Goal: Transaction & Acquisition: Purchase product/service

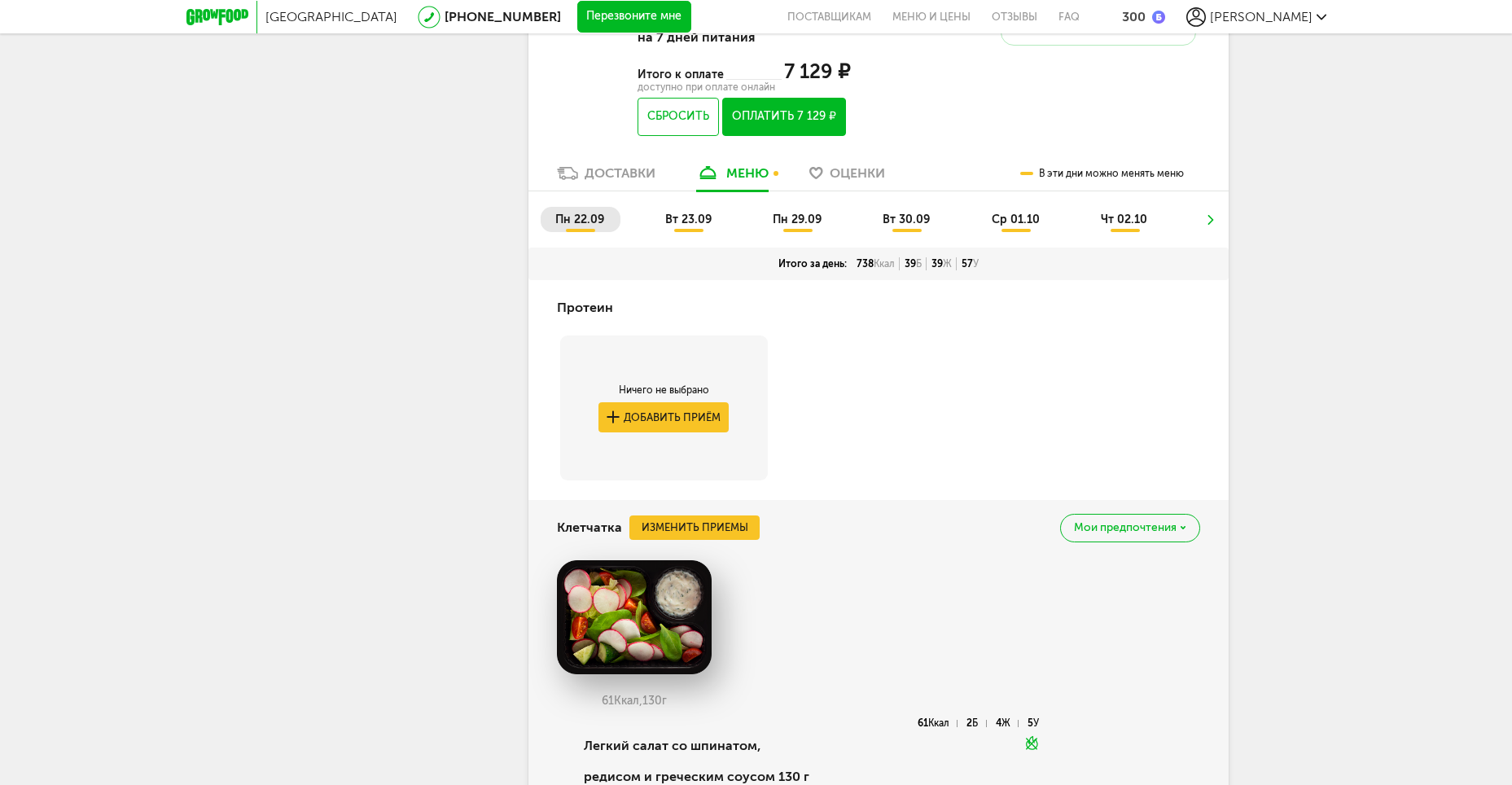
scroll to position [729, 0]
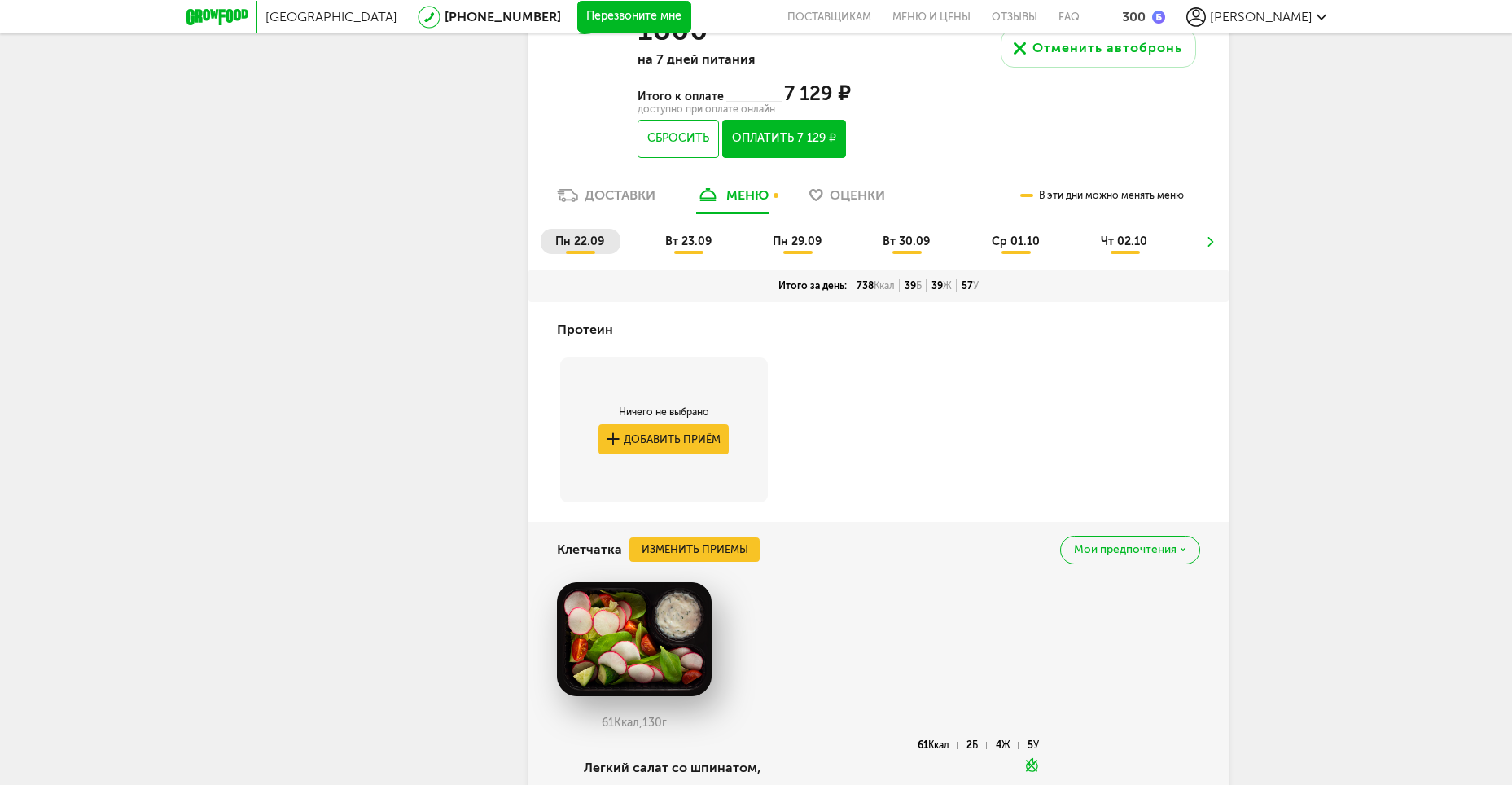
click at [693, 238] on span "вт 23.09" at bounding box center [688, 241] width 46 height 14
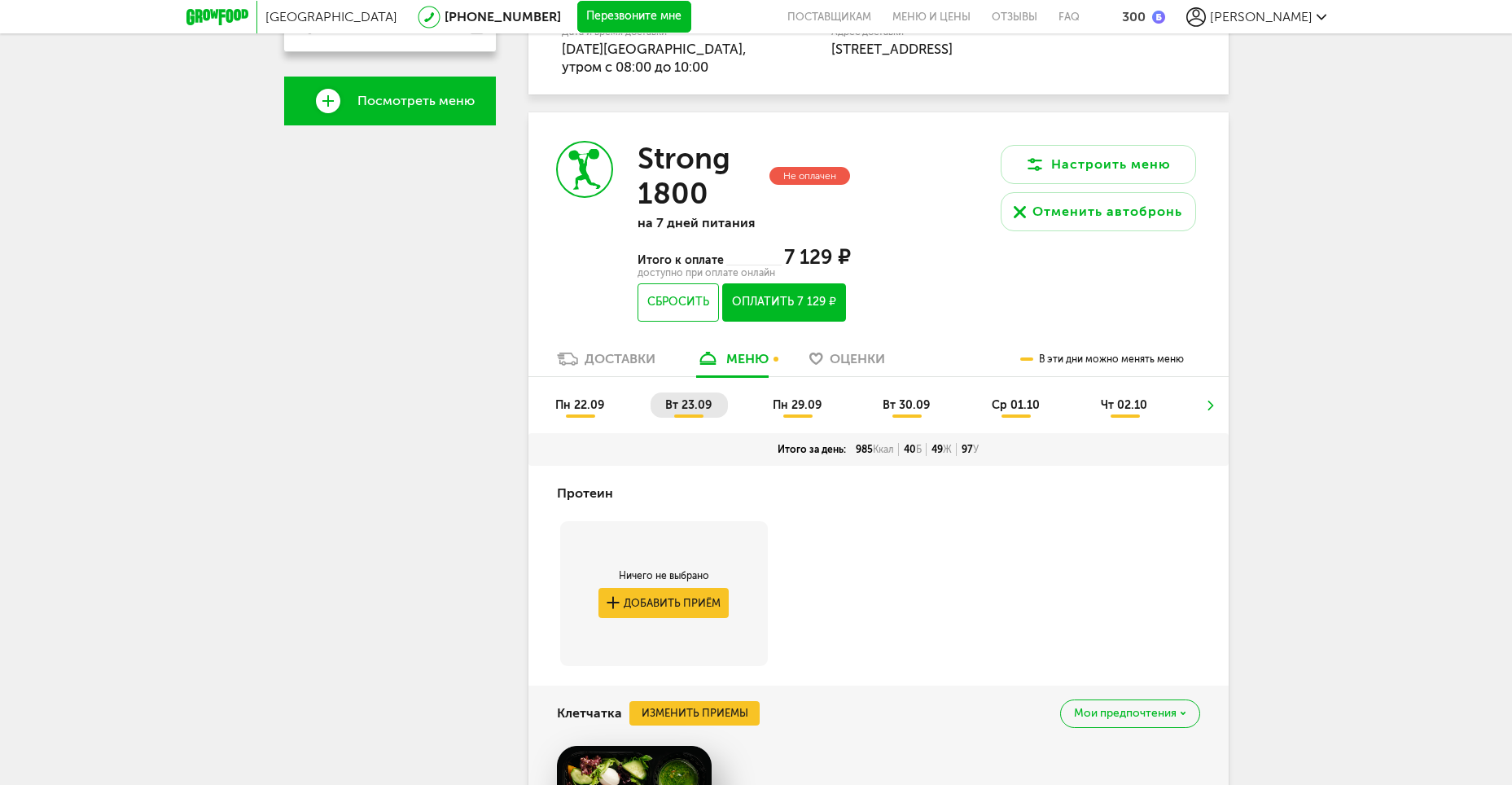
scroll to position [570, 0]
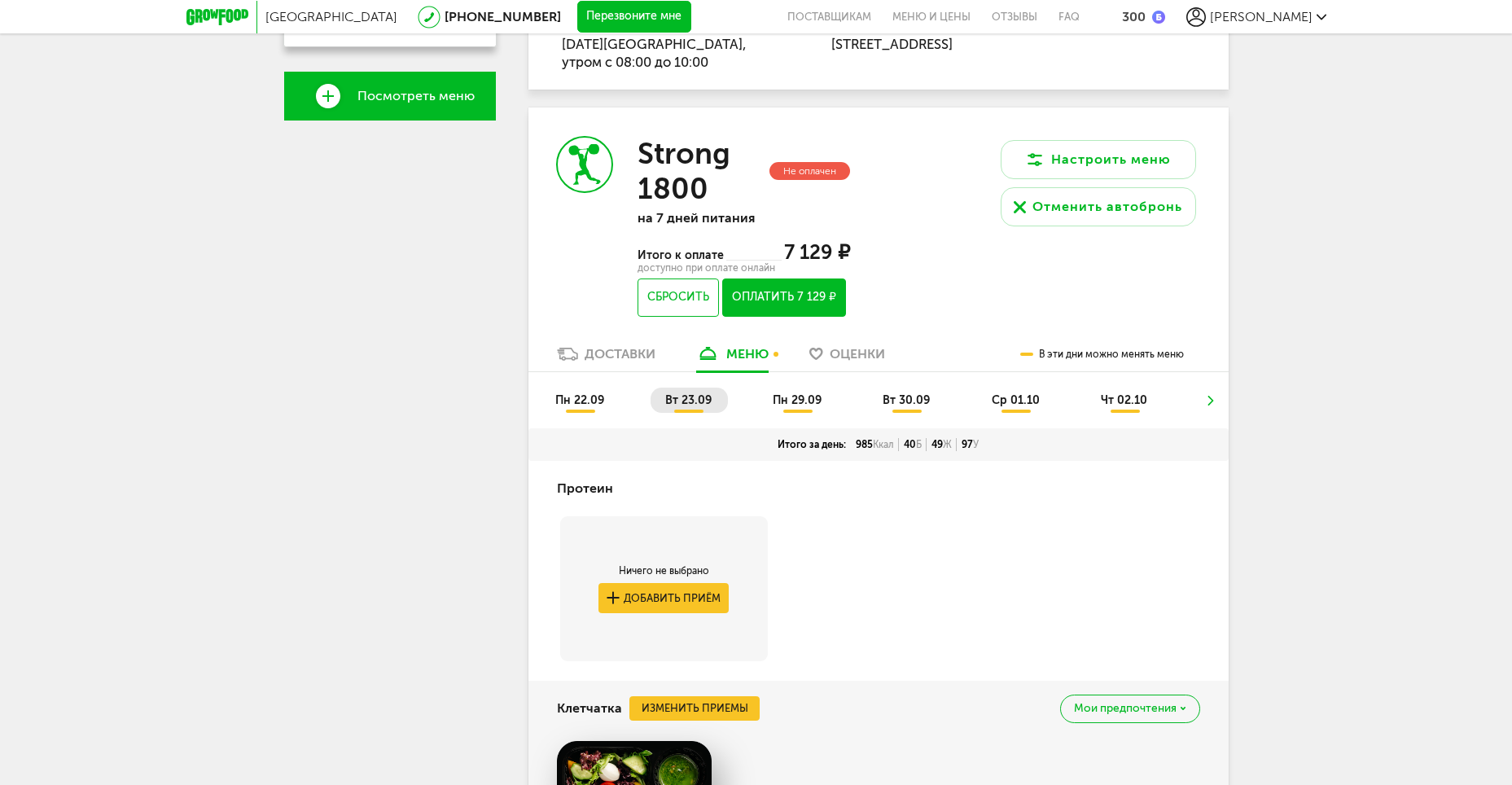
click at [567, 394] on span "пн 22.09" at bounding box center [579, 400] width 49 height 14
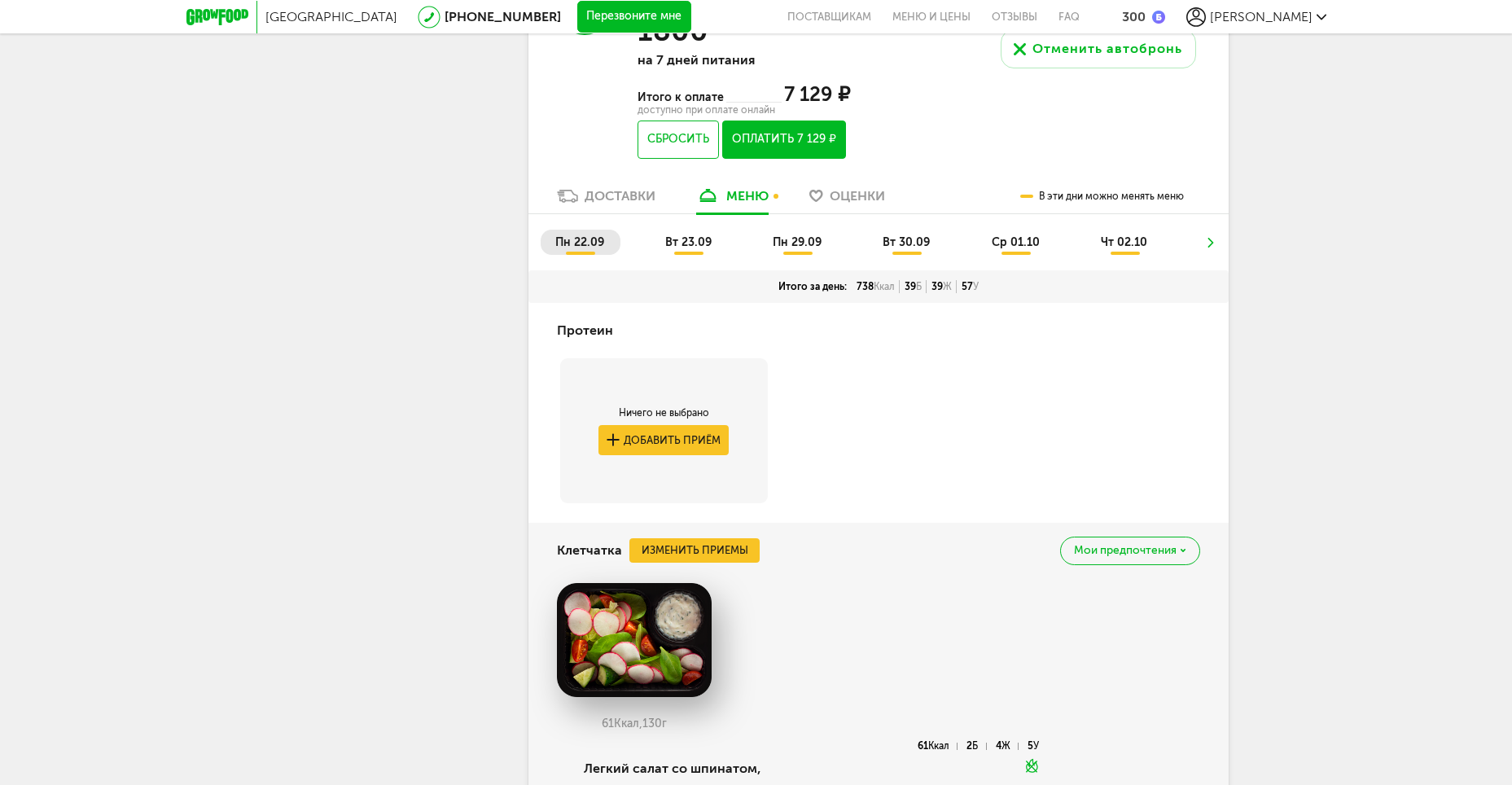
scroll to position [729, 0]
click at [682, 245] on span "вт 23.09" at bounding box center [688, 241] width 46 height 14
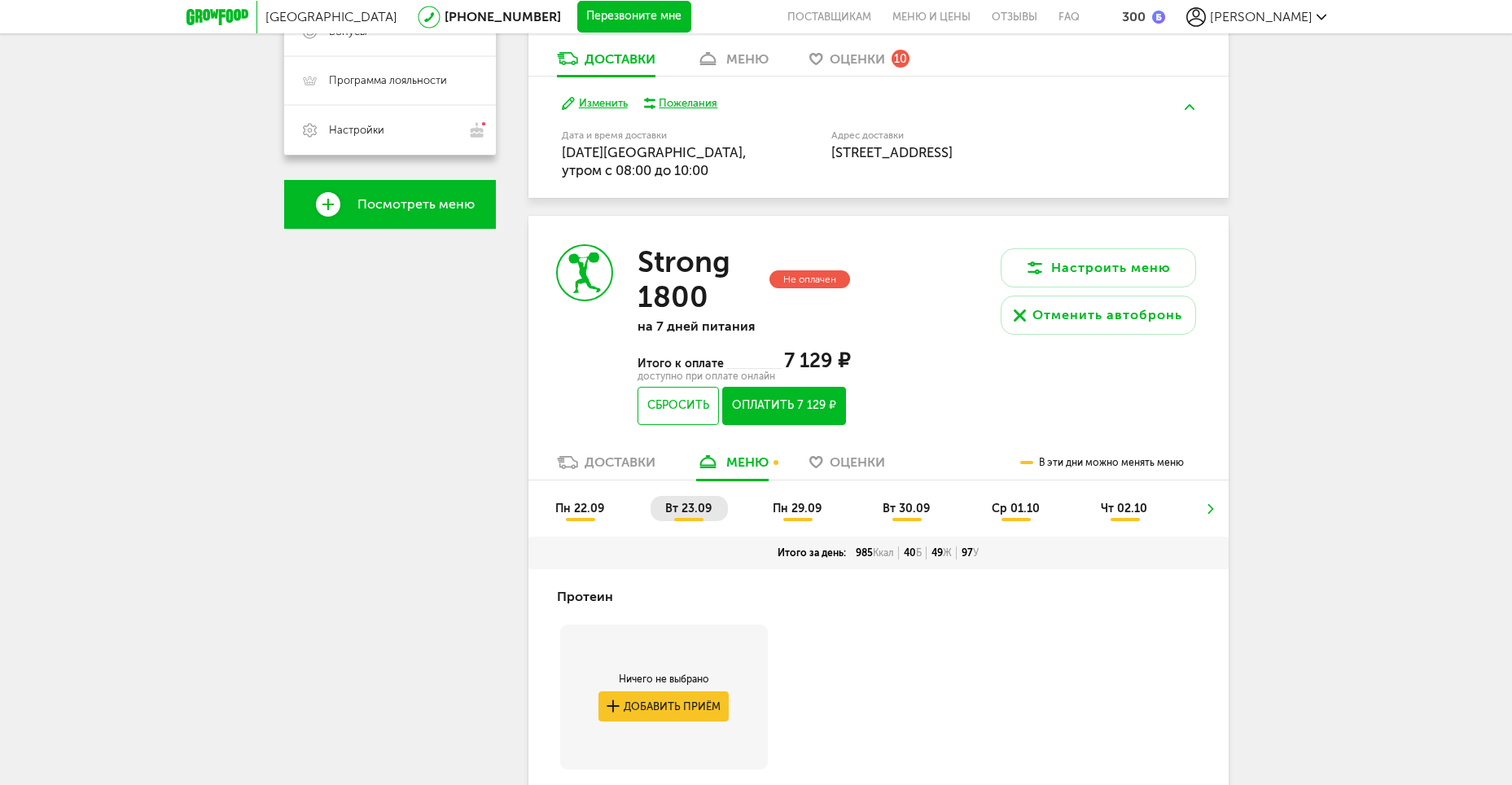
scroll to position [438, 0]
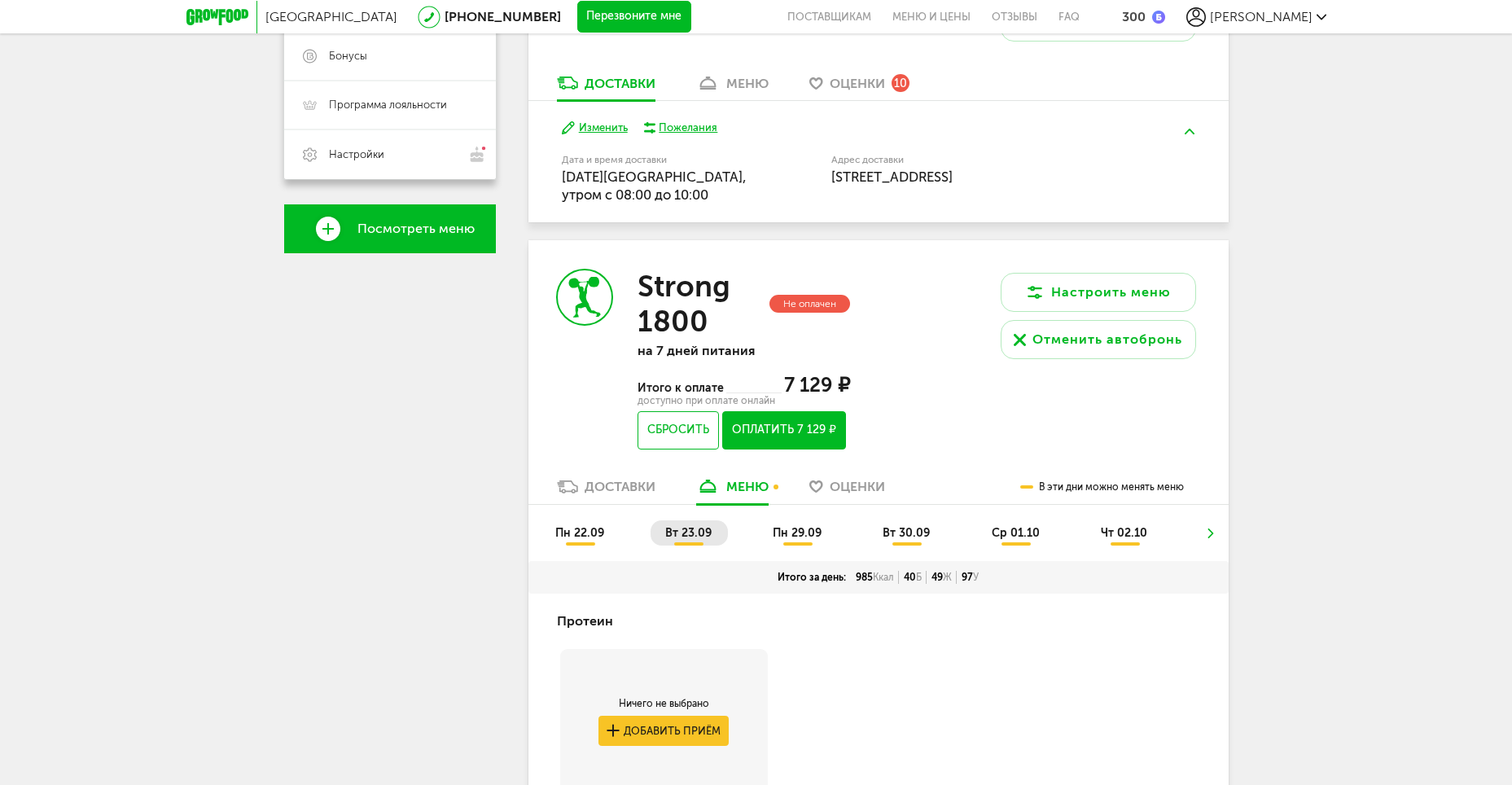
click at [792, 530] on span "пн 29.09" at bounding box center [796, 532] width 49 height 14
click at [595, 532] on span "пн 22.09" at bounding box center [579, 532] width 49 height 14
click at [690, 537] on span "вт 23.09" at bounding box center [688, 532] width 46 height 14
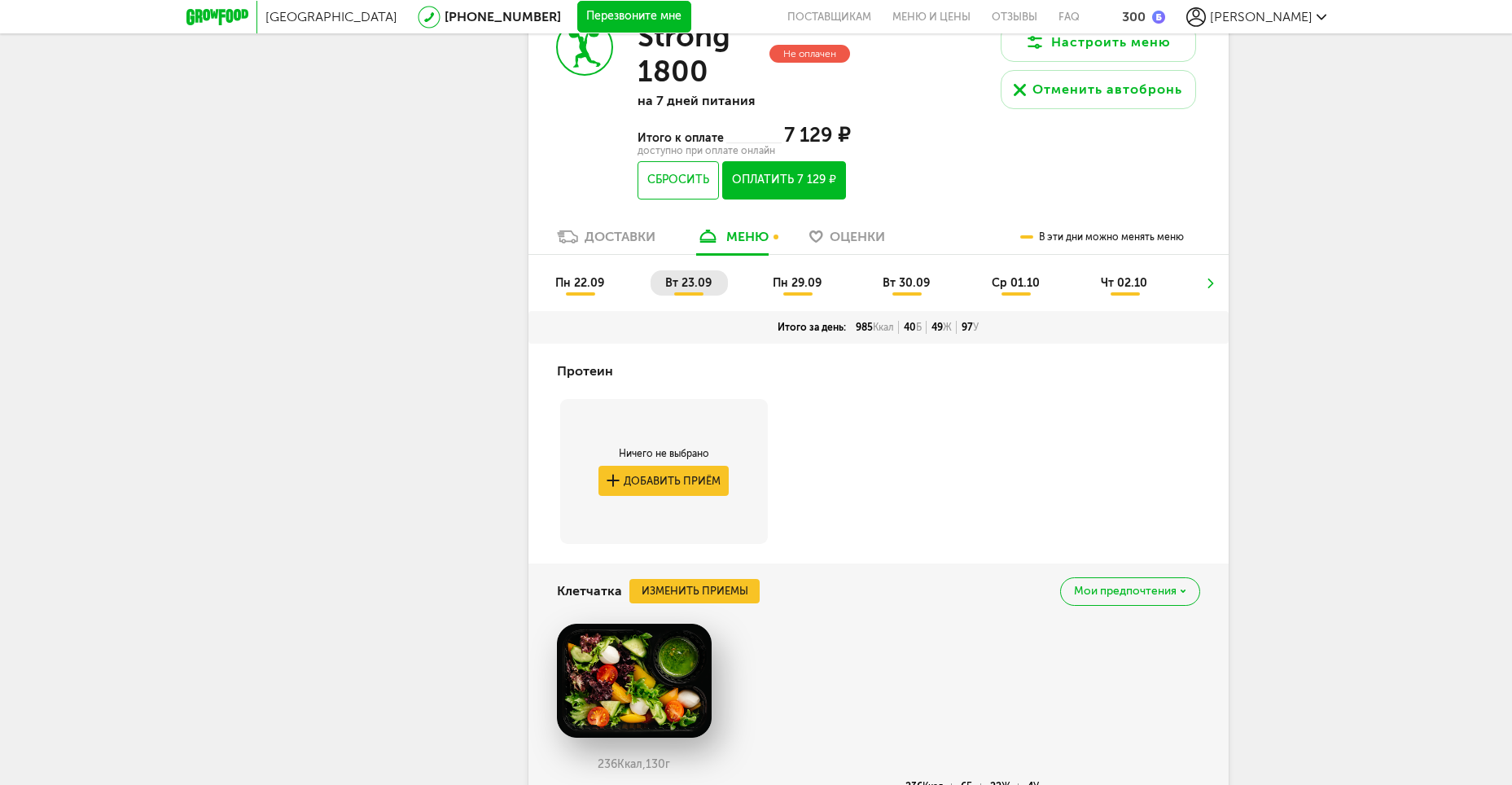
scroll to position [681, 0]
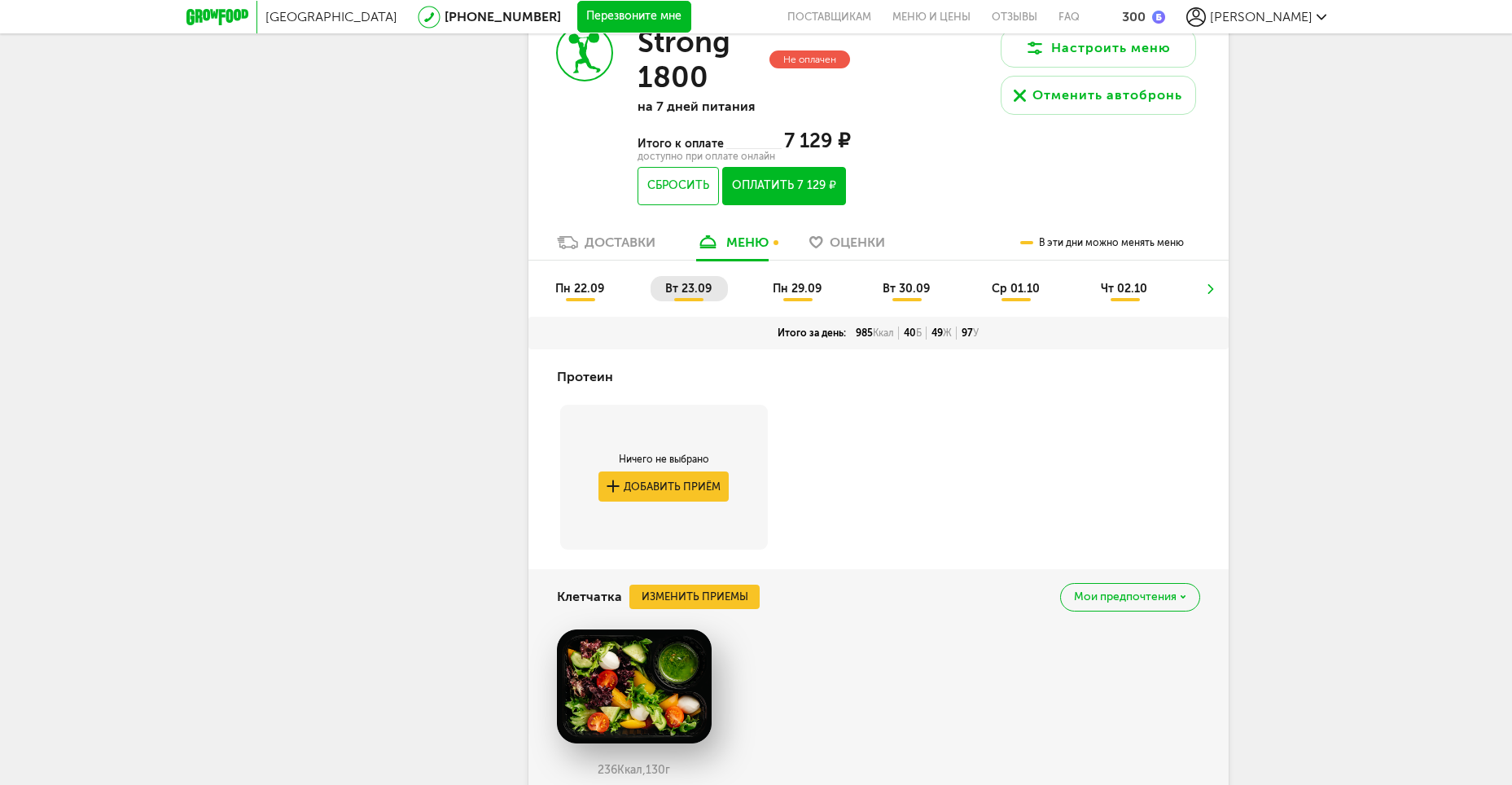
click at [794, 295] on span "пн 29.09" at bounding box center [796, 288] width 49 height 14
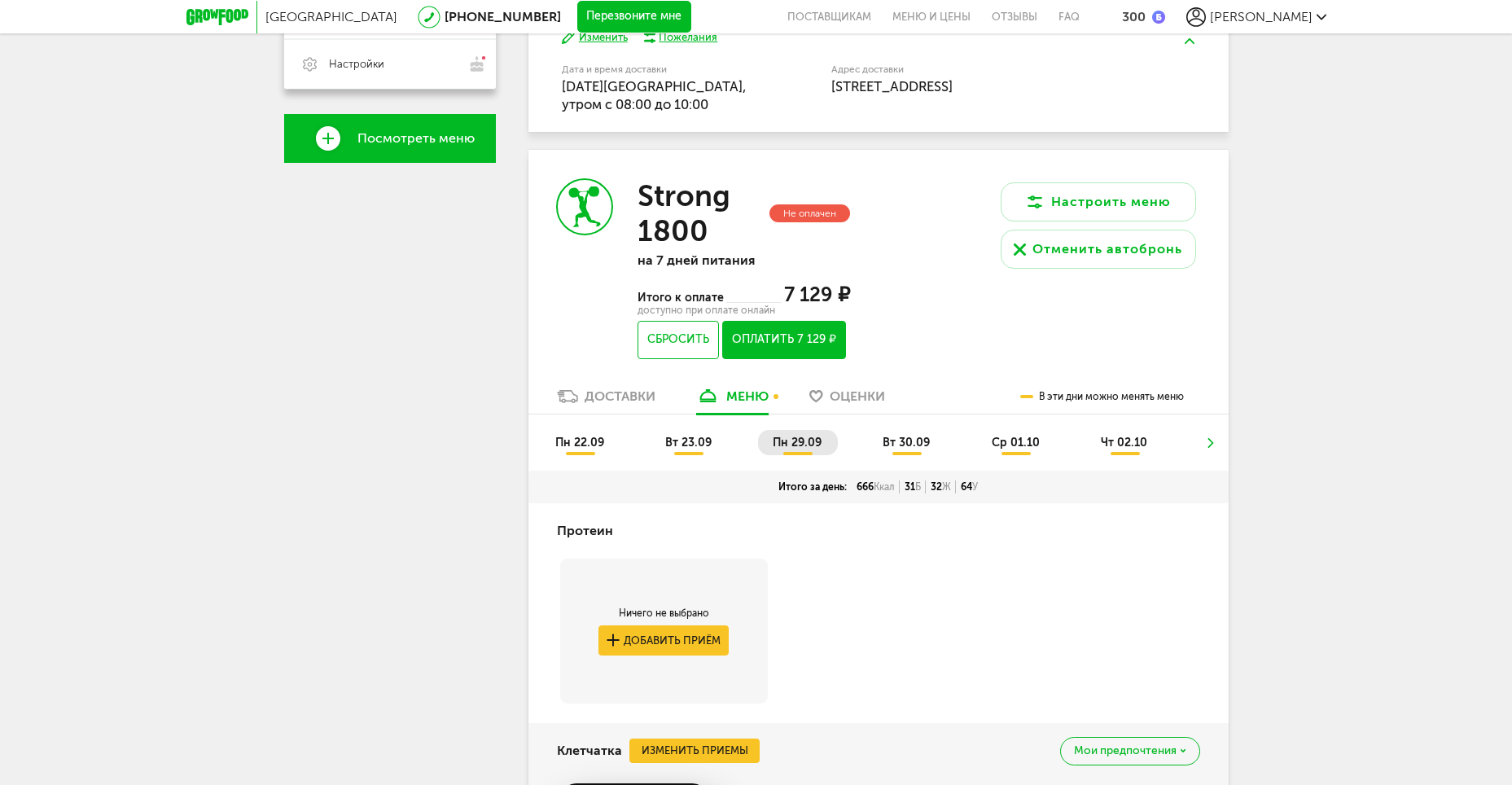
scroll to position [357, 0]
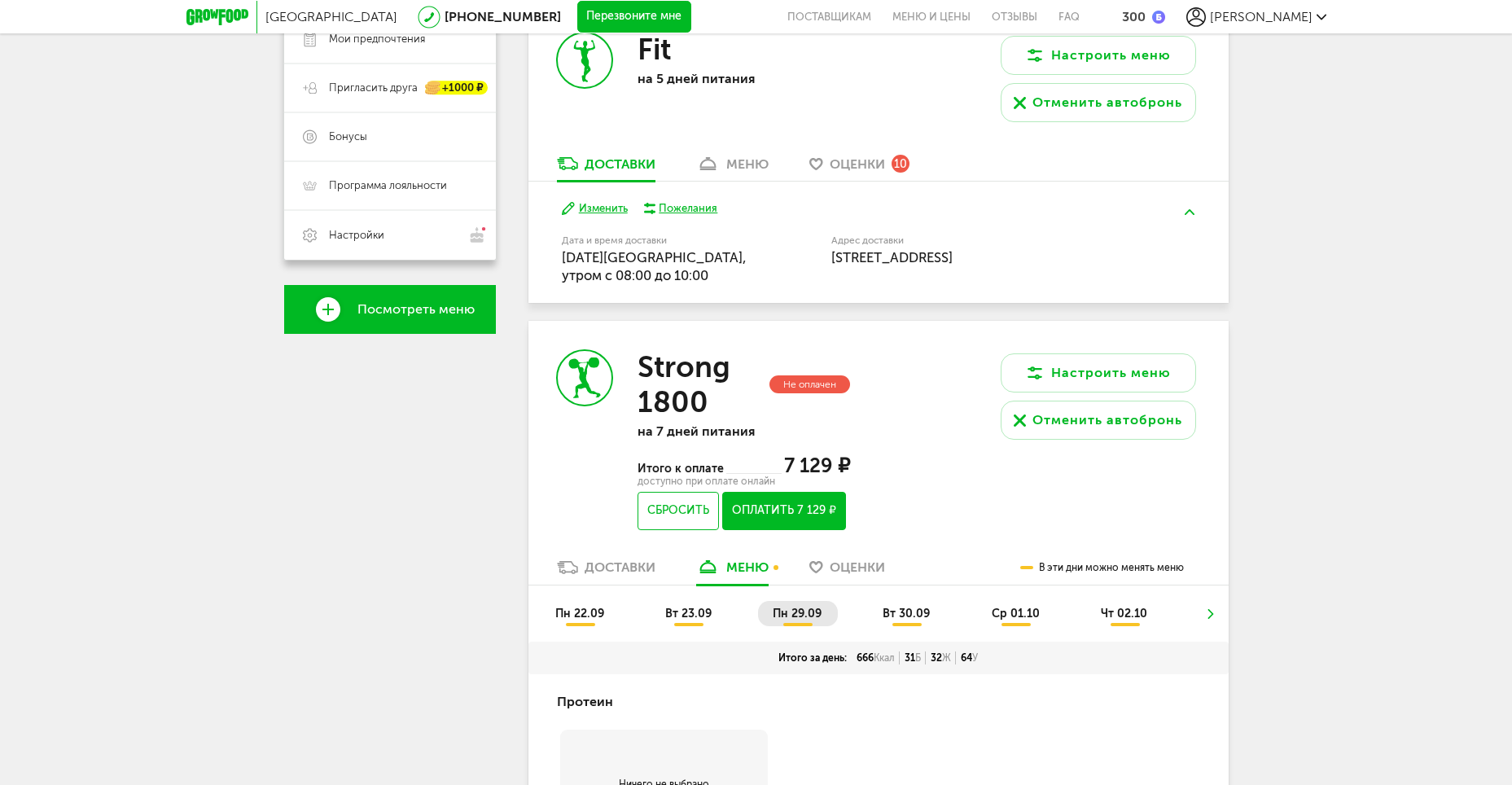
click at [900, 615] on span "вт 30.09" at bounding box center [906, 613] width 47 height 14
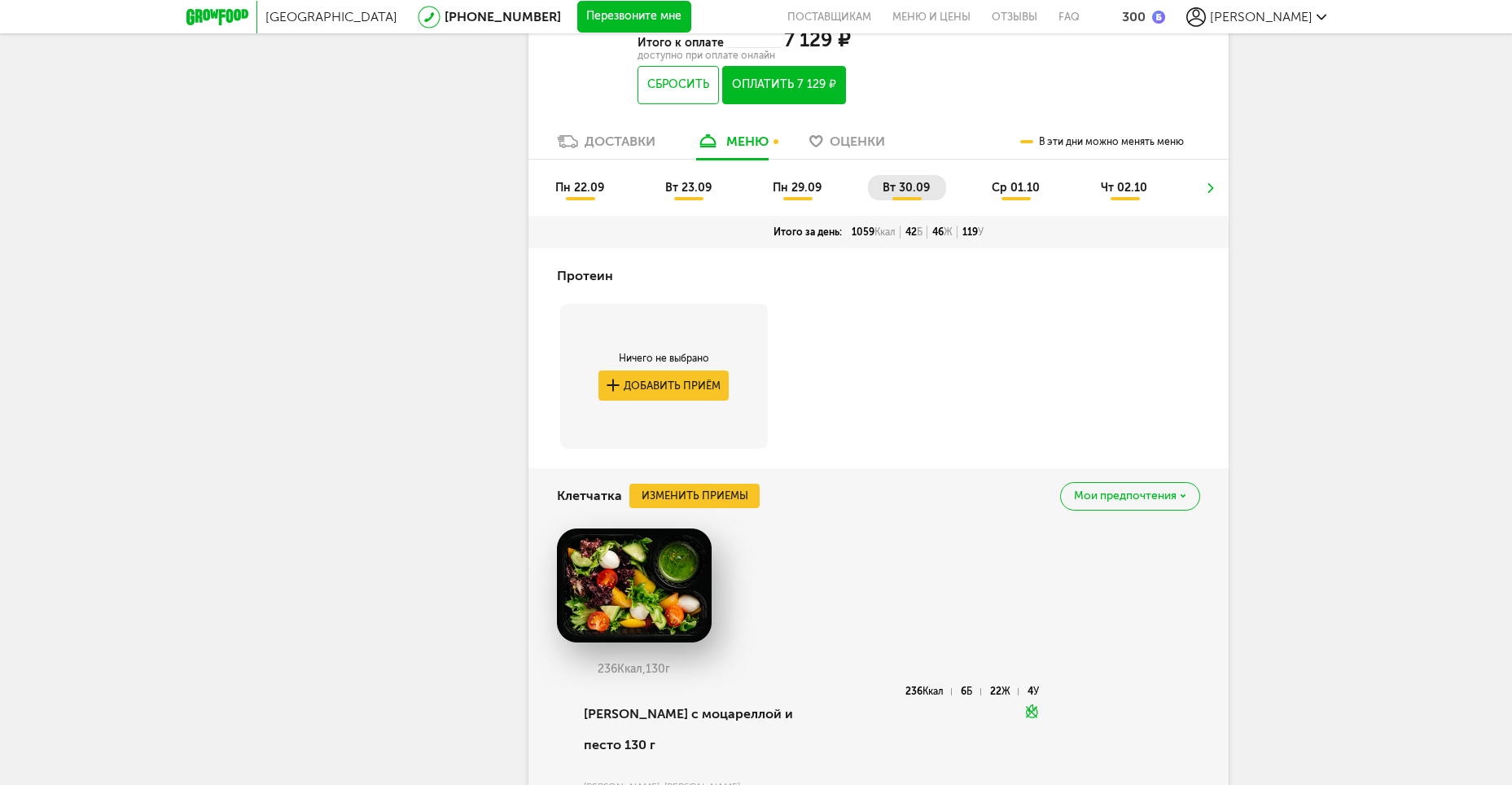
scroll to position [764, 0]
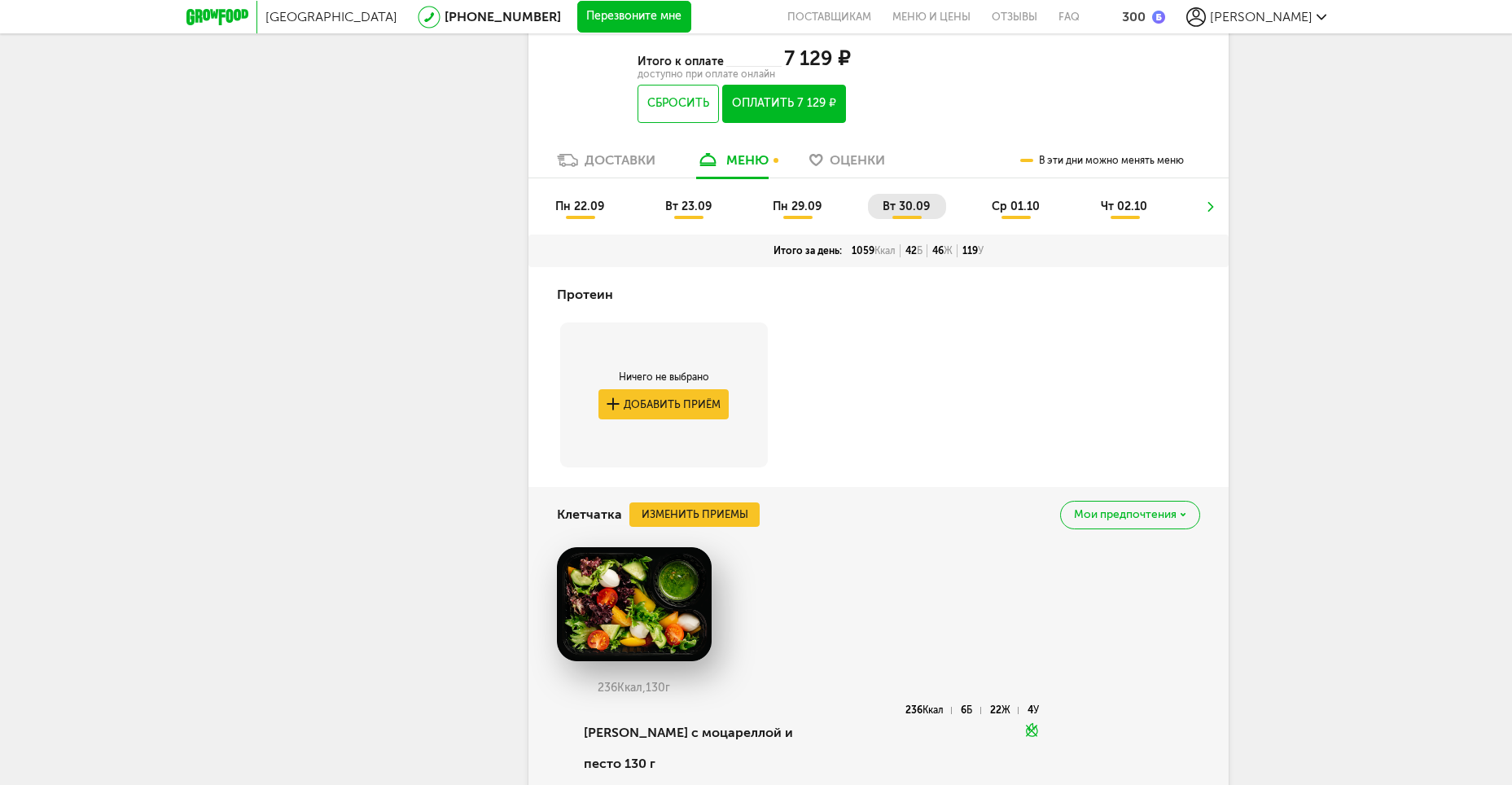
click at [1027, 206] on span "ср 01.10" at bounding box center [1016, 206] width 48 height 14
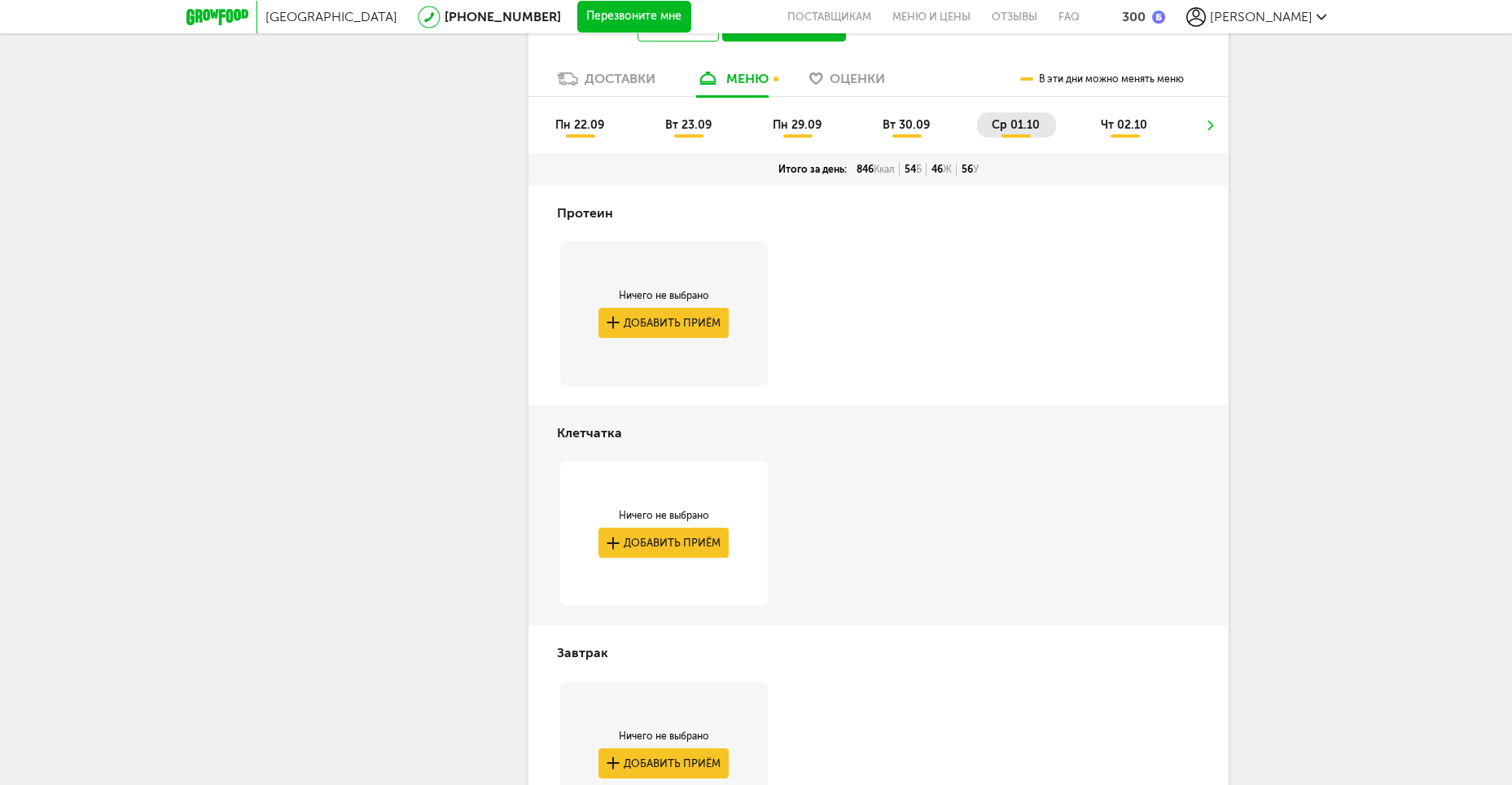
scroll to position [601, 0]
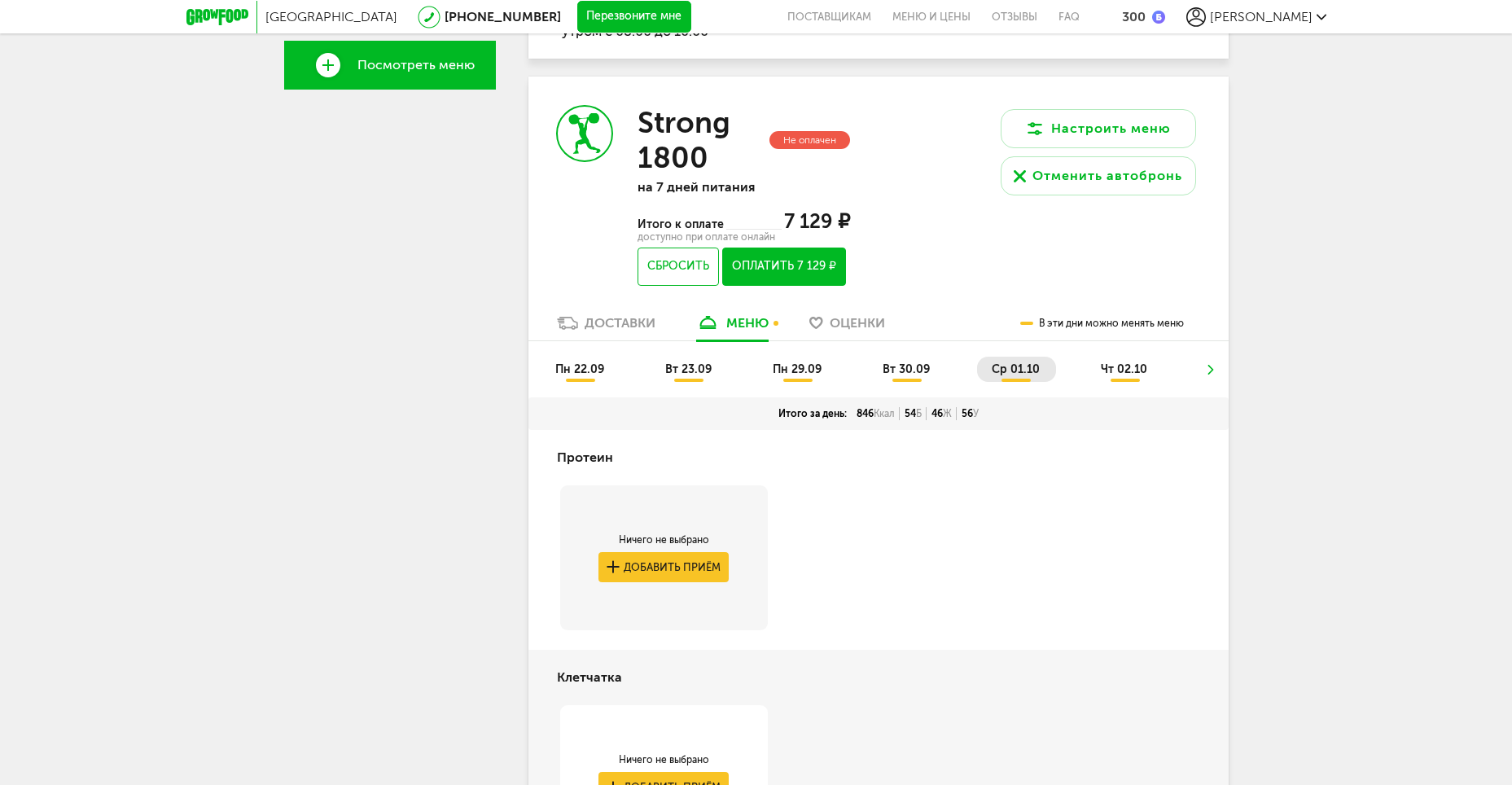
click at [1122, 375] on span "чт 02.10" at bounding box center [1124, 369] width 46 height 14
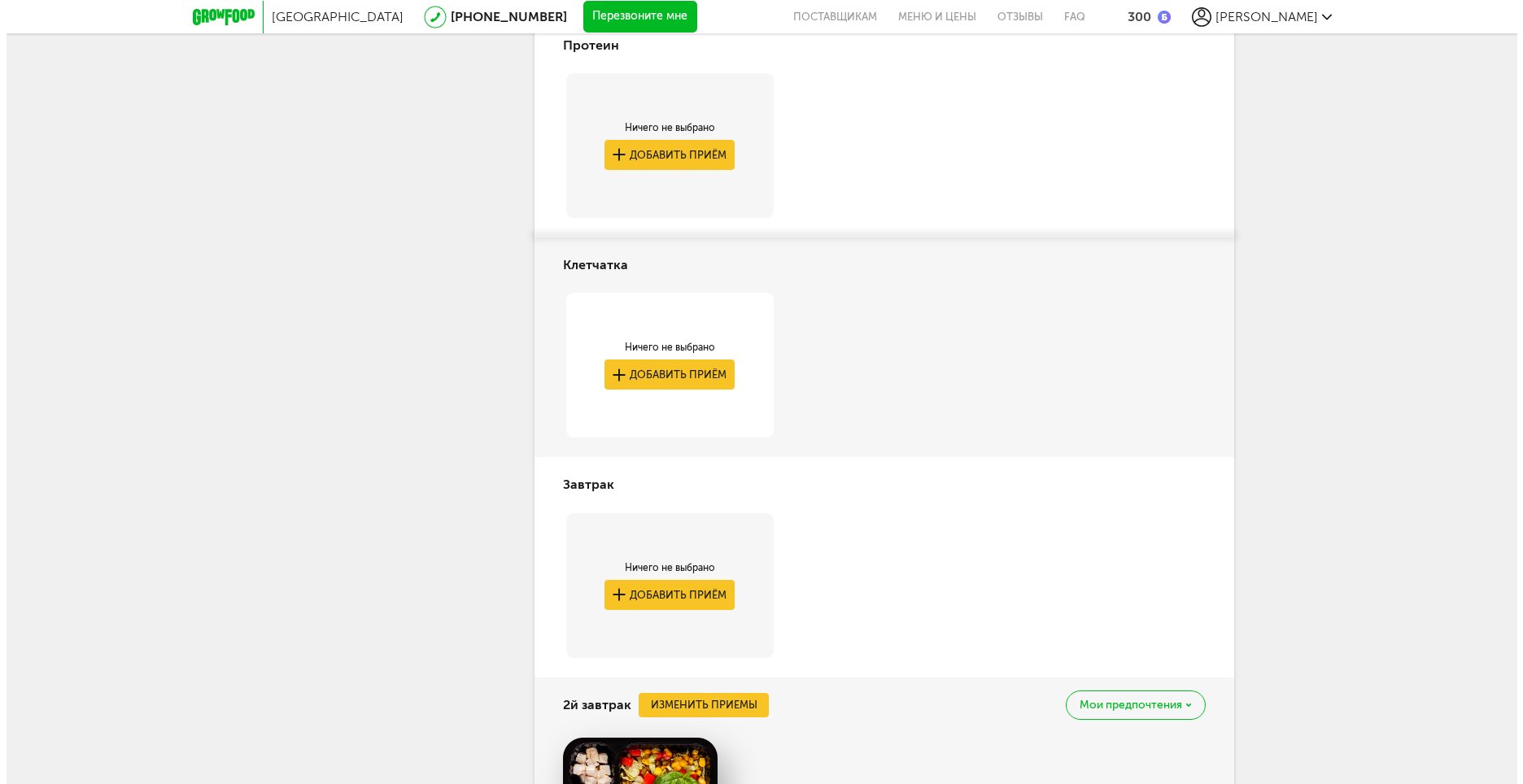
scroll to position [1006, 0]
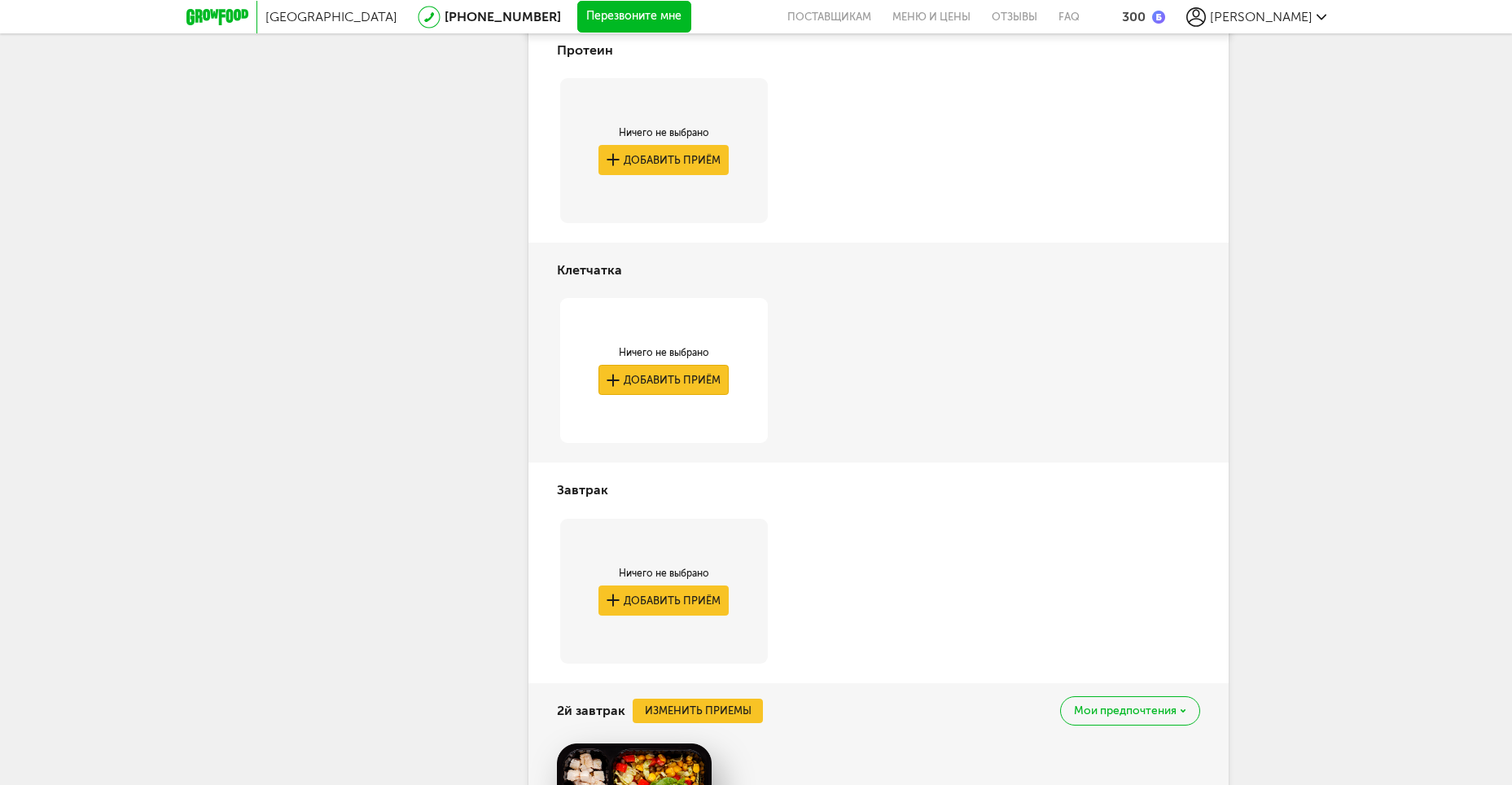
click at [689, 385] on button "Добавить приём" at bounding box center [664, 380] width 131 height 30
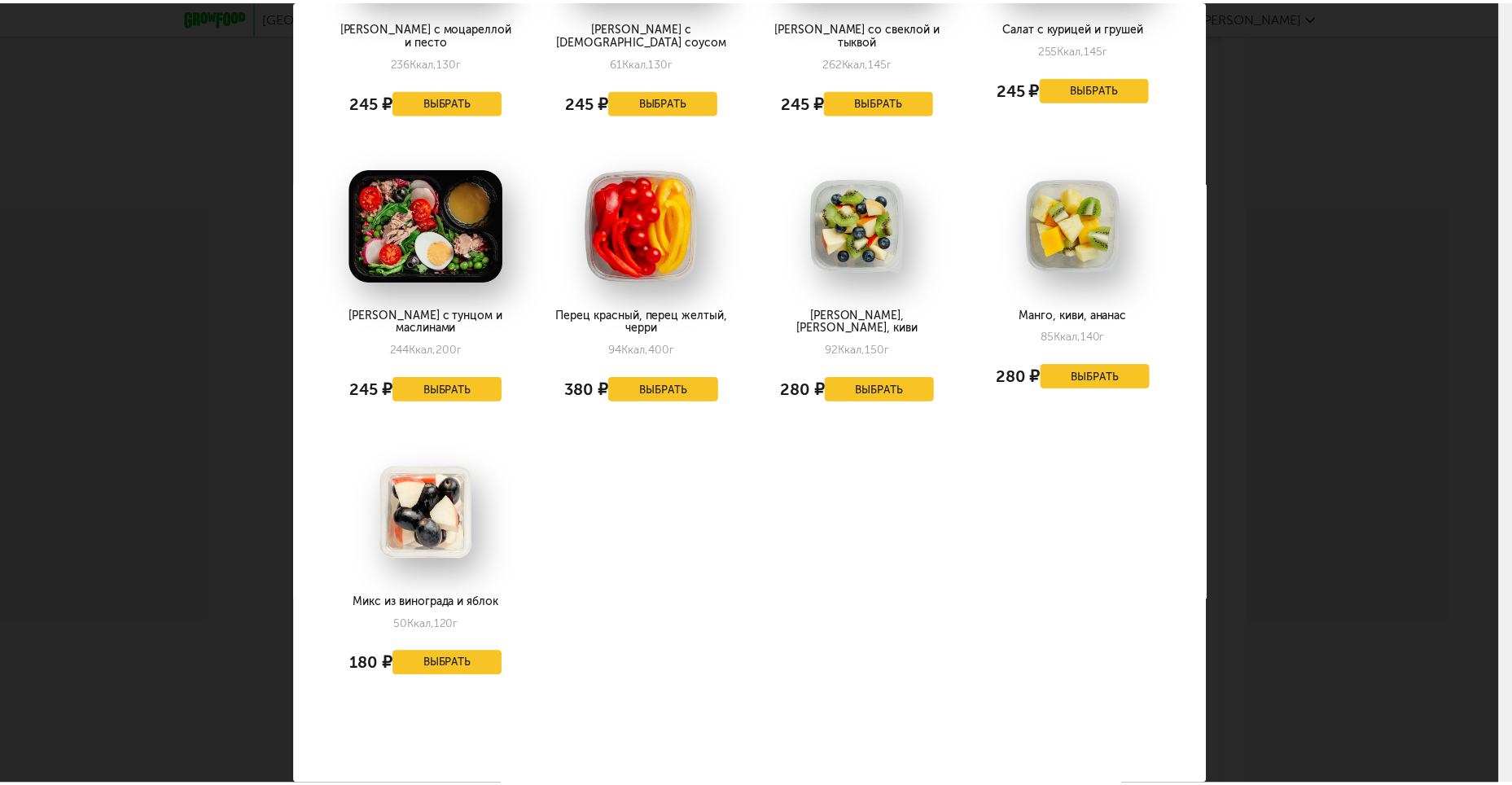
scroll to position [0, 0]
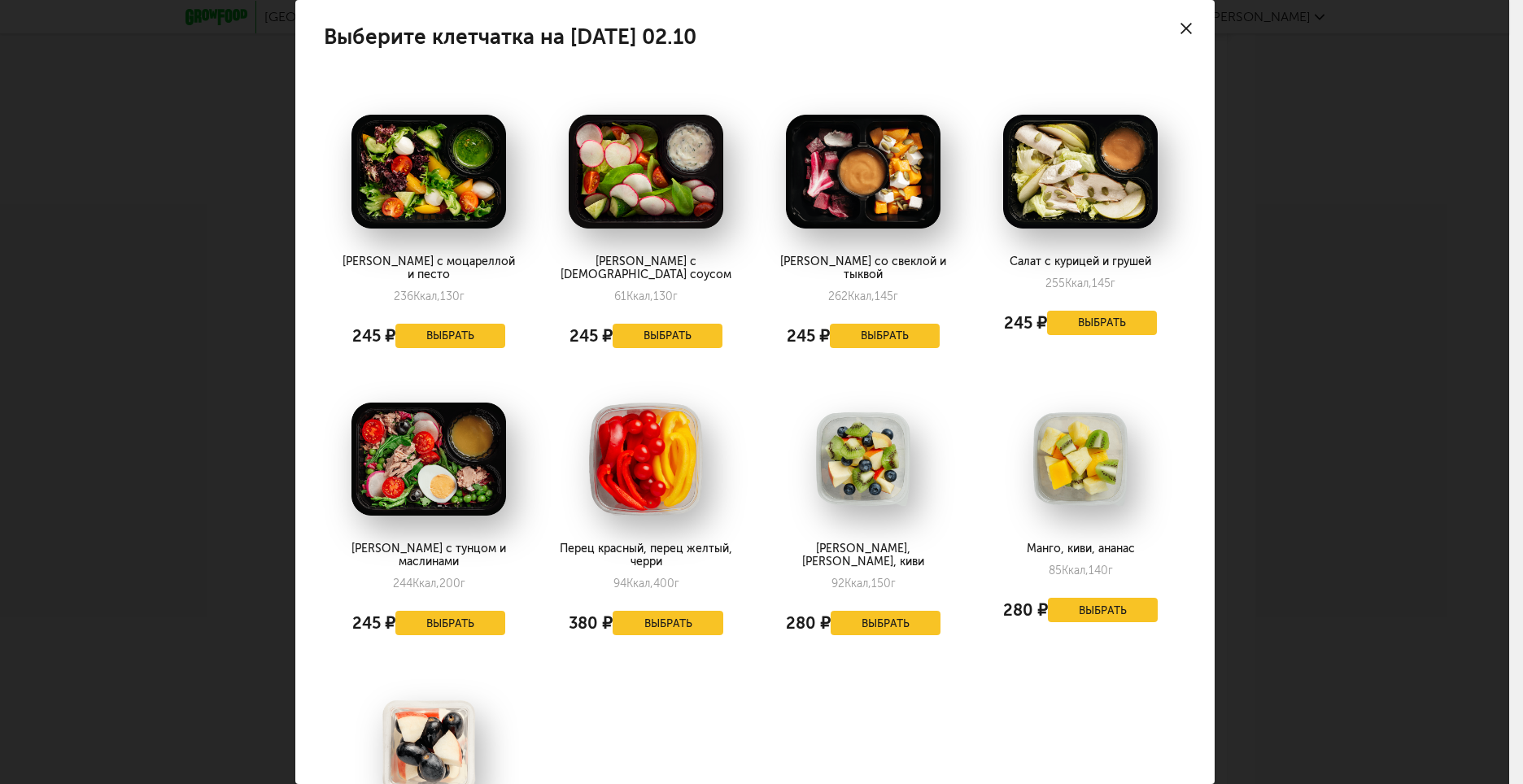
click at [1180, 30] on icon at bounding box center [1186, 28] width 11 height 11
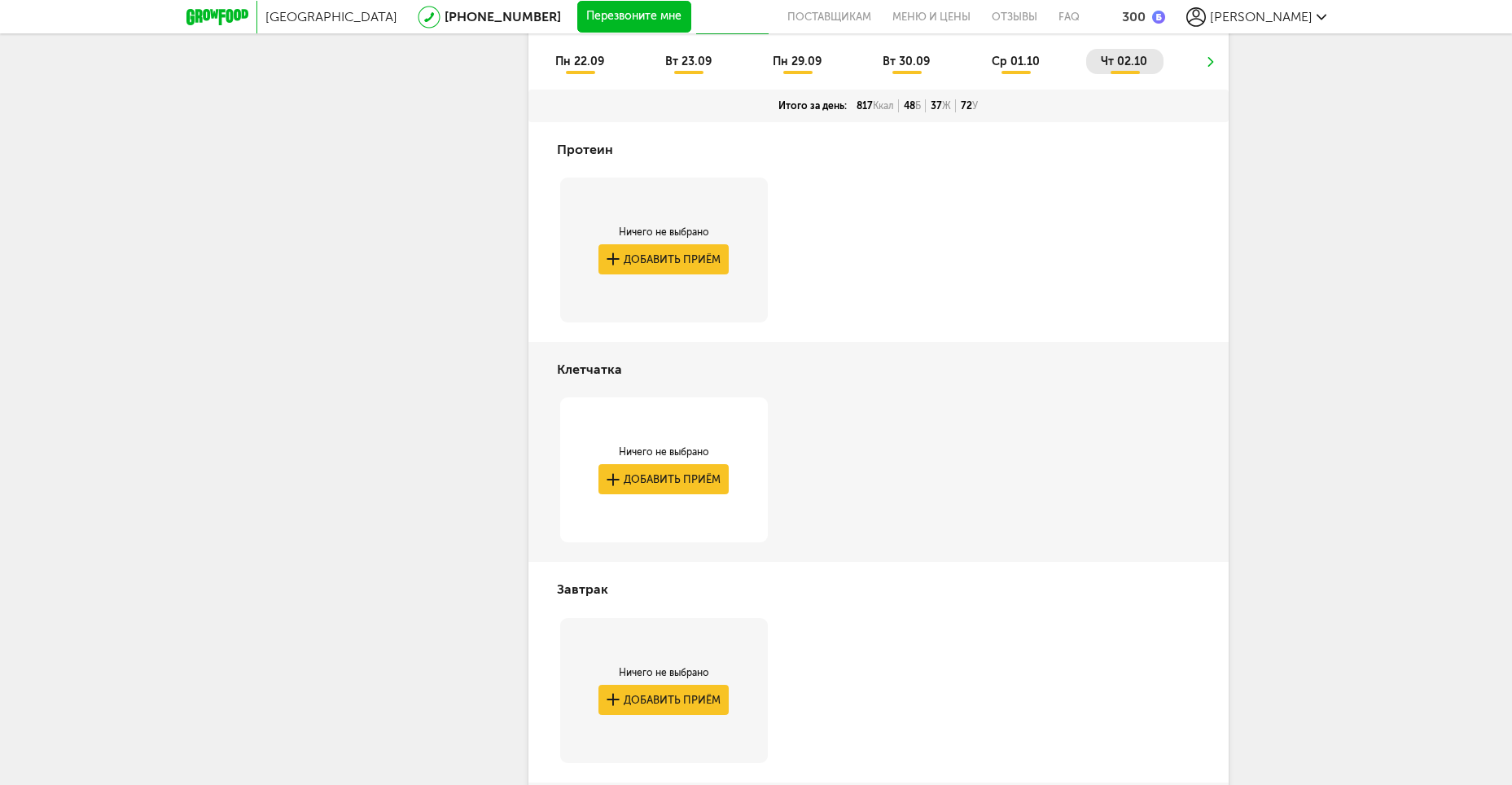
scroll to position [764, 0]
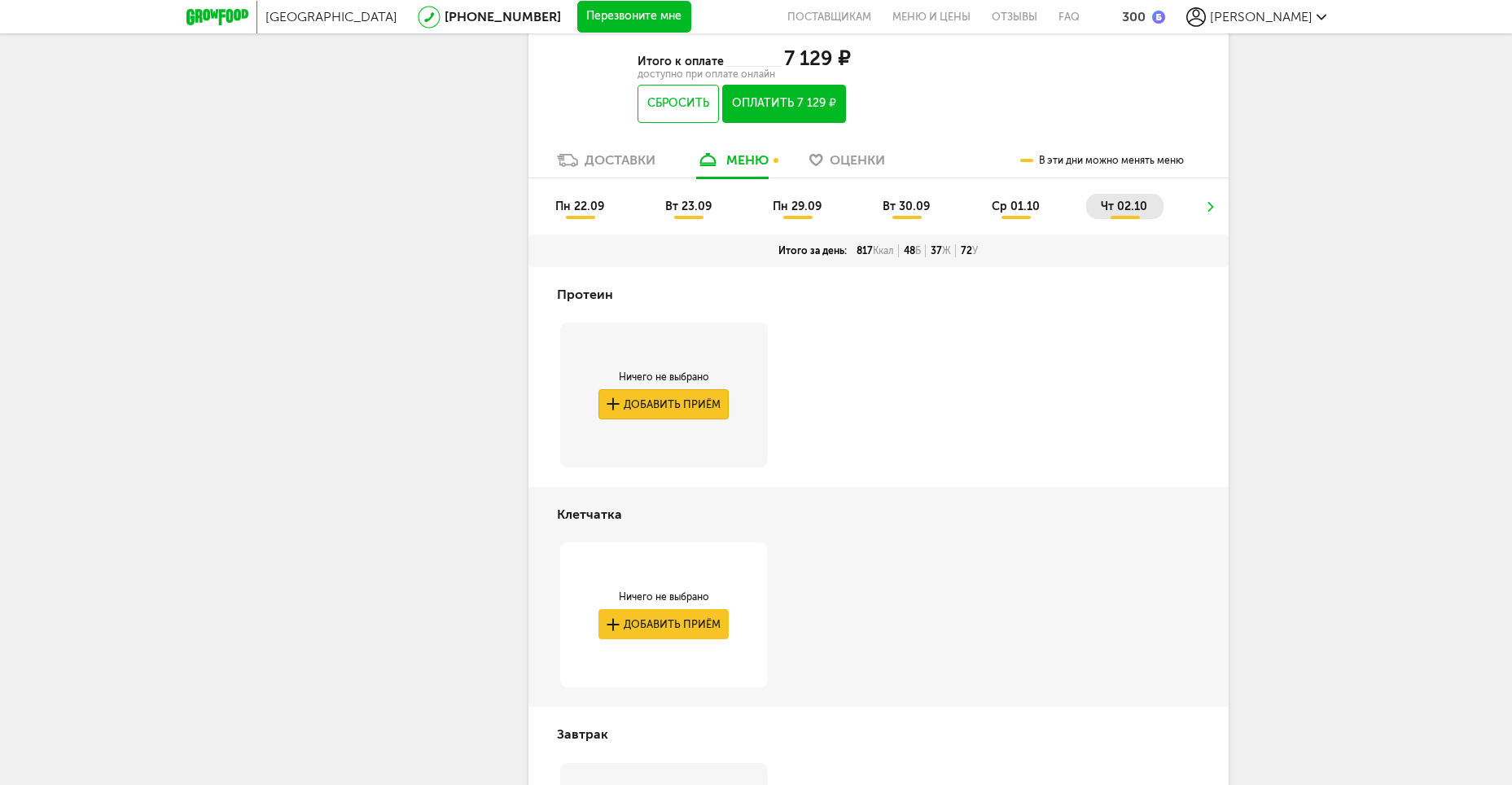
click at [680, 399] on button "Добавить приём" at bounding box center [664, 404] width 131 height 30
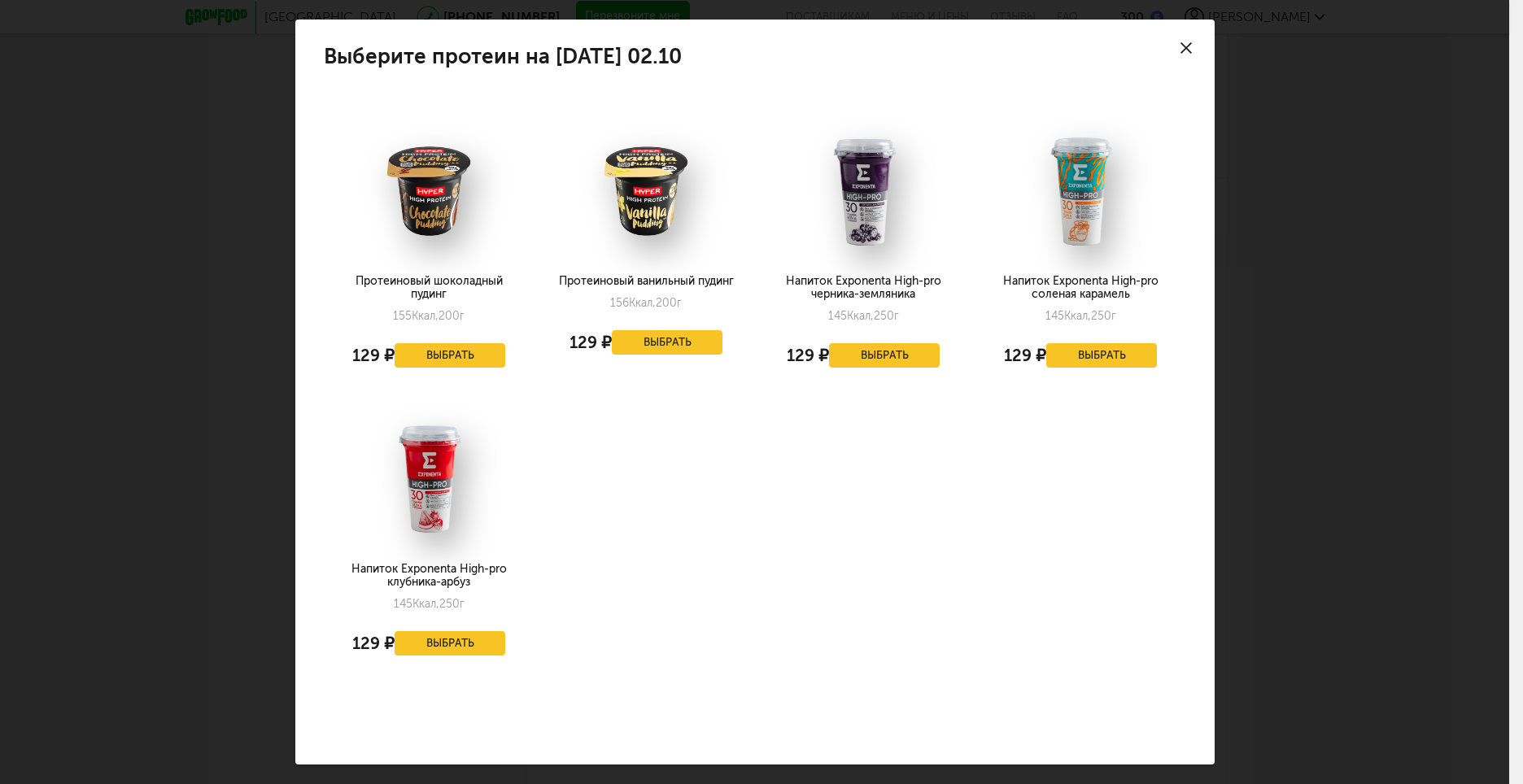
click at [1199, 30] on div at bounding box center [1186, 48] width 57 height 57
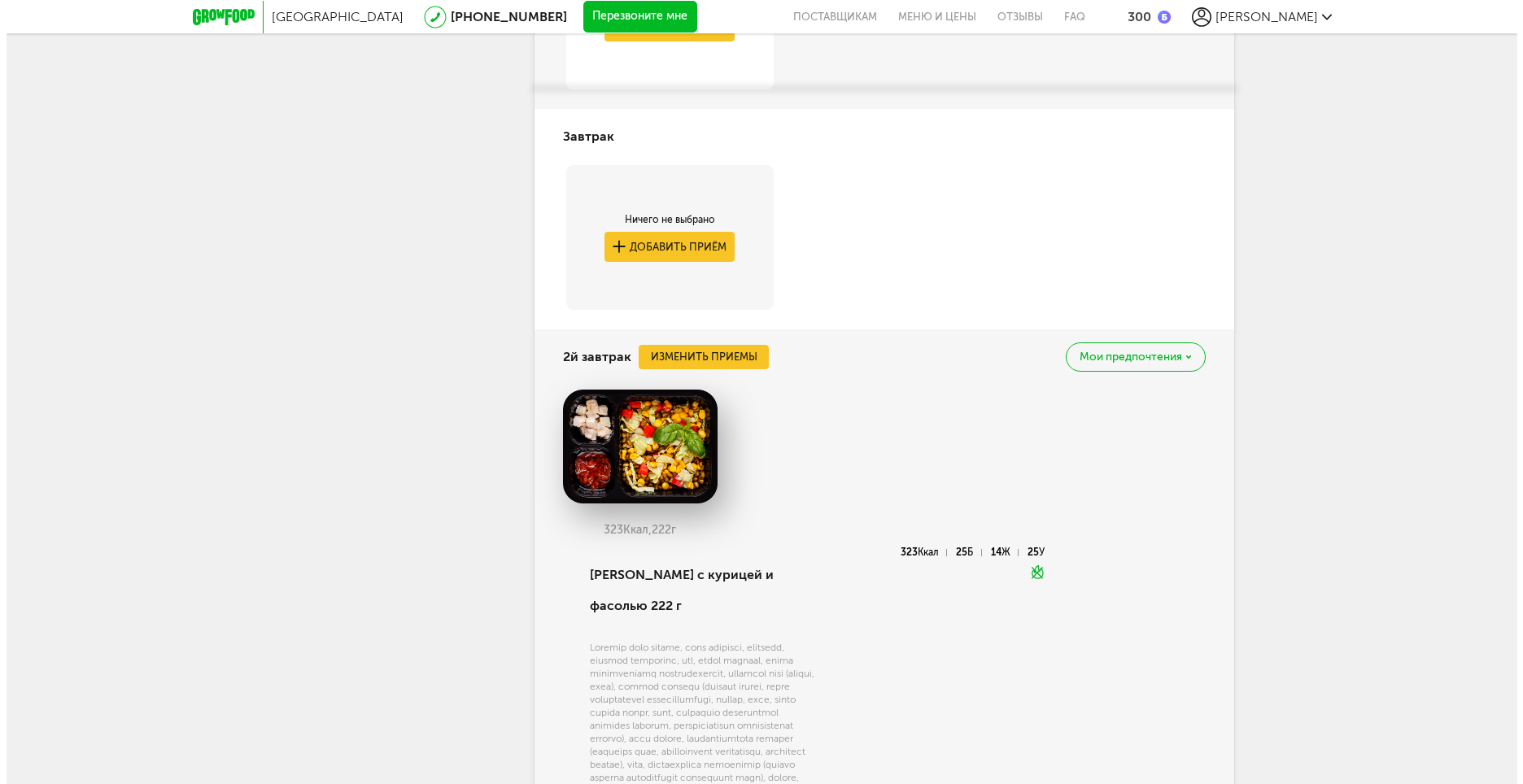
scroll to position [1413, 0]
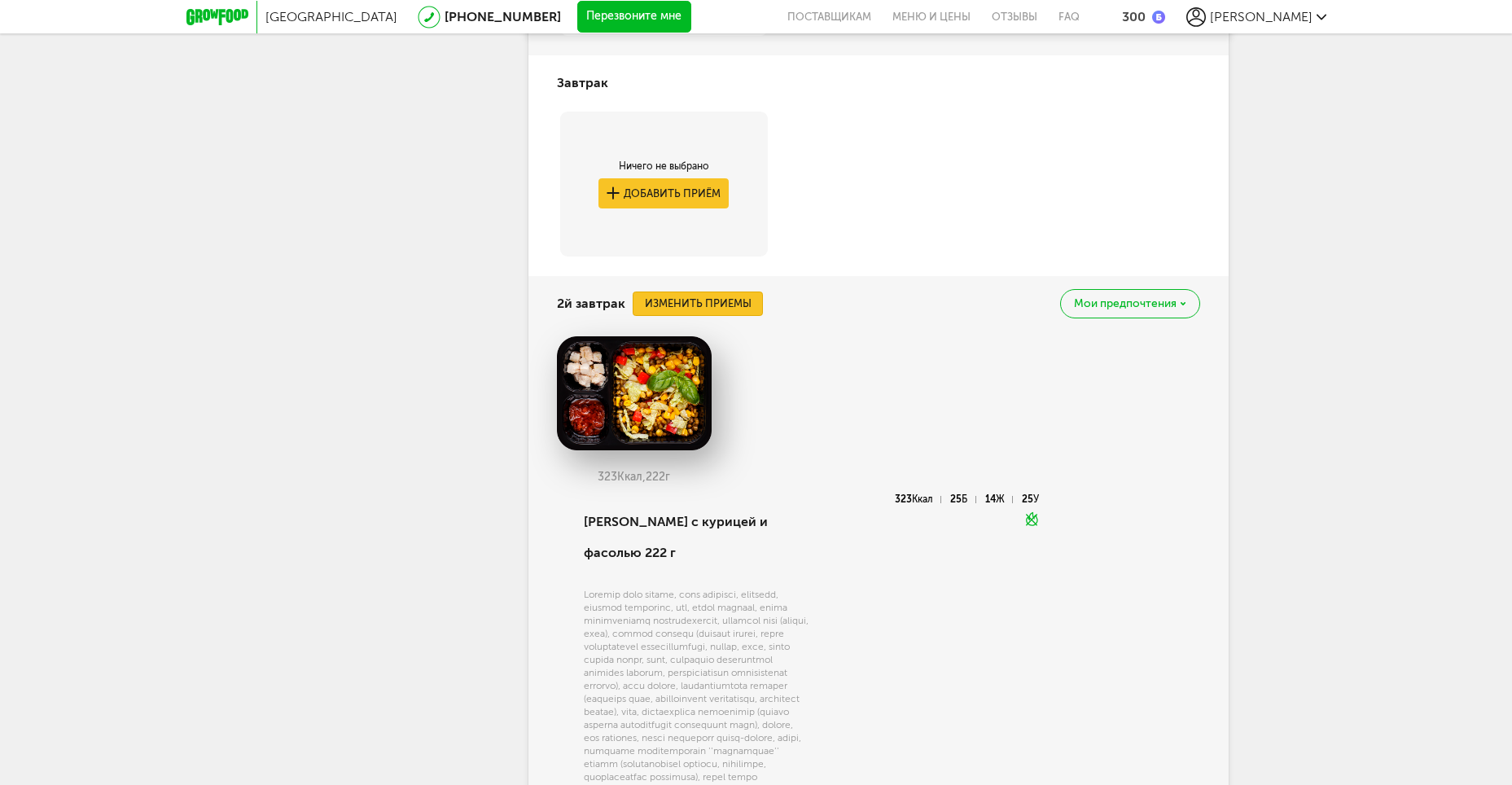
click at [737, 309] on button "Изменить приемы" at bounding box center [698, 303] width 131 height 25
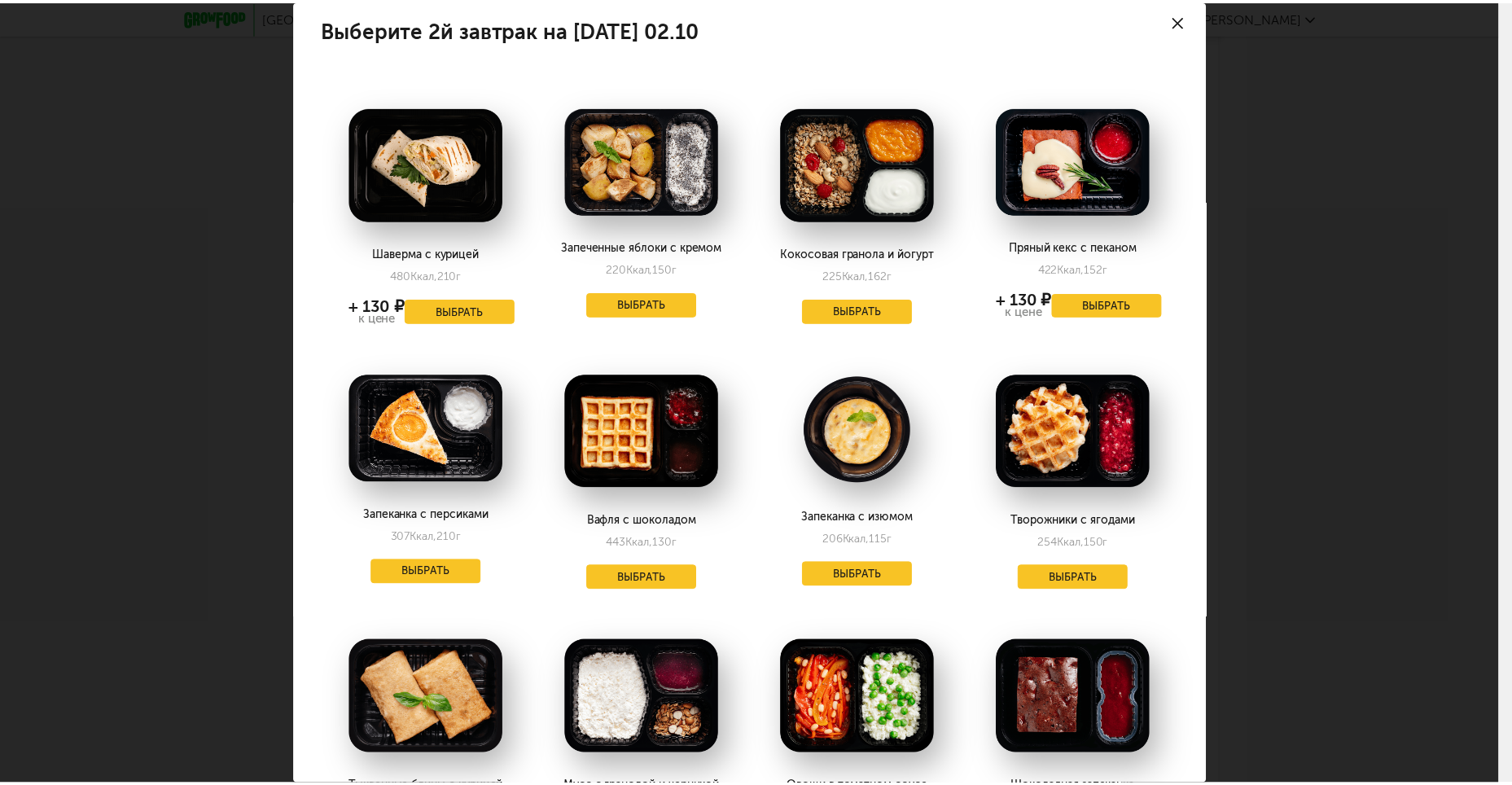
scroll to position [0, 0]
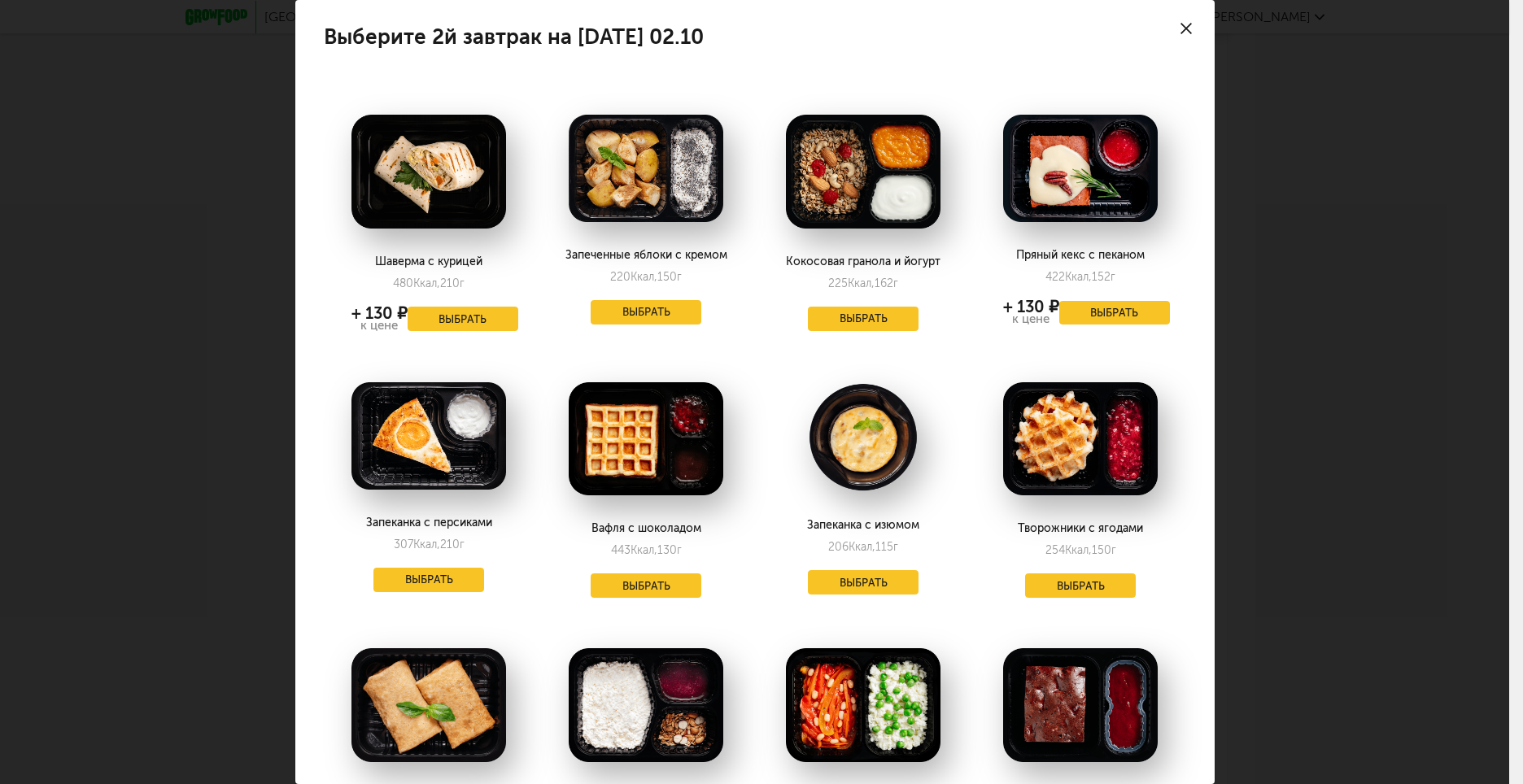
click at [1180, 28] on icon at bounding box center [1186, 28] width 11 height 11
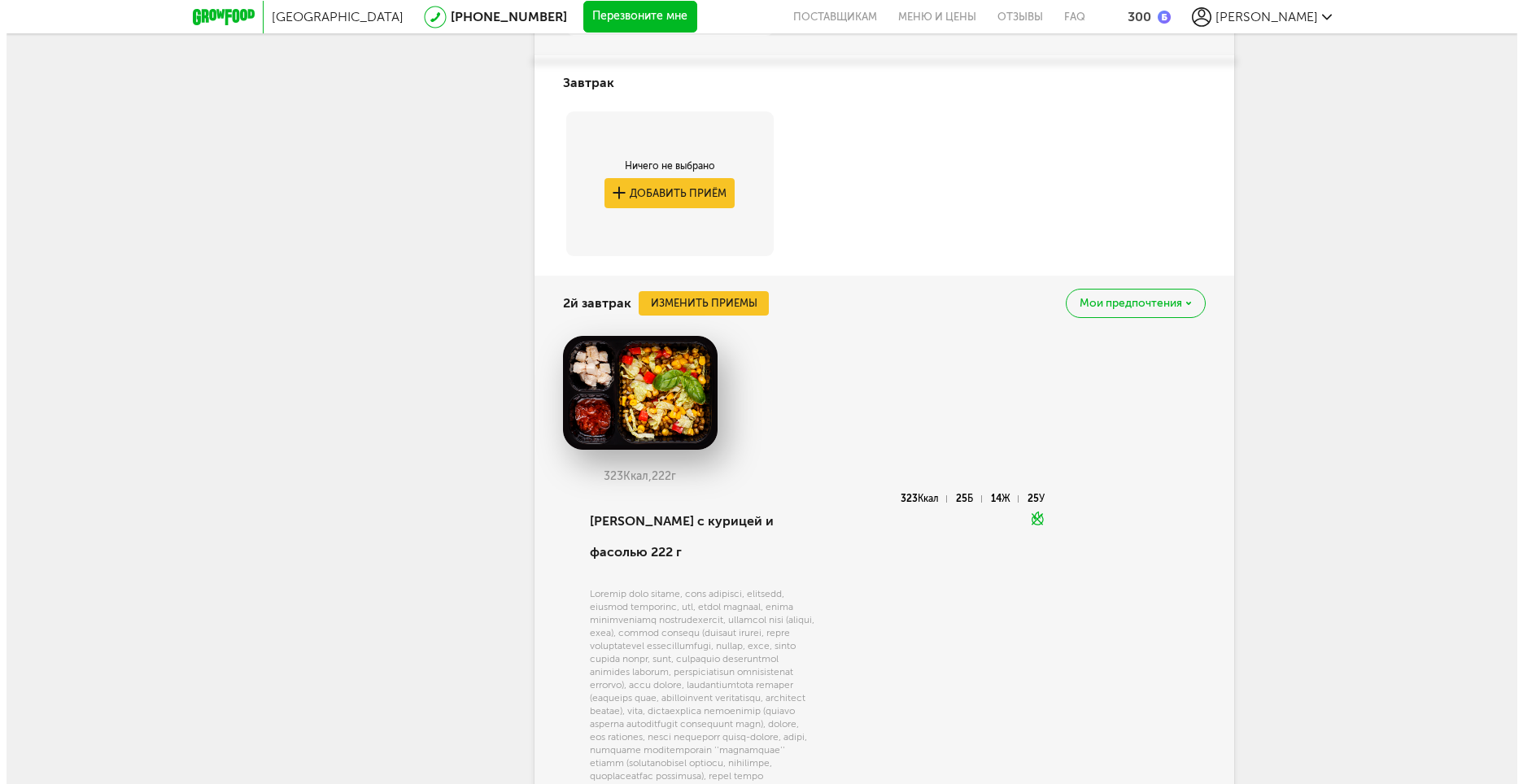
scroll to position [1900, 0]
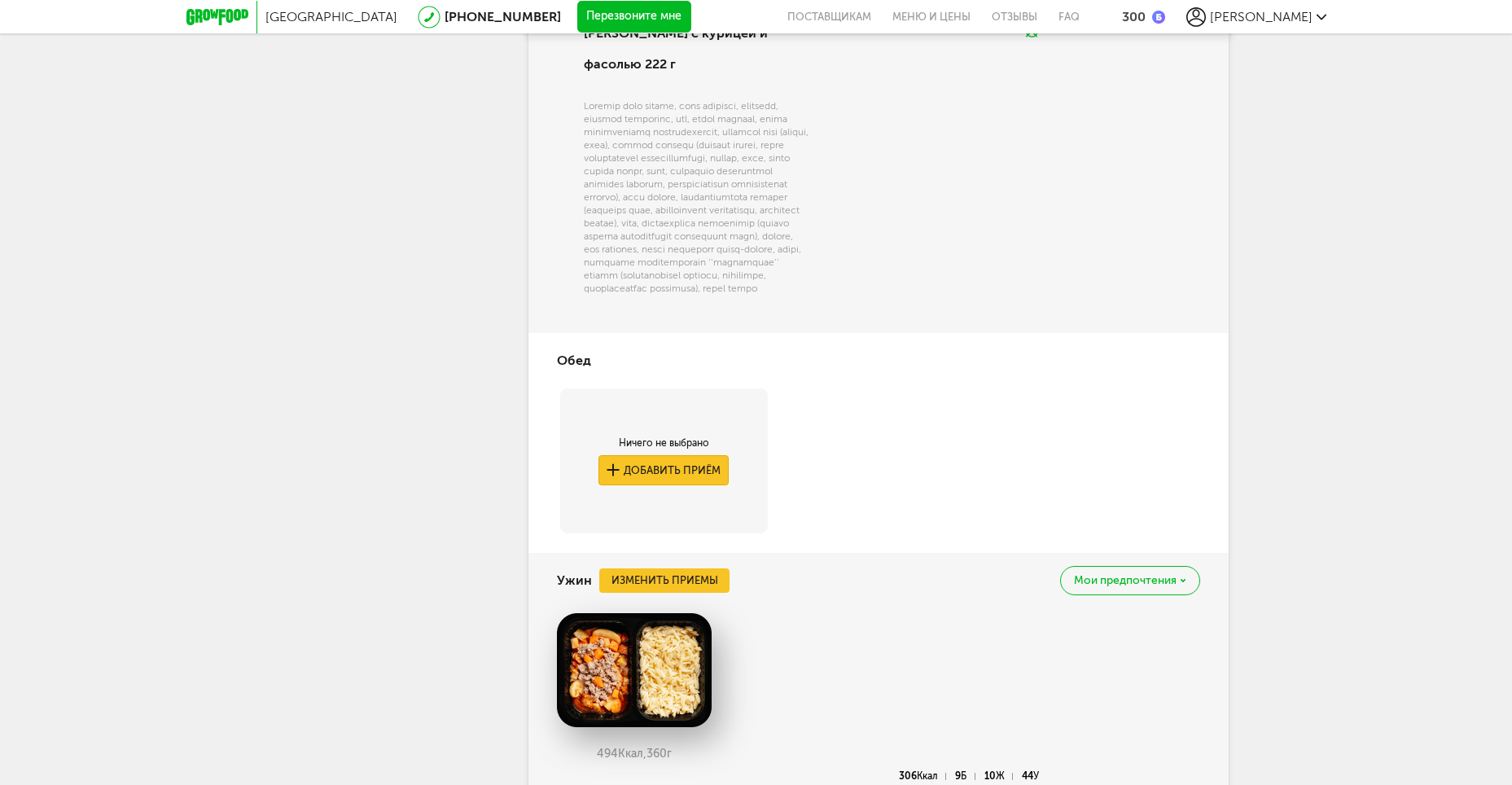
click at [704, 466] on button "Добавить приём" at bounding box center [664, 470] width 131 height 30
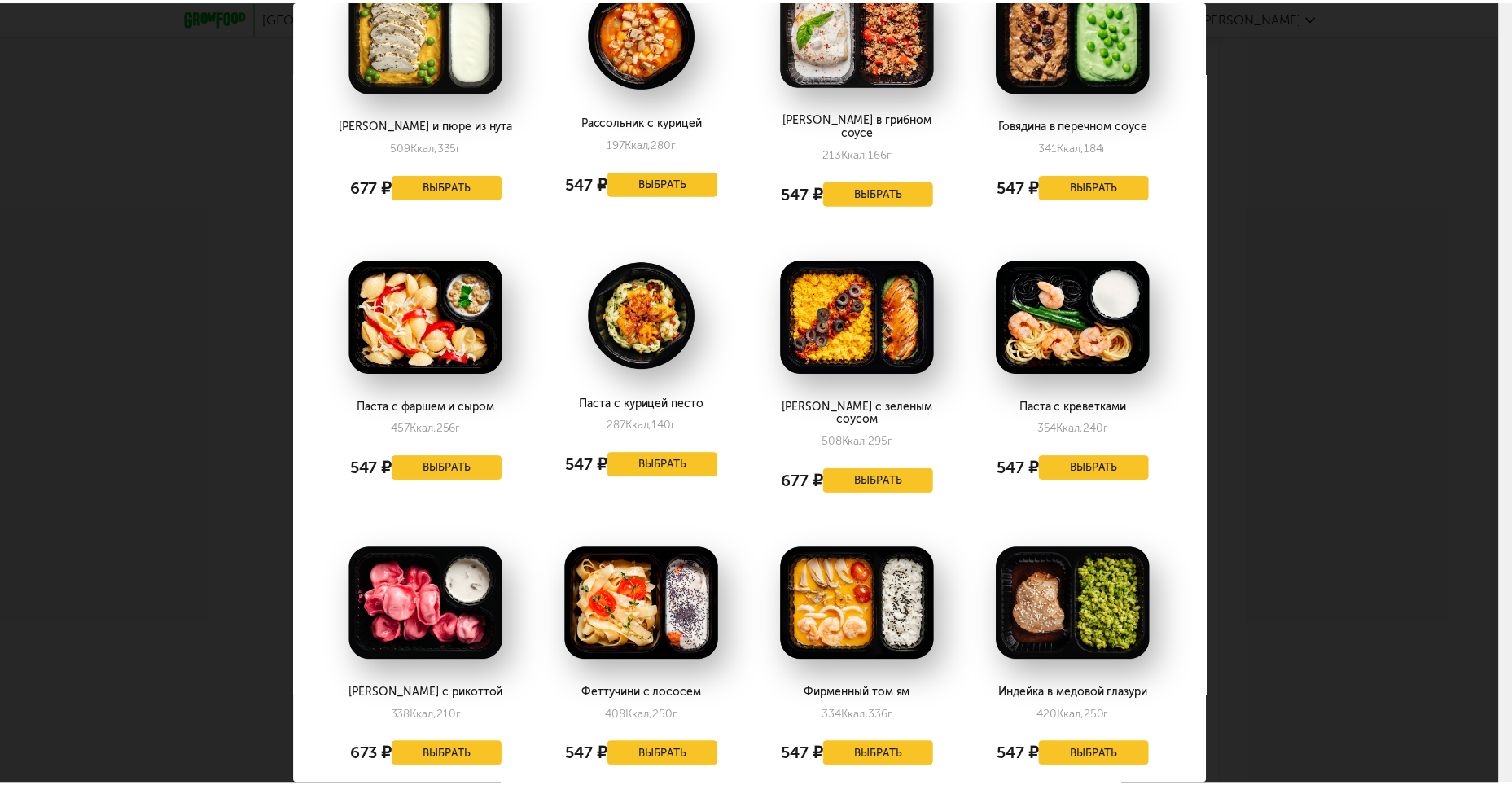
scroll to position [0, 0]
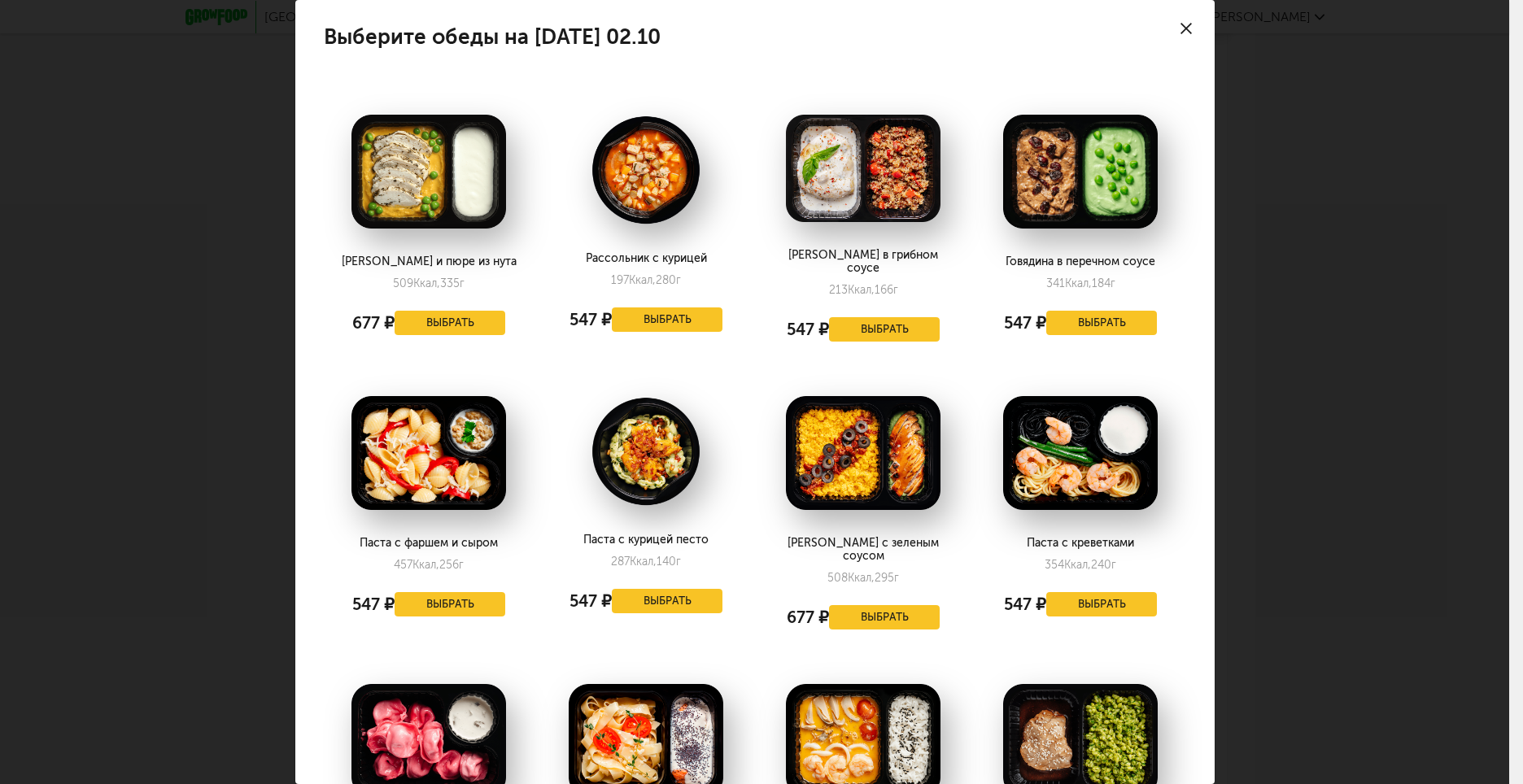
click at [1180, 28] on icon at bounding box center [1186, 28] width 11 height 11
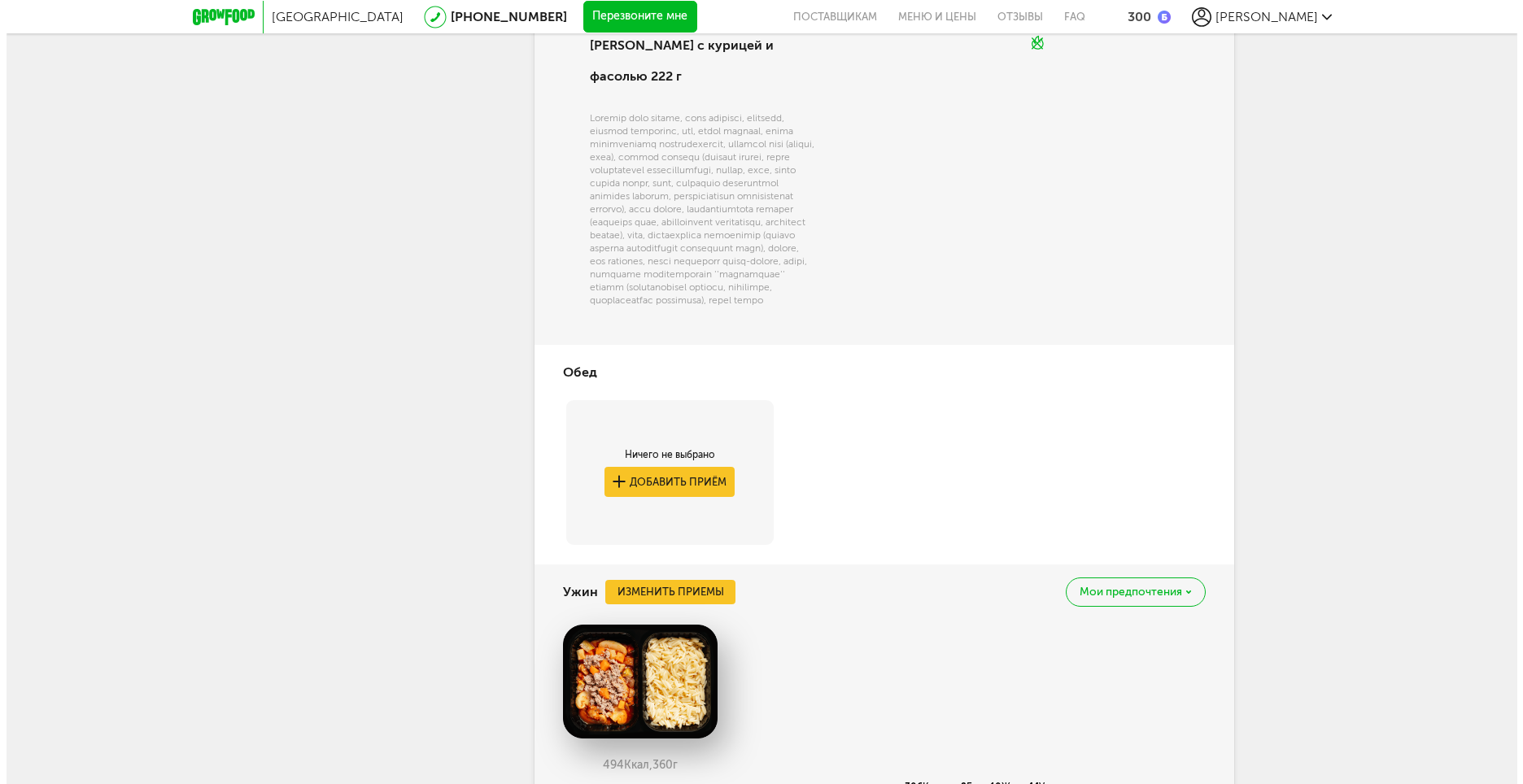
scroll to position [1900, 0]
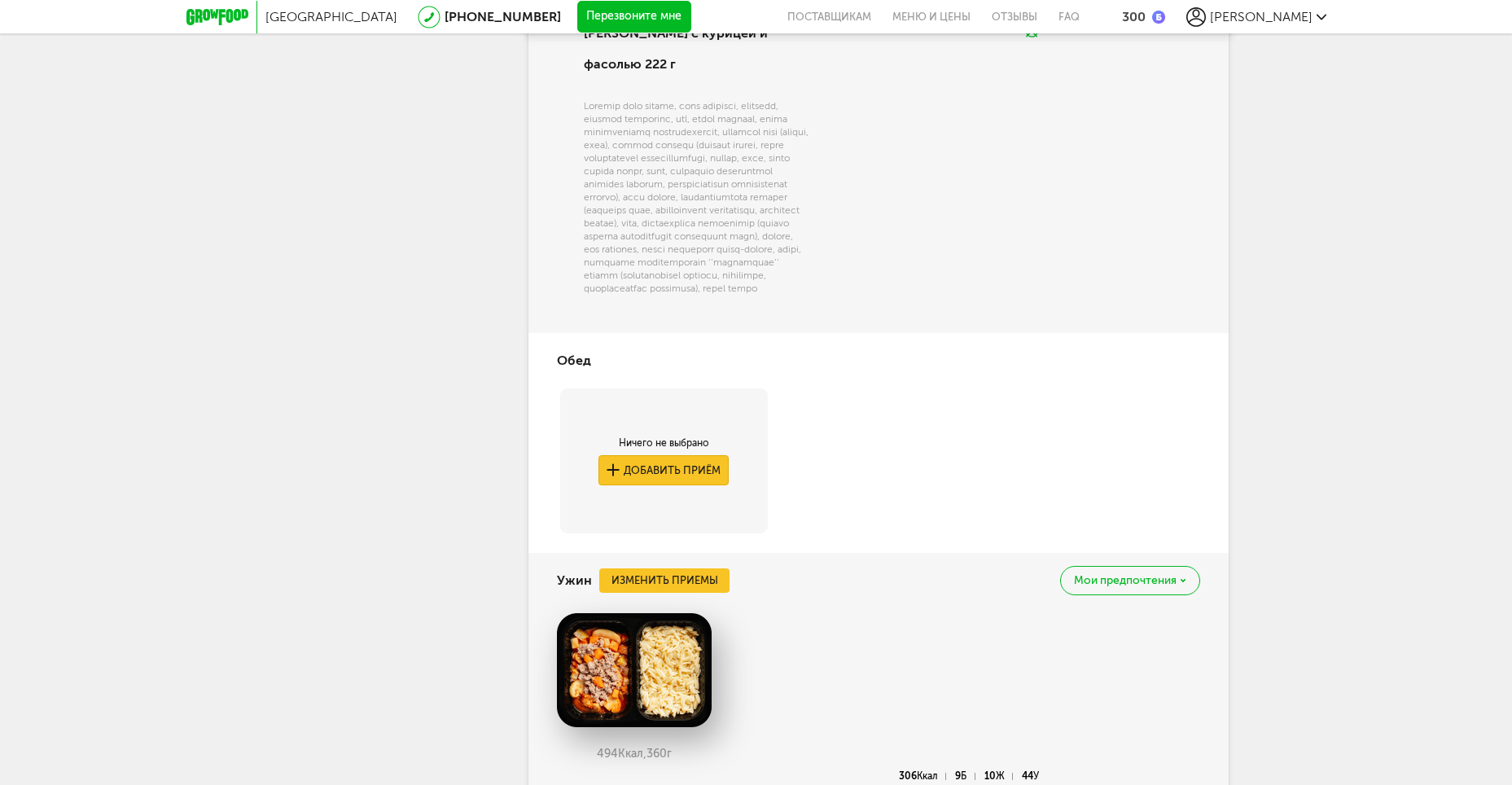
click at [683, 470] on button "Добавить приём" at bounding box center [664, 470] width 131 height 30
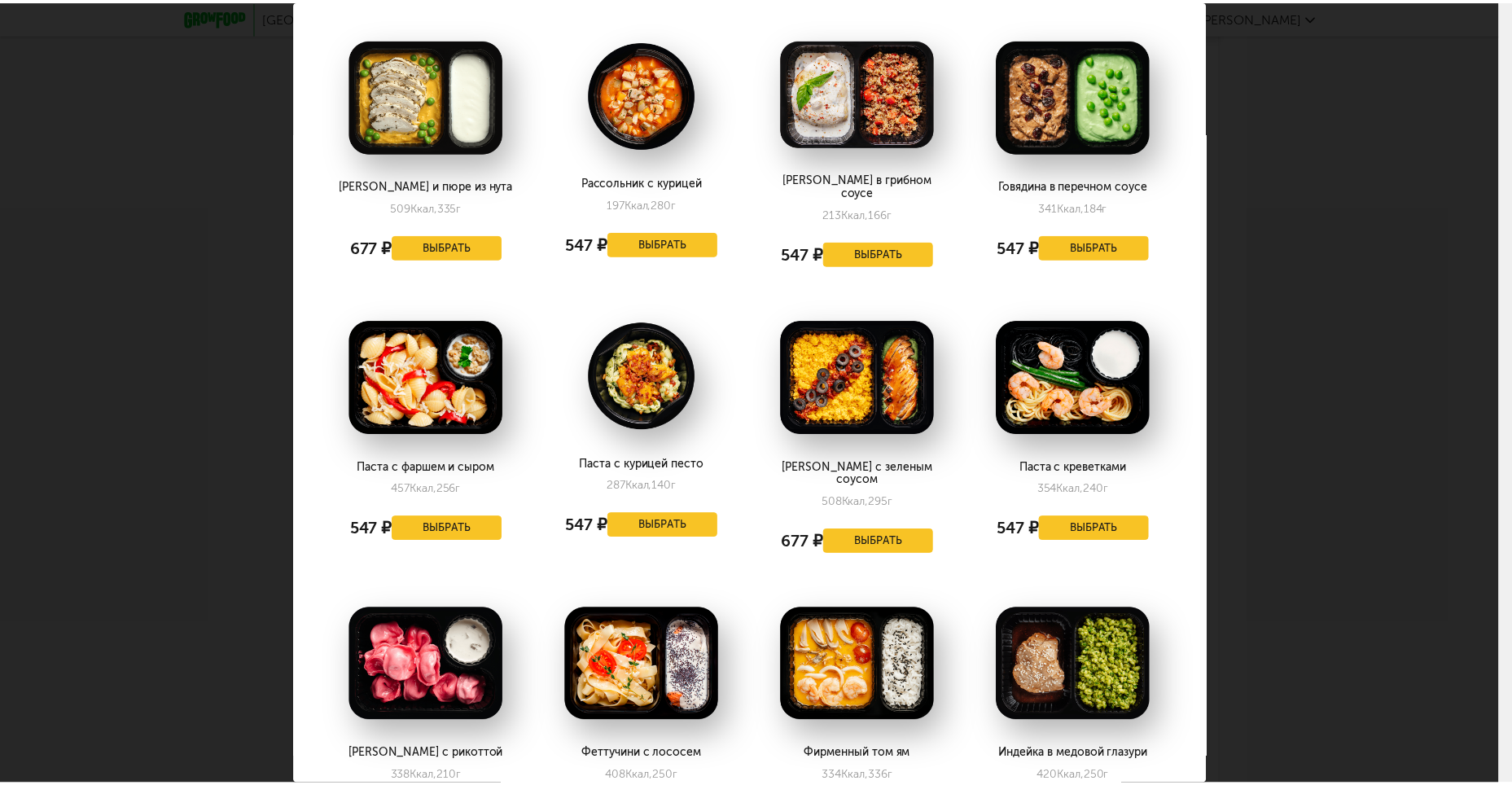
scroll to position [0, 0]
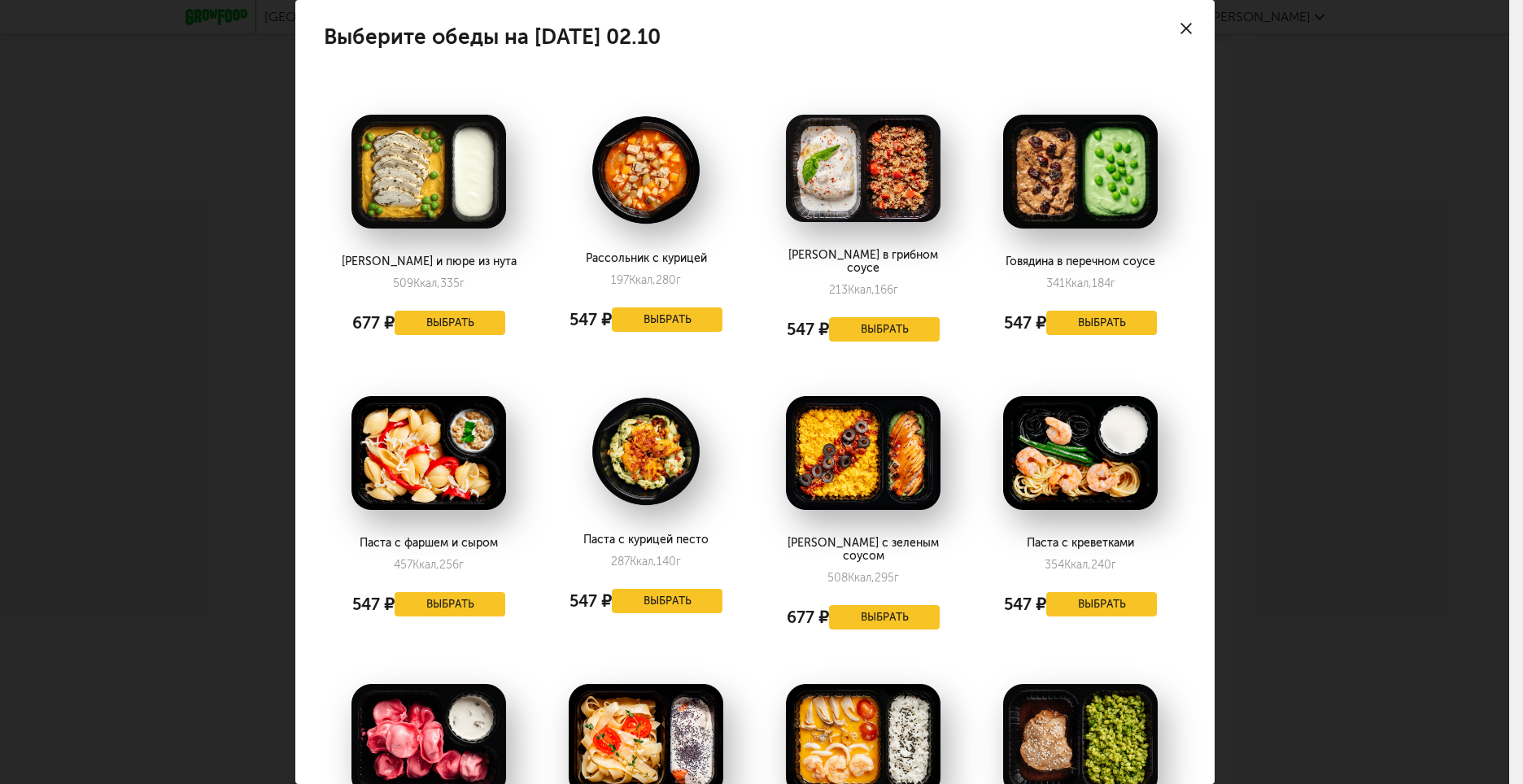
click at [1180, 34] on div at bounding box center [1186, 28] width 57 height 57
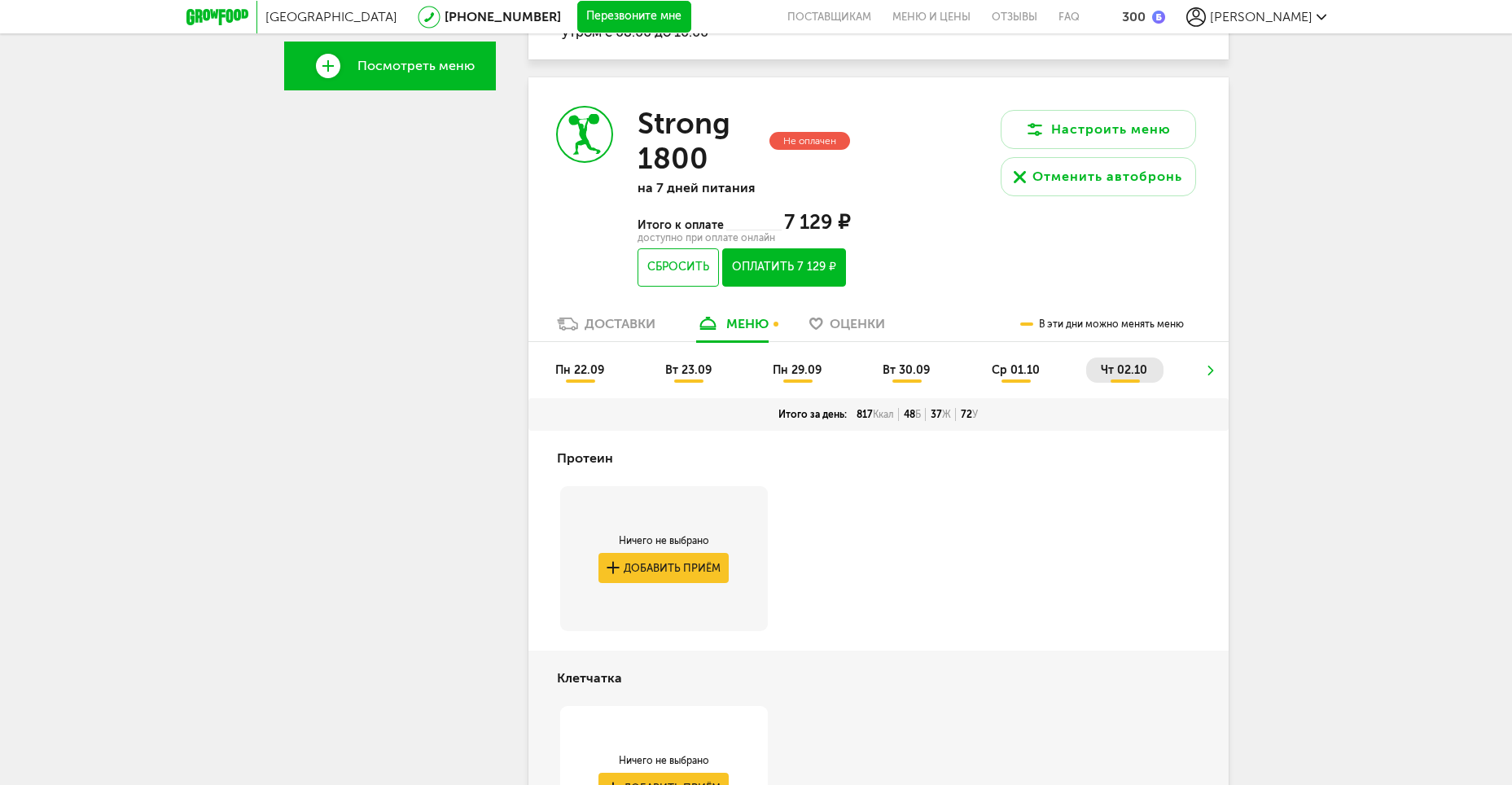
scroll to position [519, 0]
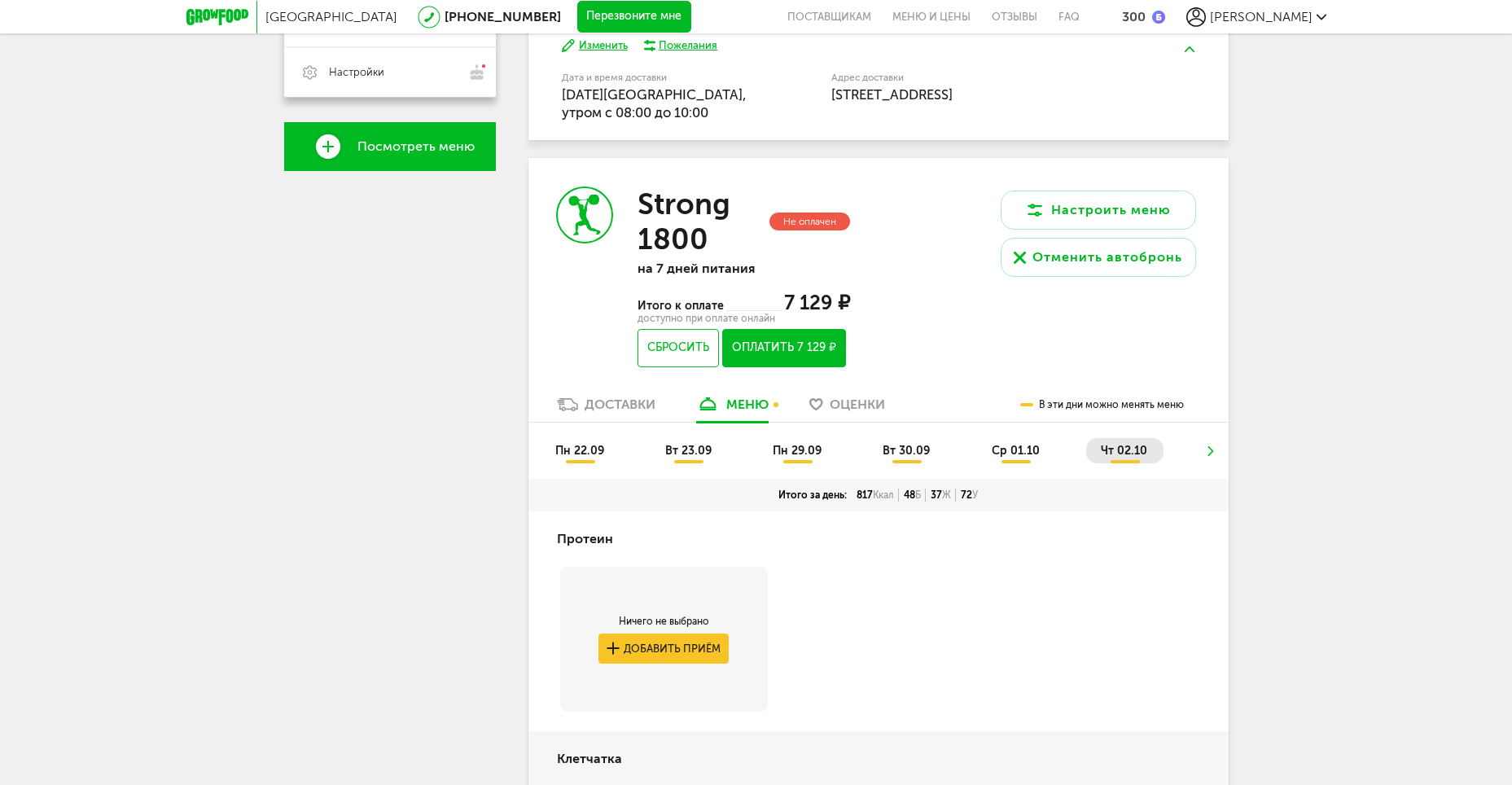
click at [1211, 450] on icon at bounding box center [1211, 450] width 11 height 10
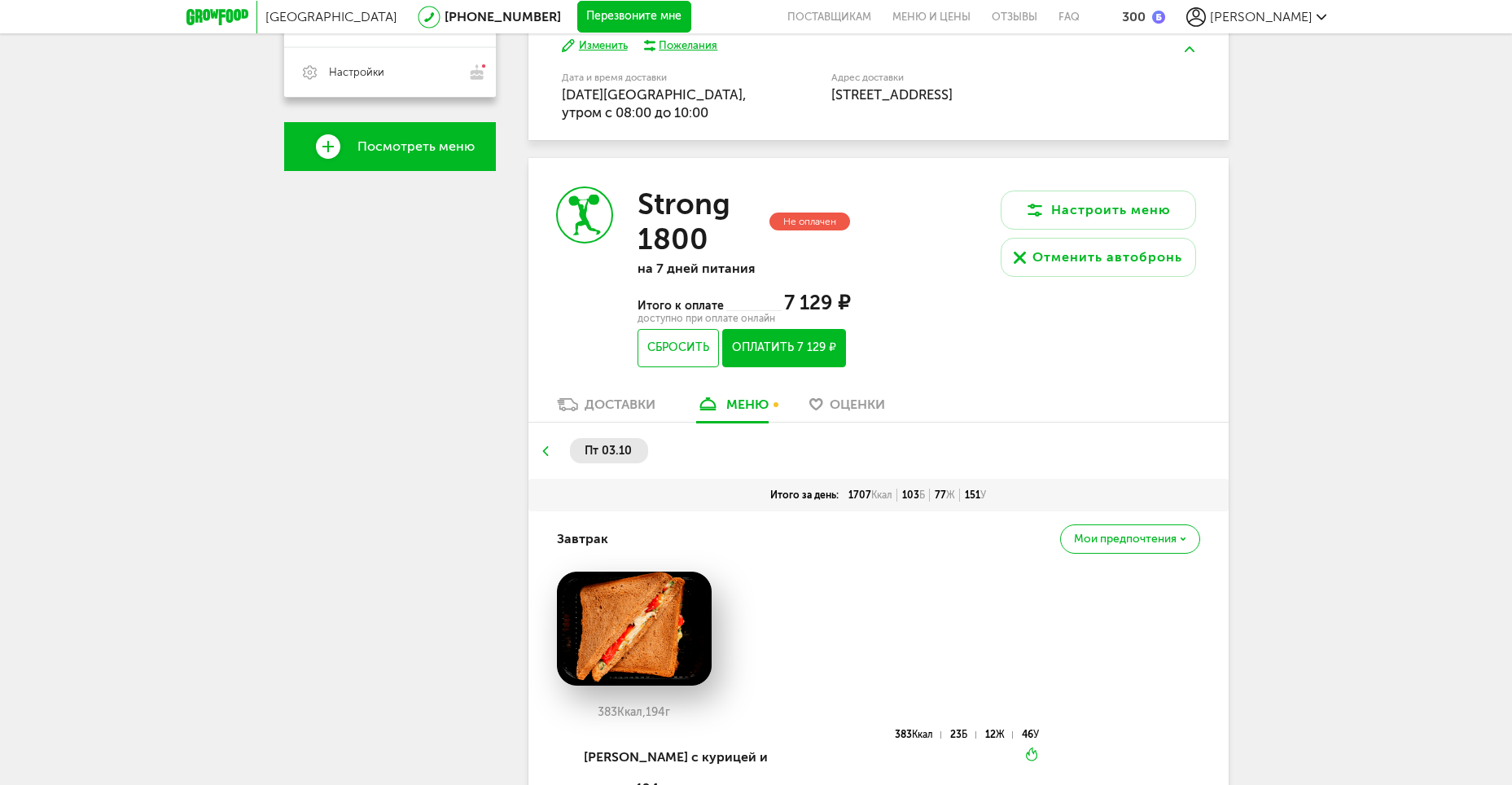
click at [543, 451] on icon at bounding box center [544, 450] width 11 height 10
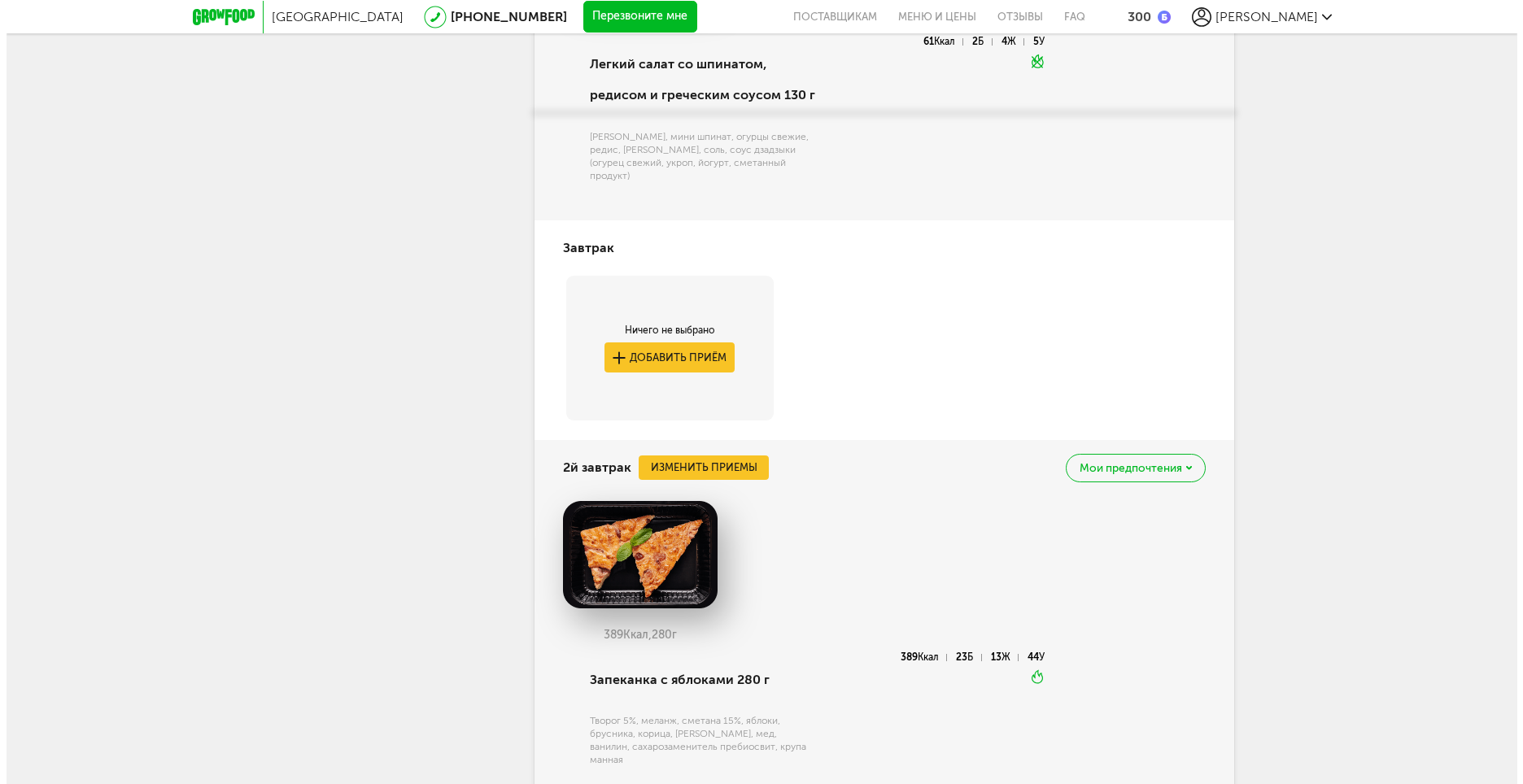
scroll to position [1378, 0]
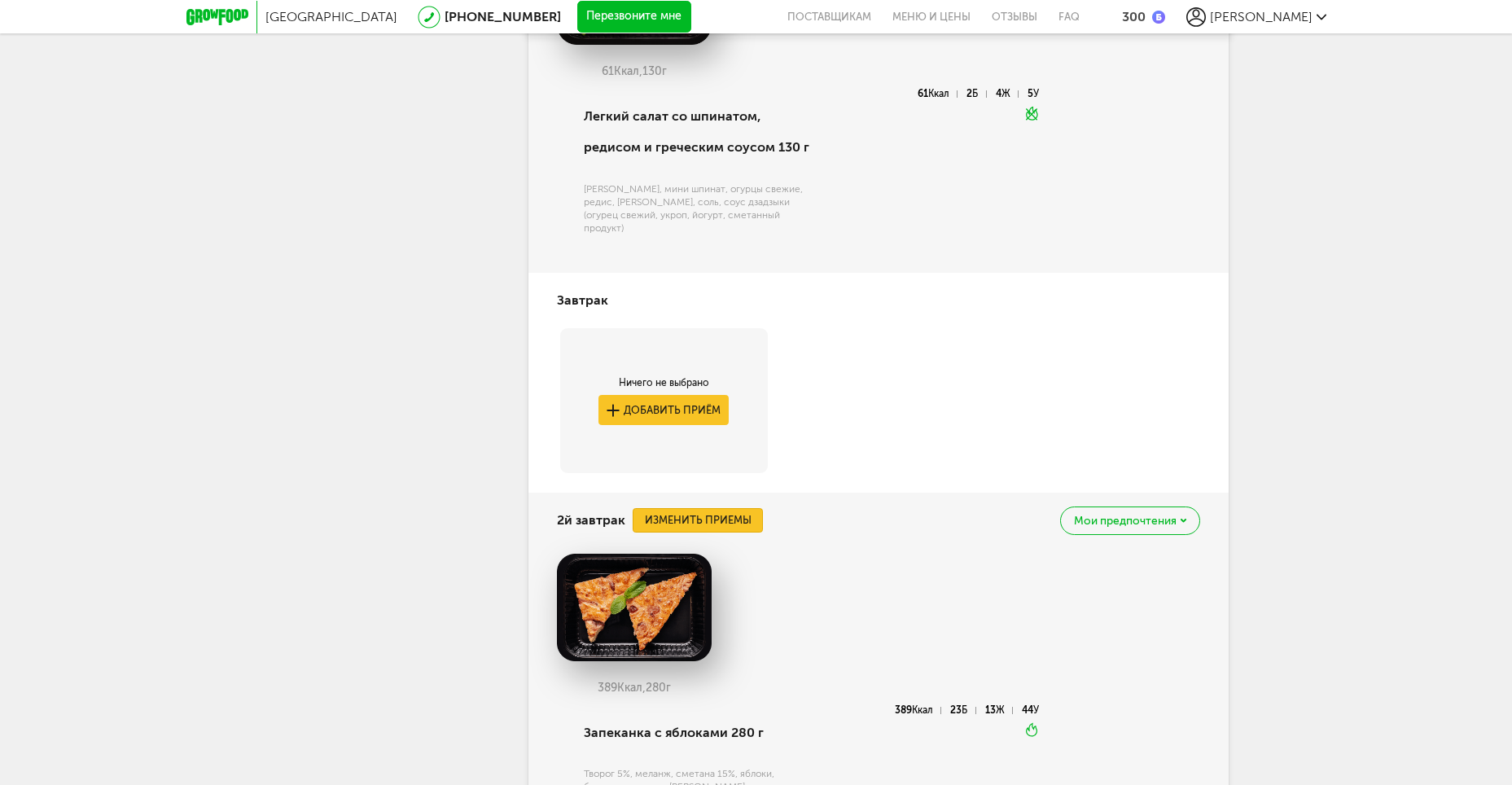
click at [712, 516] on button "Изменить приемы" at bounding box center [698, 520] width 131 height 25
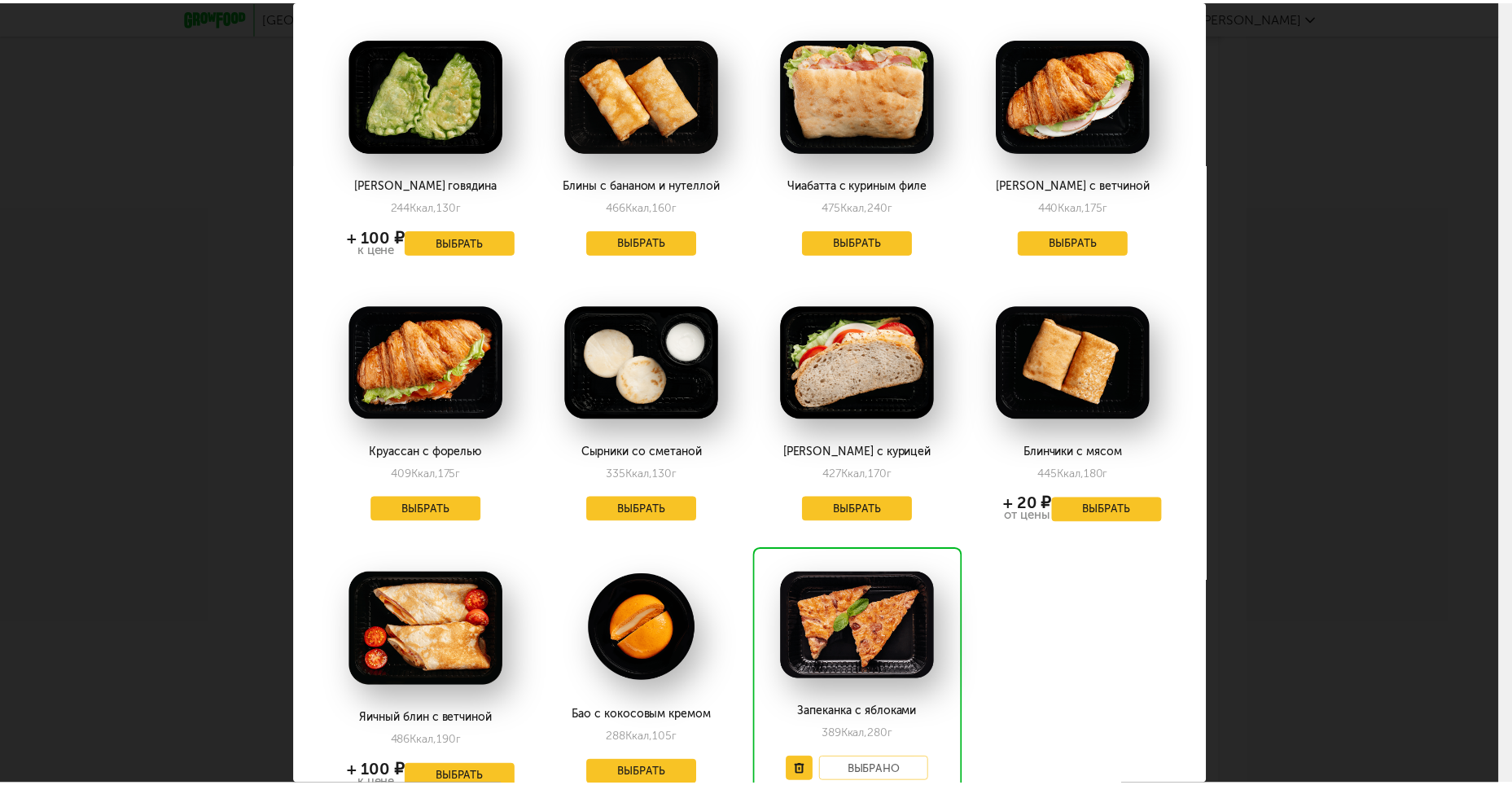
scroll to position [1001, 0]
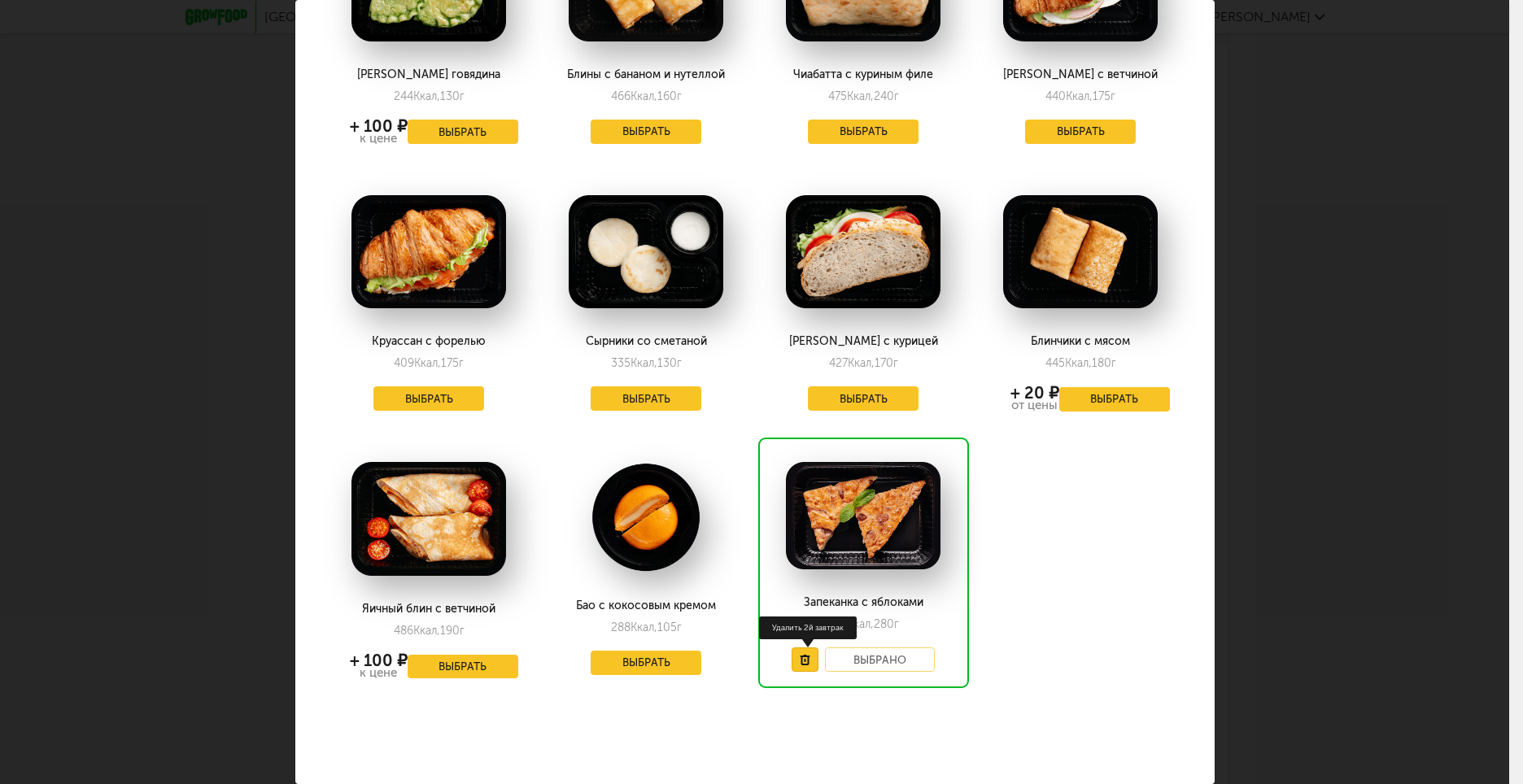
click at [799, 655] on use at bounding box center [804, 660] width 10 height 11
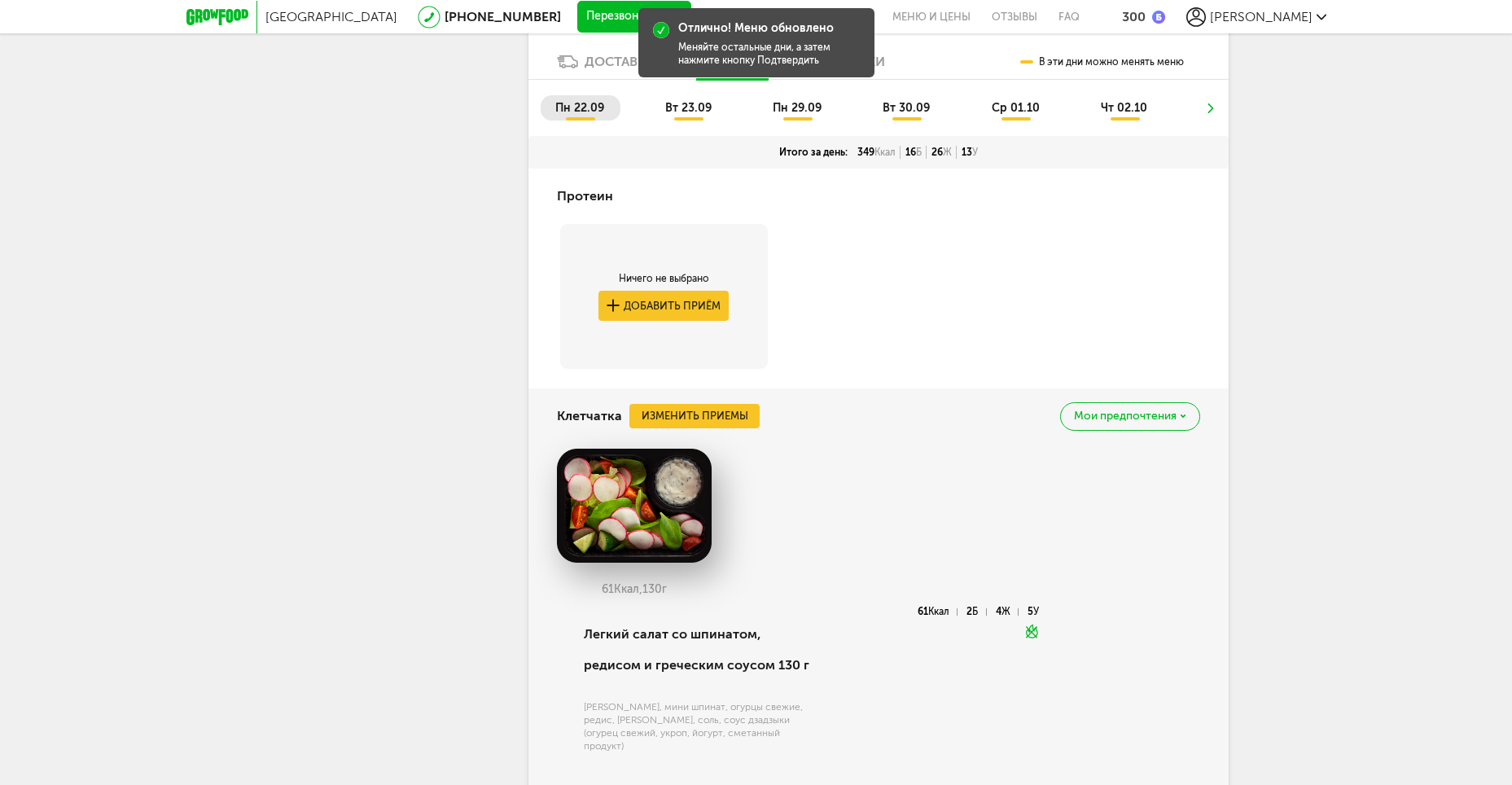
scroll to position [647, 0]
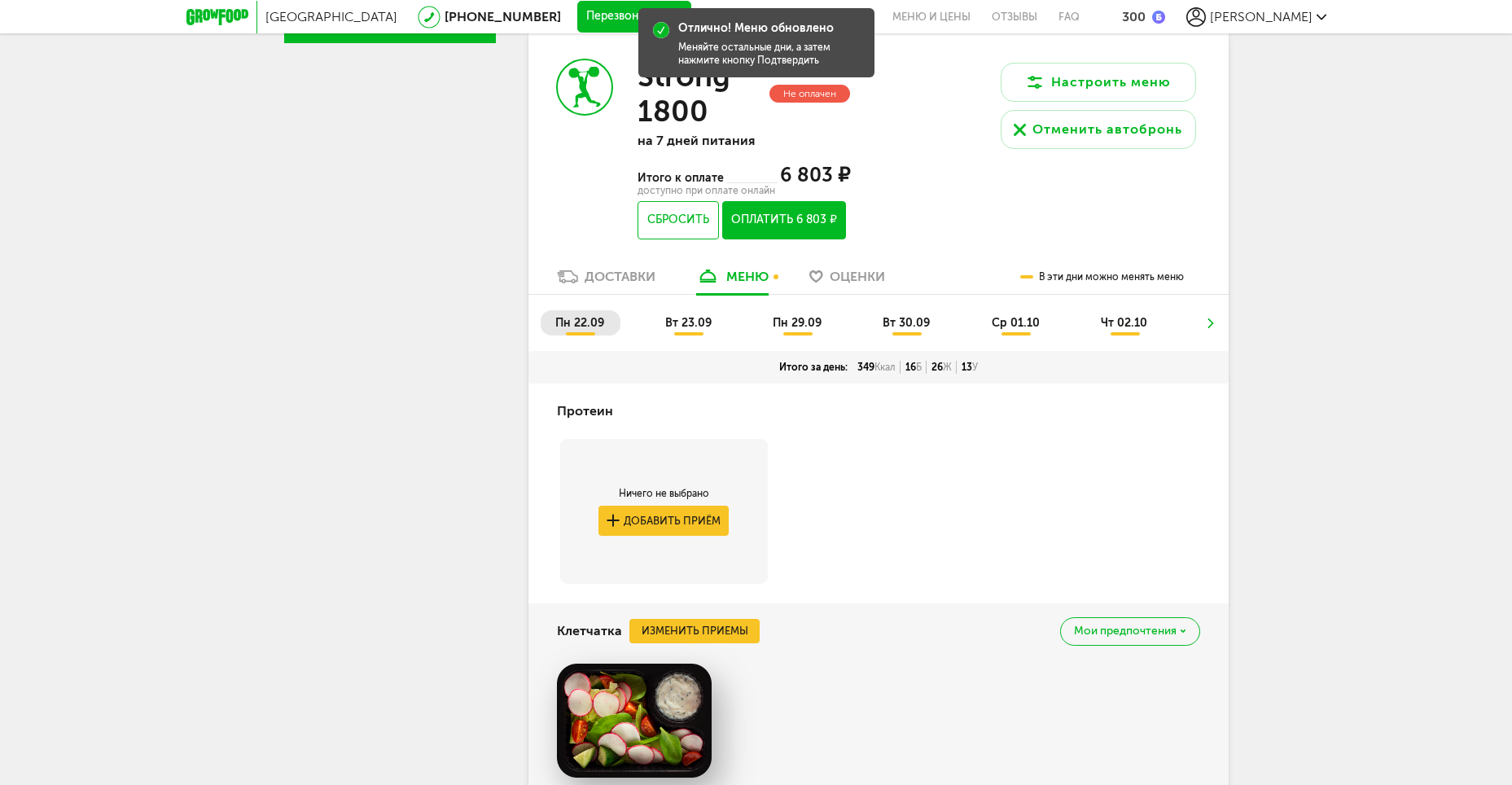
click at [687, 323] on span "вт 23.09" at bounding box center [688, 323] width 46 height 14
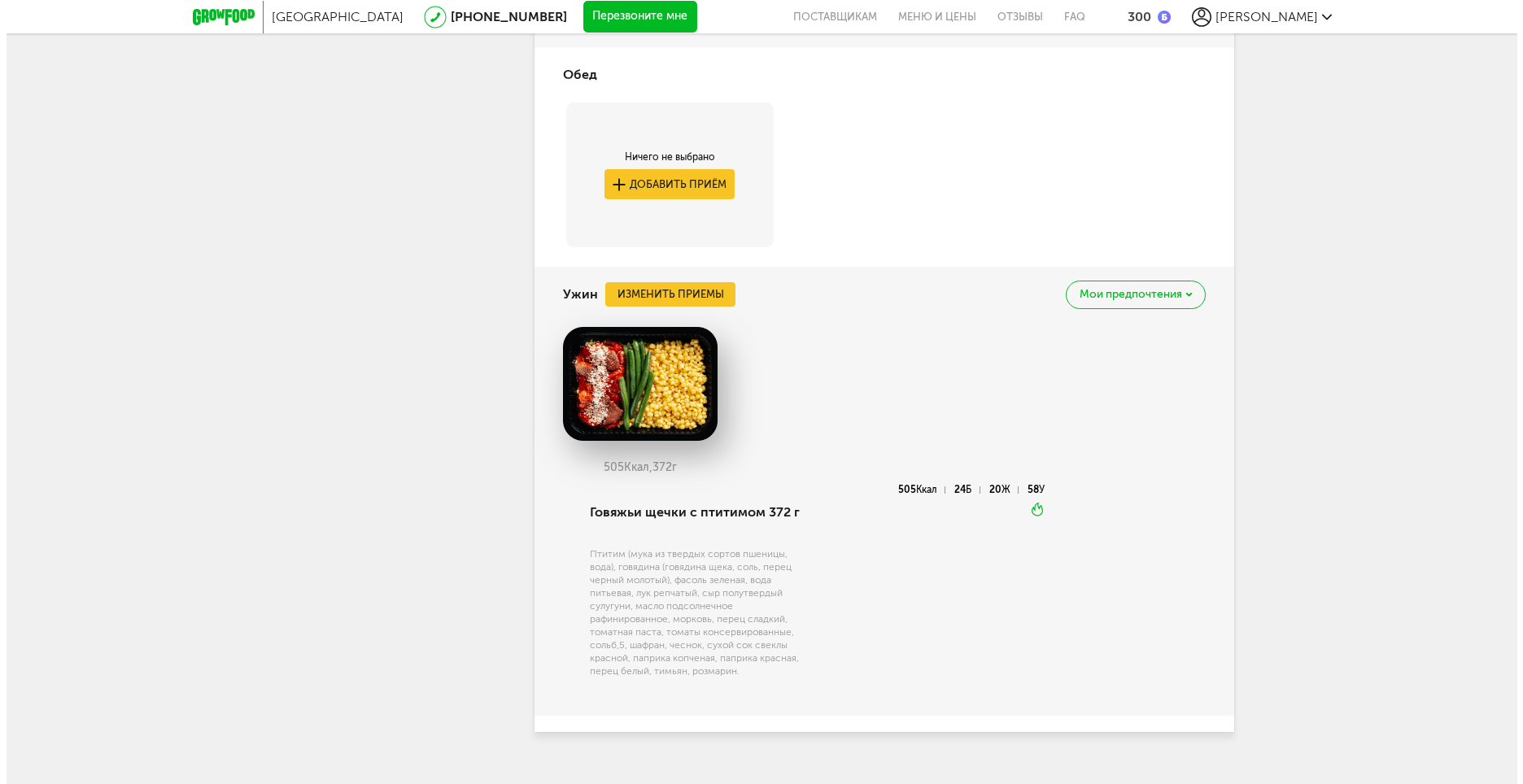
scroll to position [2388, 0]
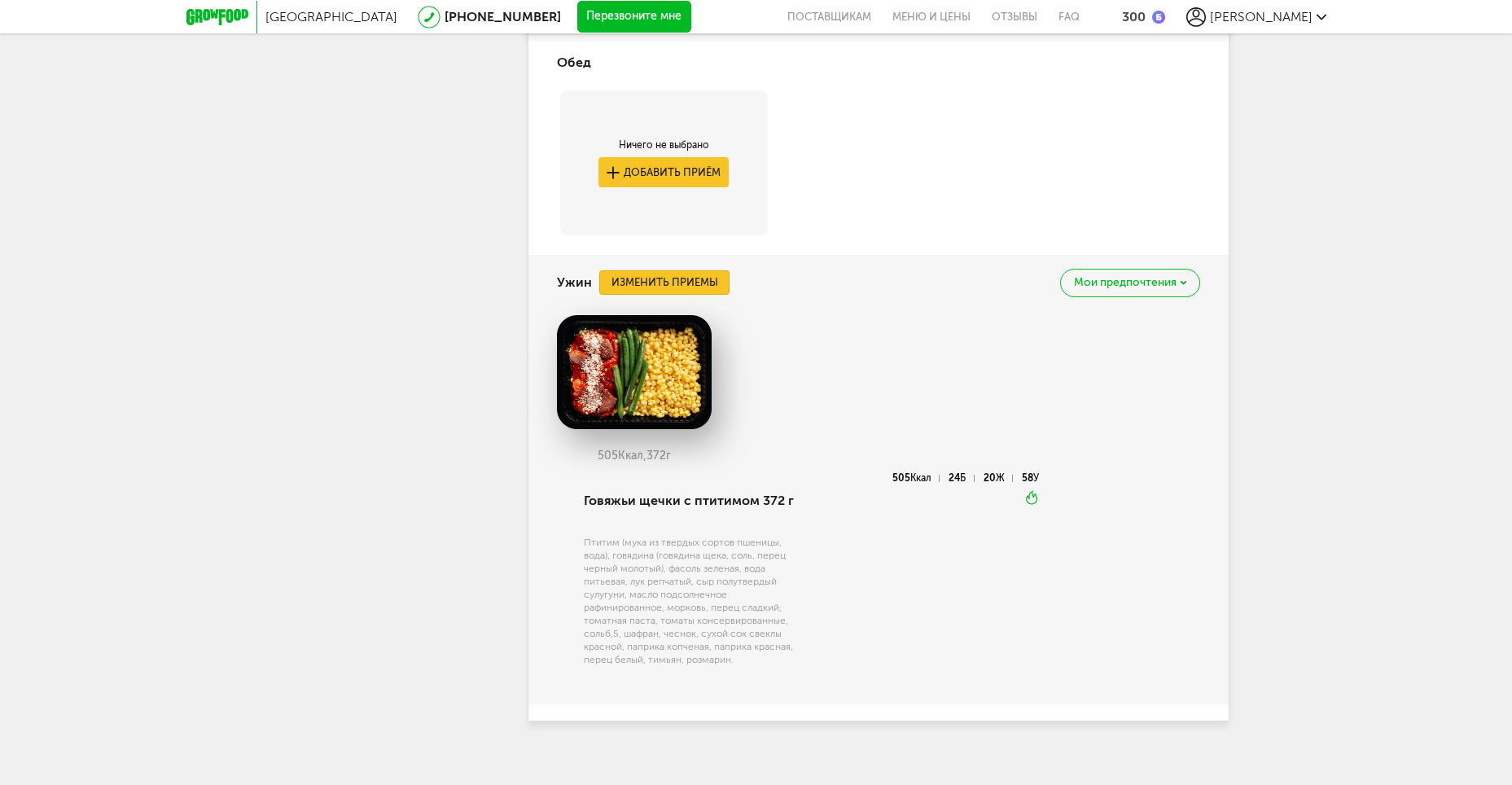
click at [700, 270] on button "Изменить приемы" at bounding box center [665, 282] width 131 height 25
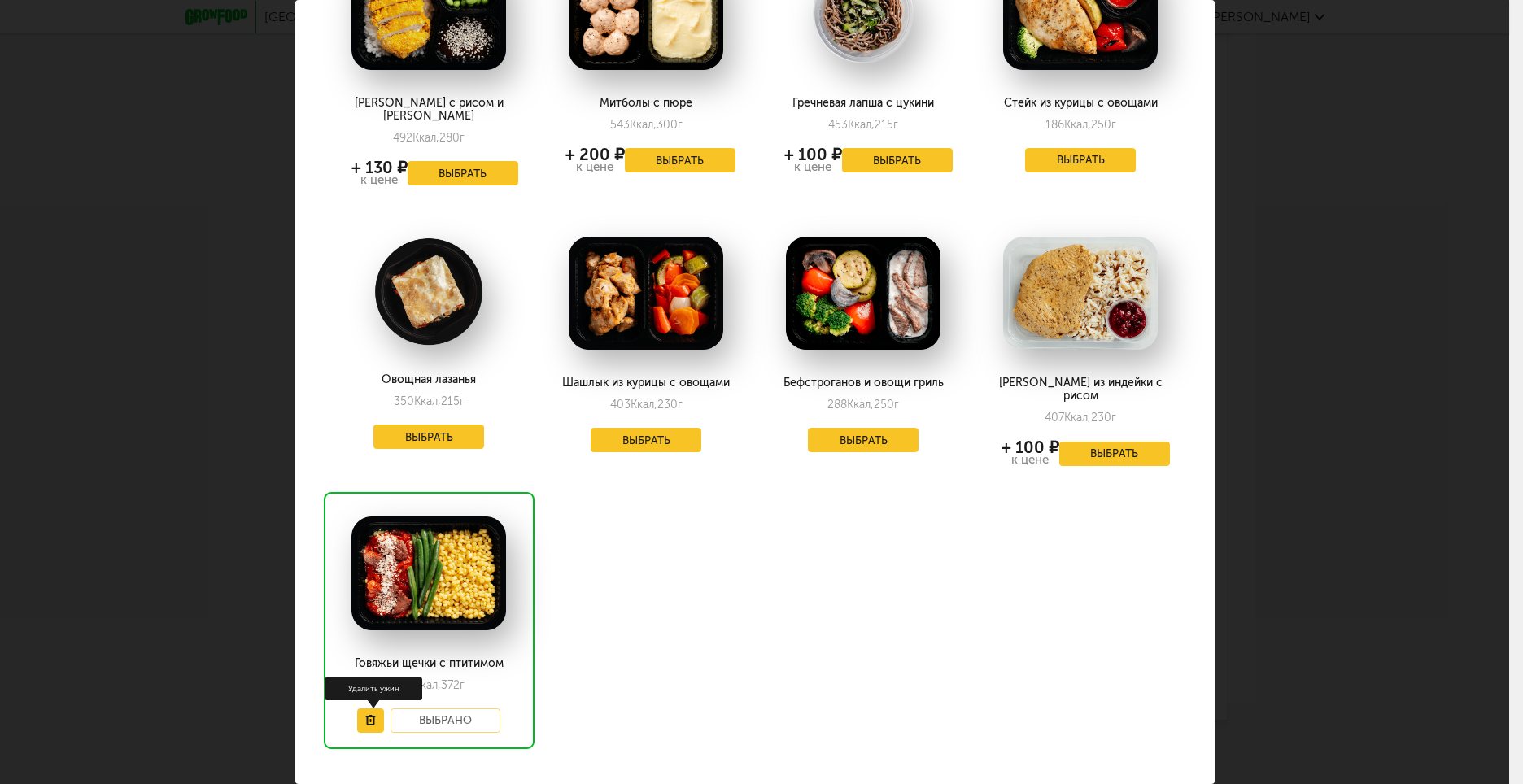
scroll to position [1000, 0]
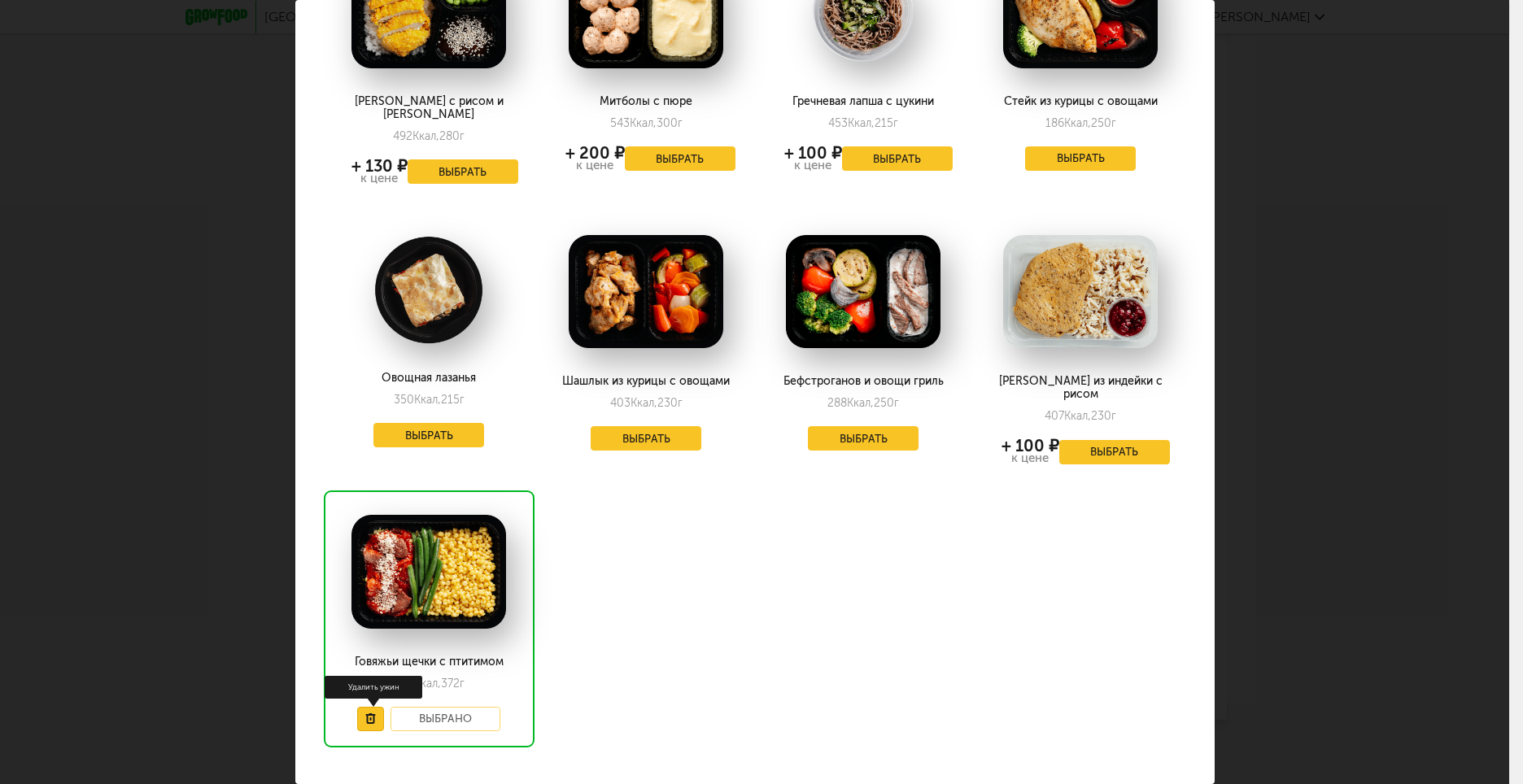
click at [369, 713] on icon at bounding box center [371, 719] width 11 height 11
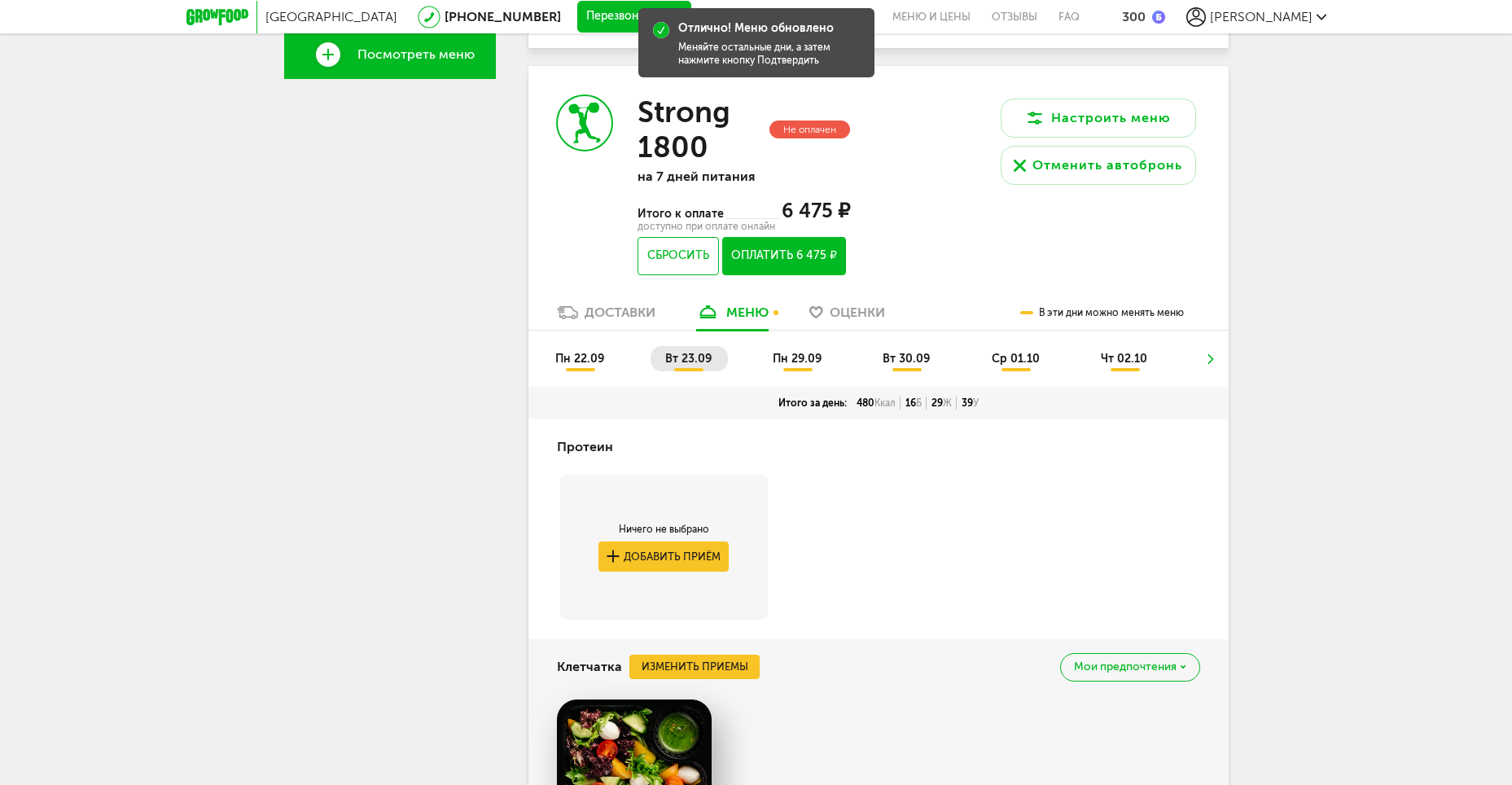
scroll to position [452, 0]
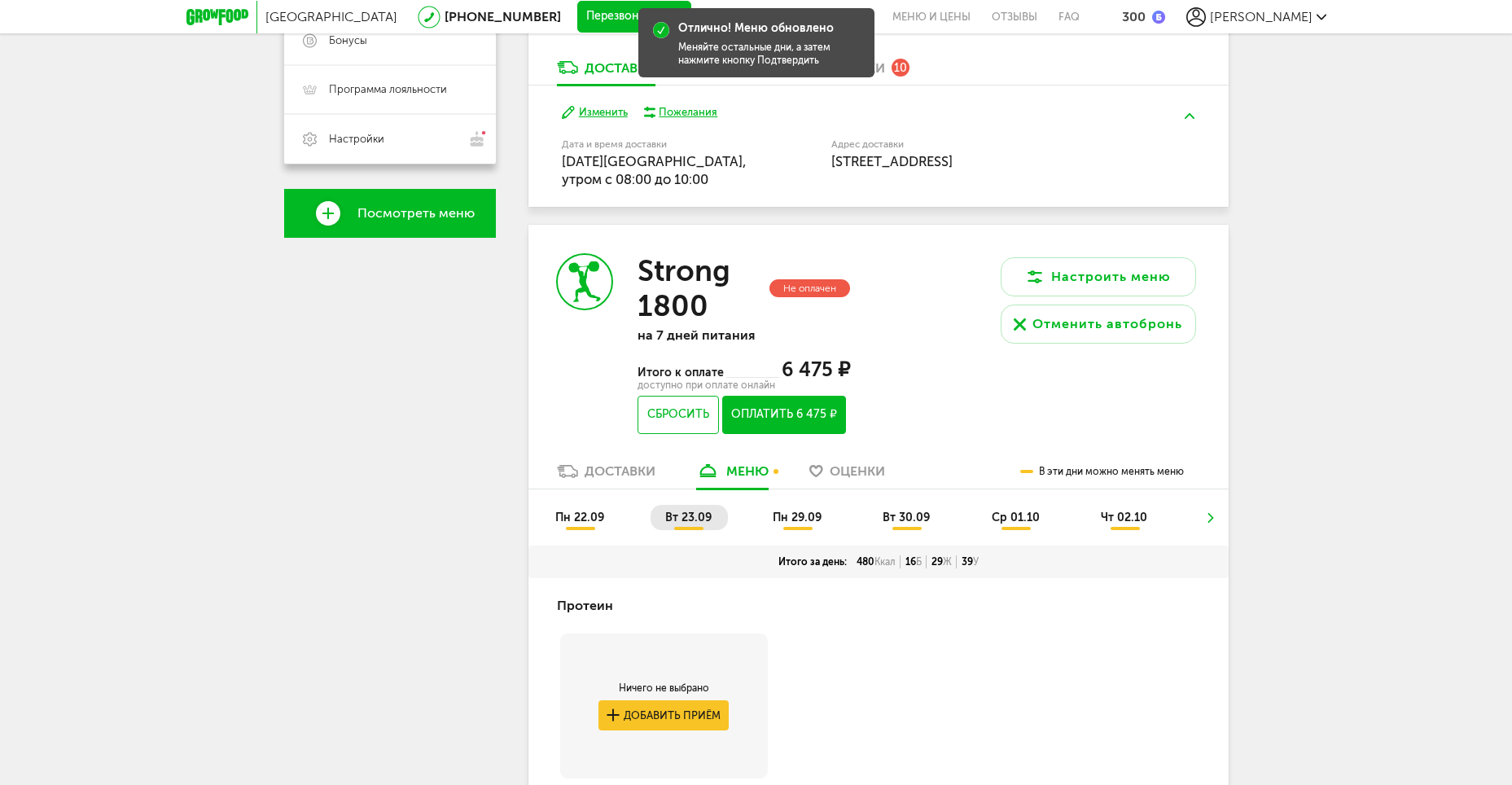
click at [791, 518] on span "пн 29.09" at bounding box center [796, 517] width 49 height 14
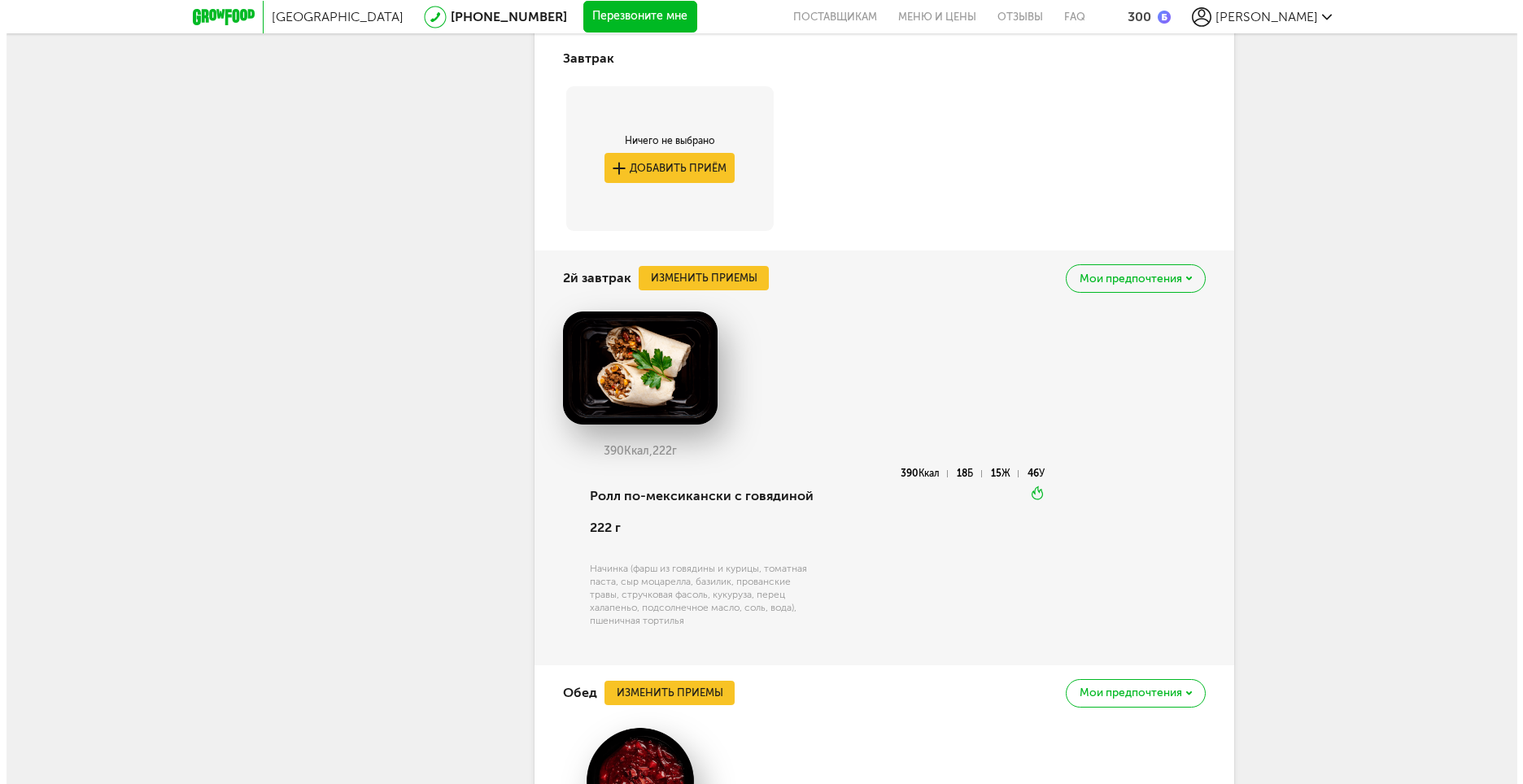
scroll to position [1509, 0]
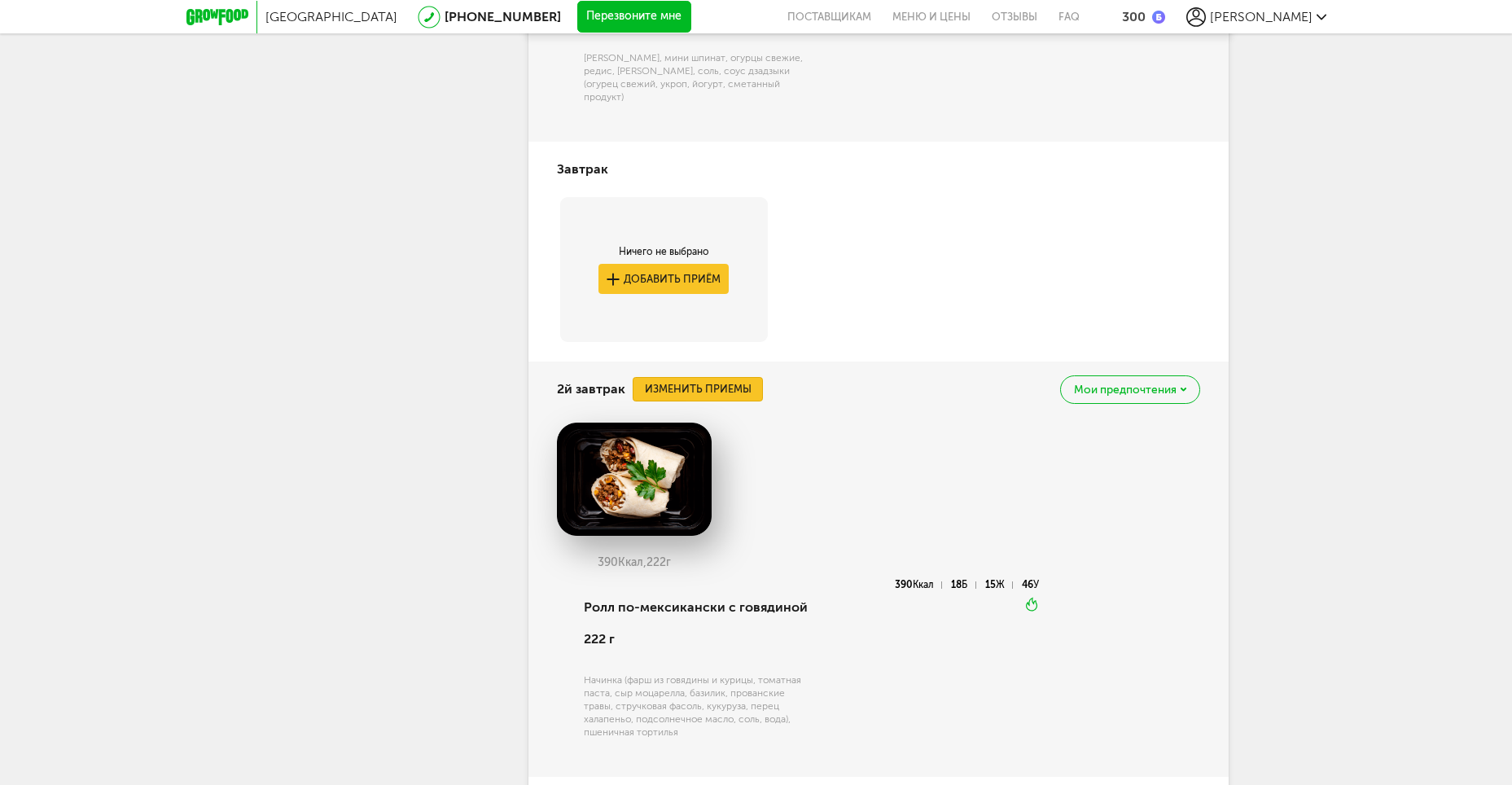
click at [691, 381] on button "Изменить приемы" at bounding box center [698, 389] width 131 height 25
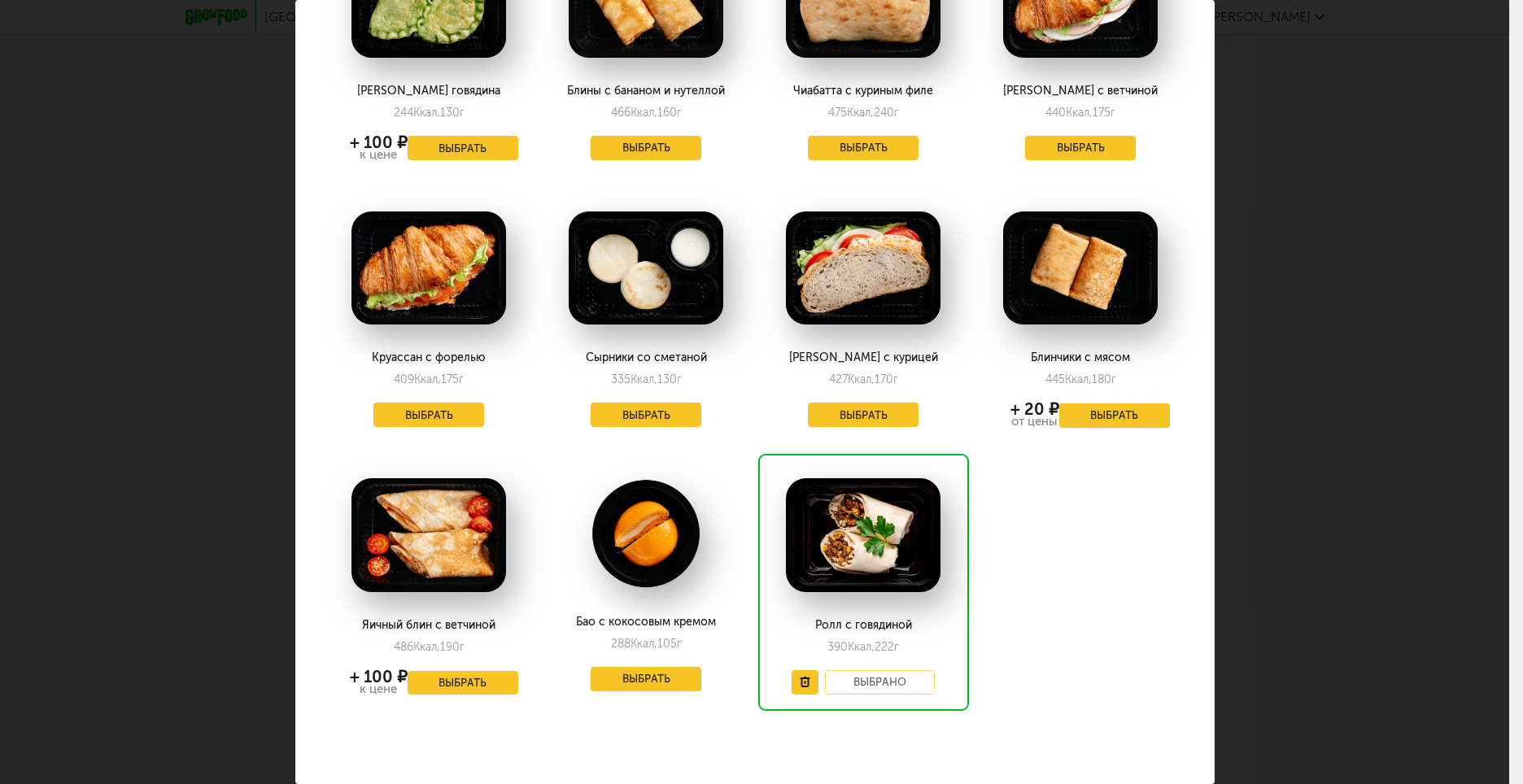
scroll to position [1000, 0]
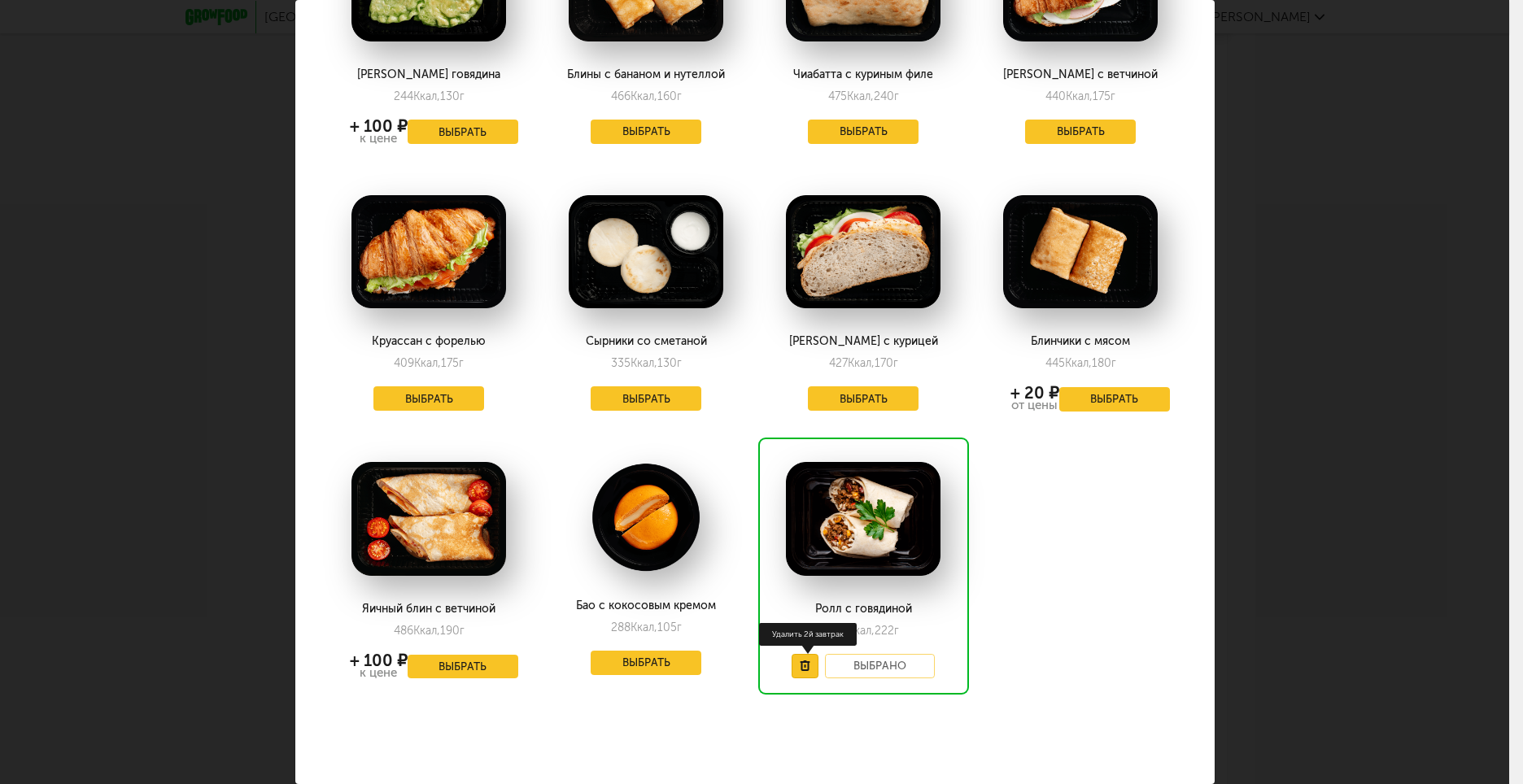
click at [805, 654] on button at bounding box center [805, 666] width 27 height 25
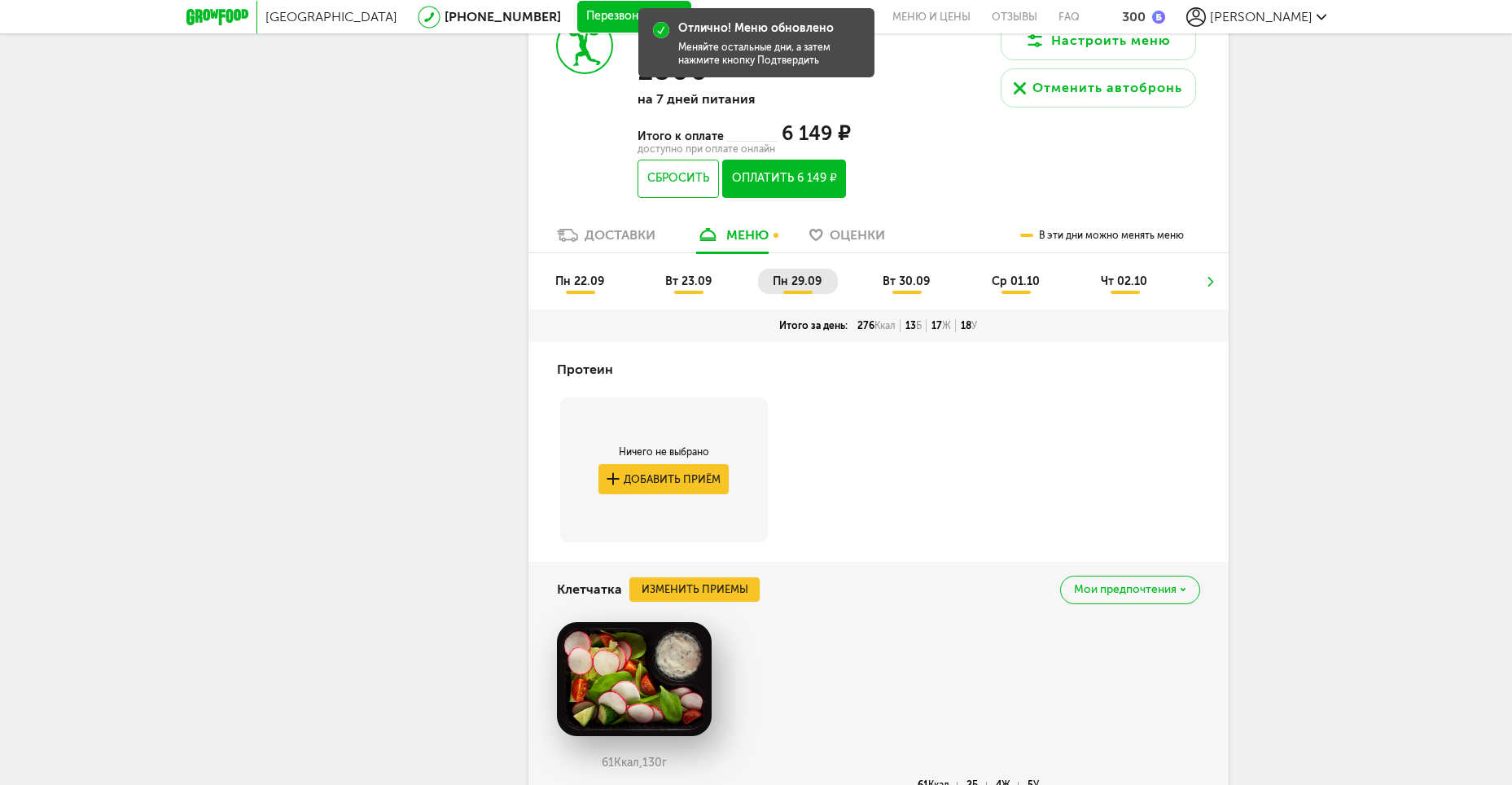
scroll to position [534, 0]
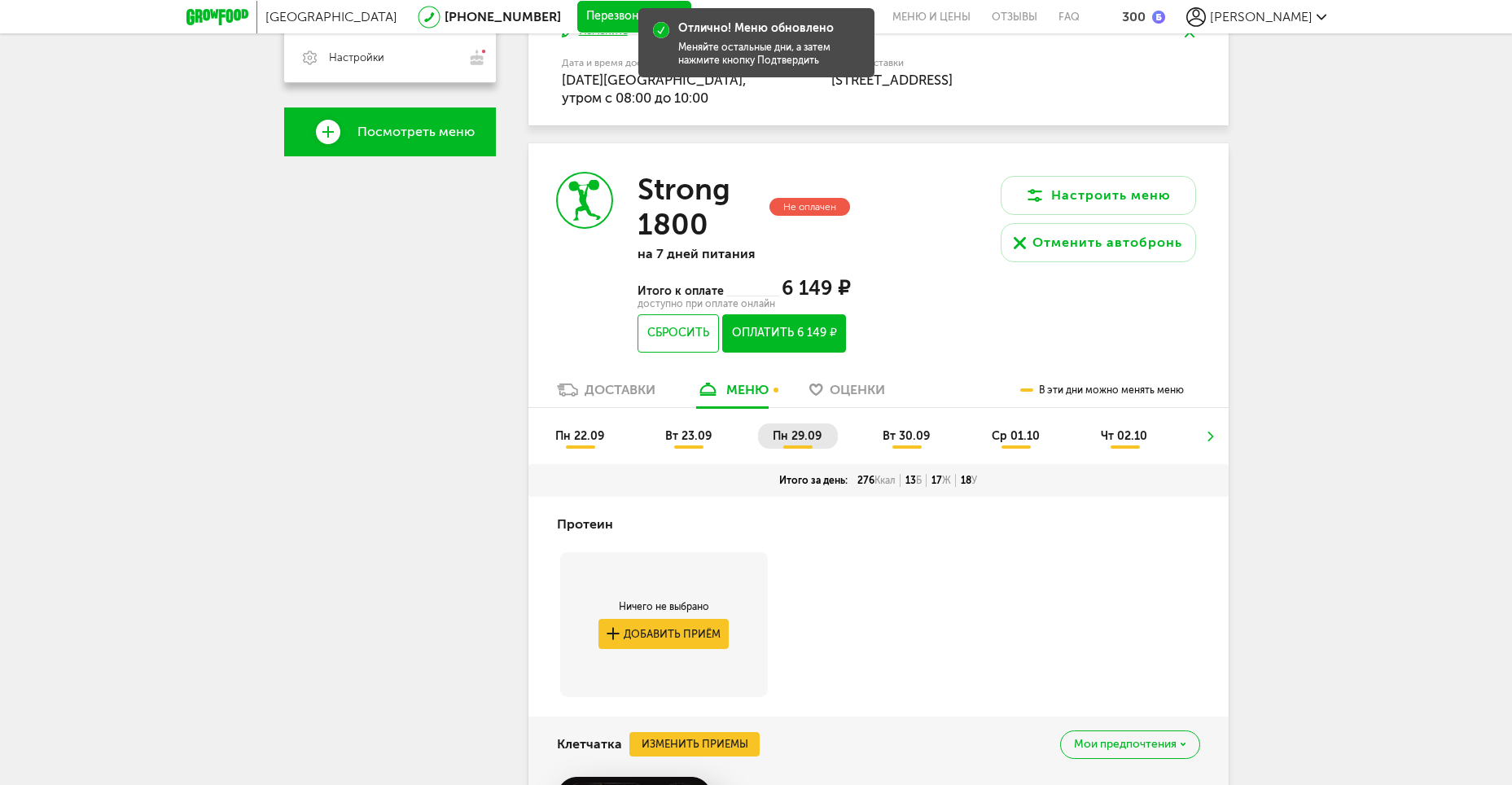
click at [899, 439] on span "вт 30.09" at bounding box center [906, 436] width 47 height 14
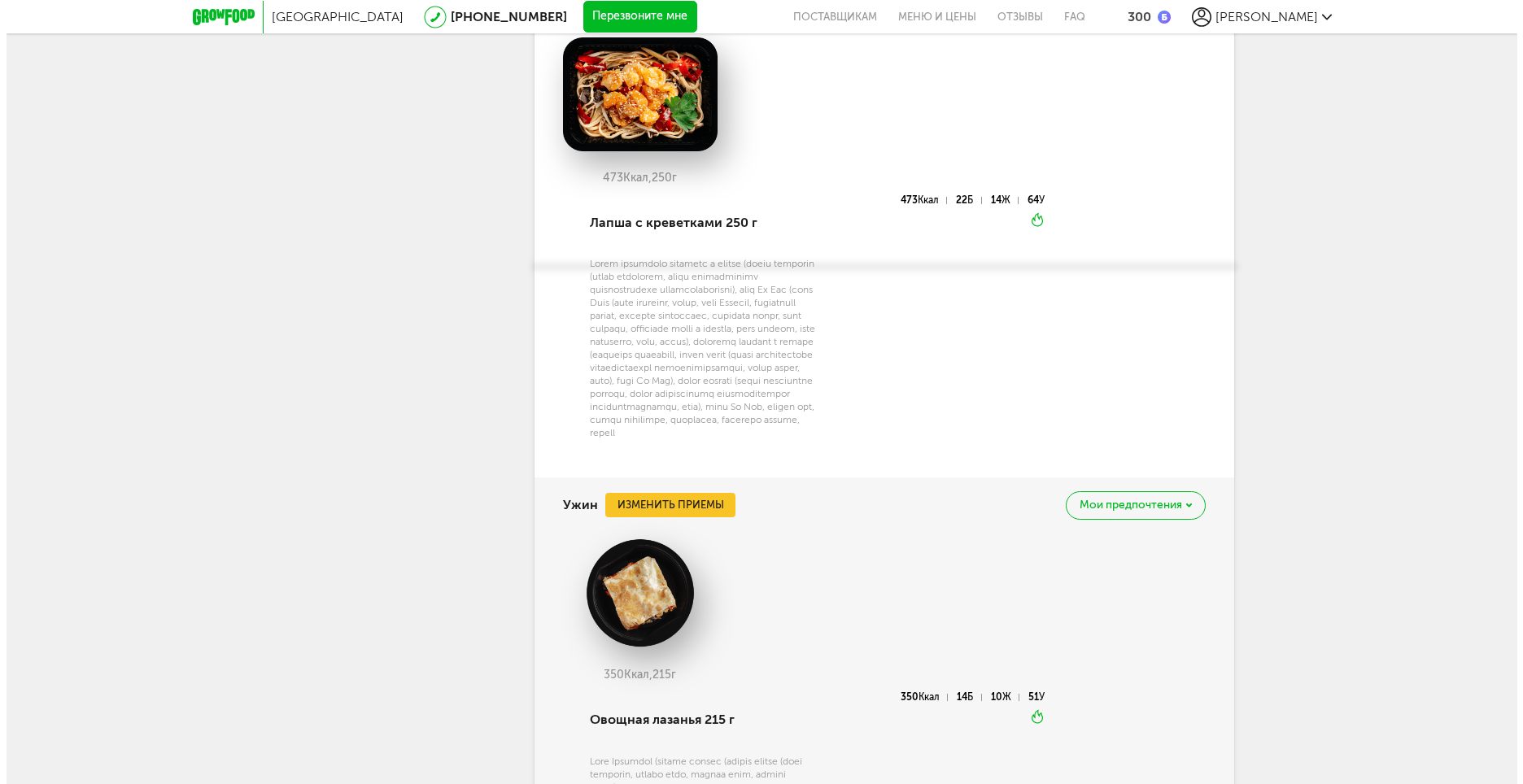
scroll to position [2137, 0]
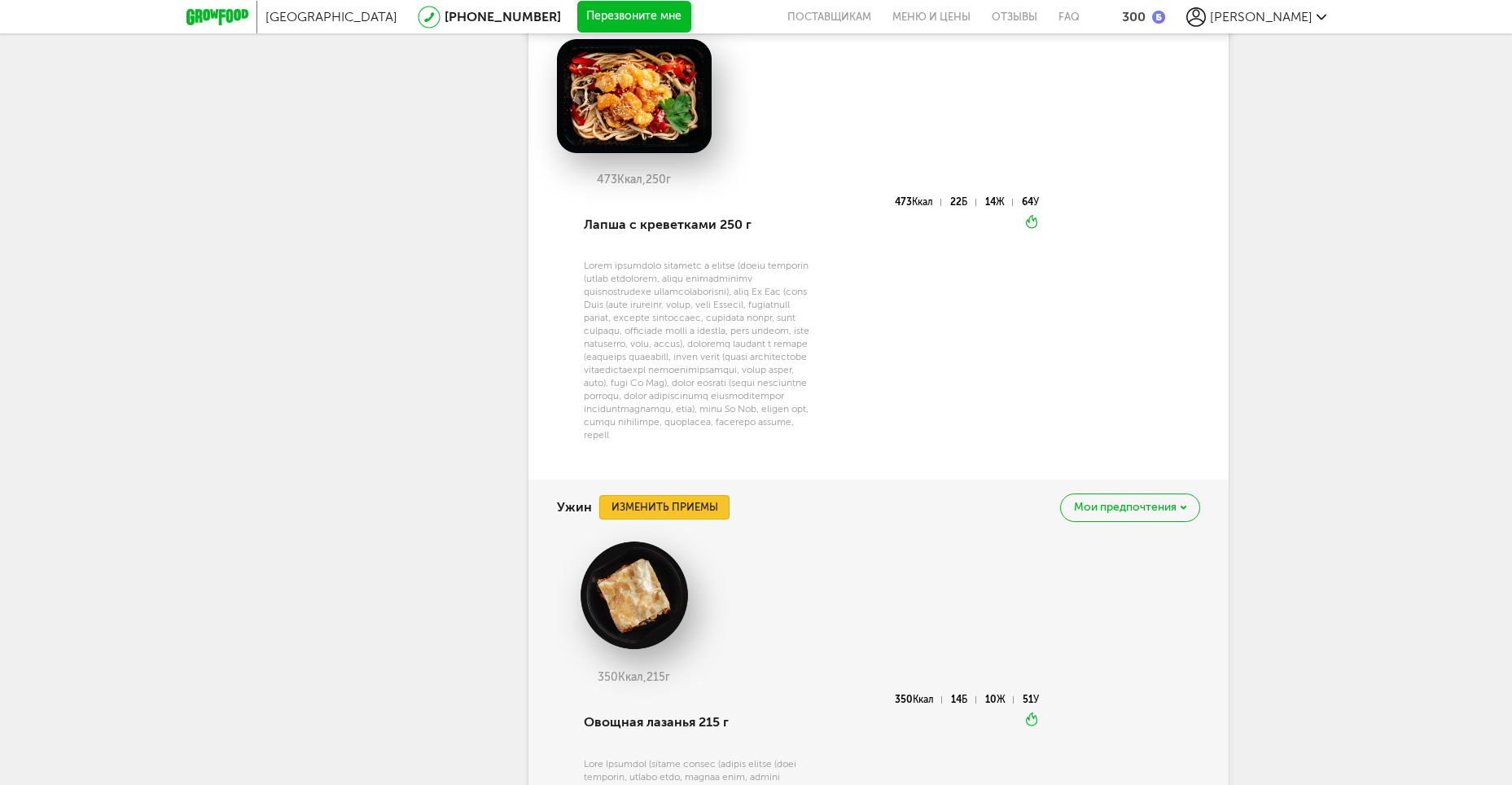
click at [684, 501] on button "Изменить приемы" at bounding box center [665, 506] width 131 height 25
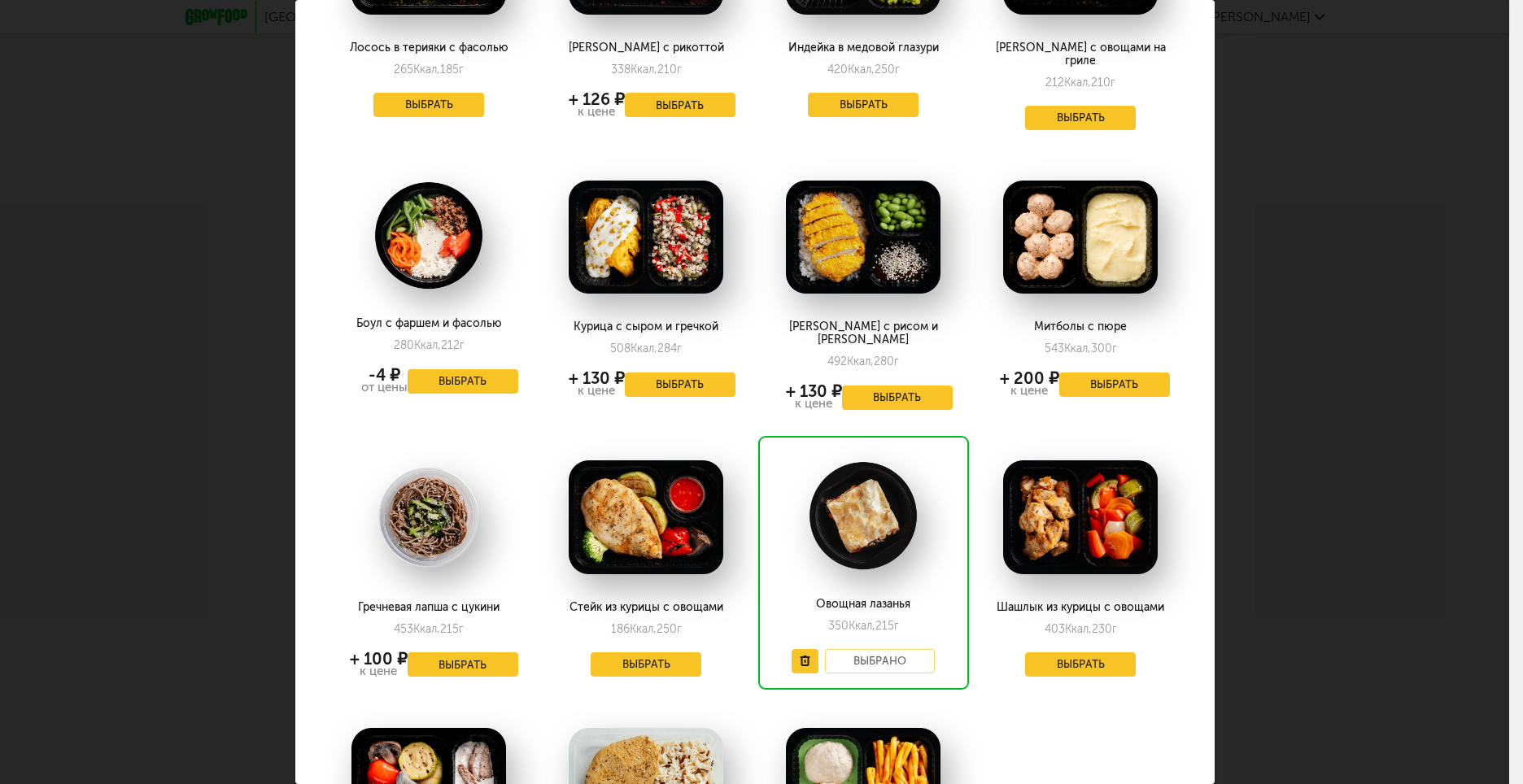
scroll to position [734, 0]
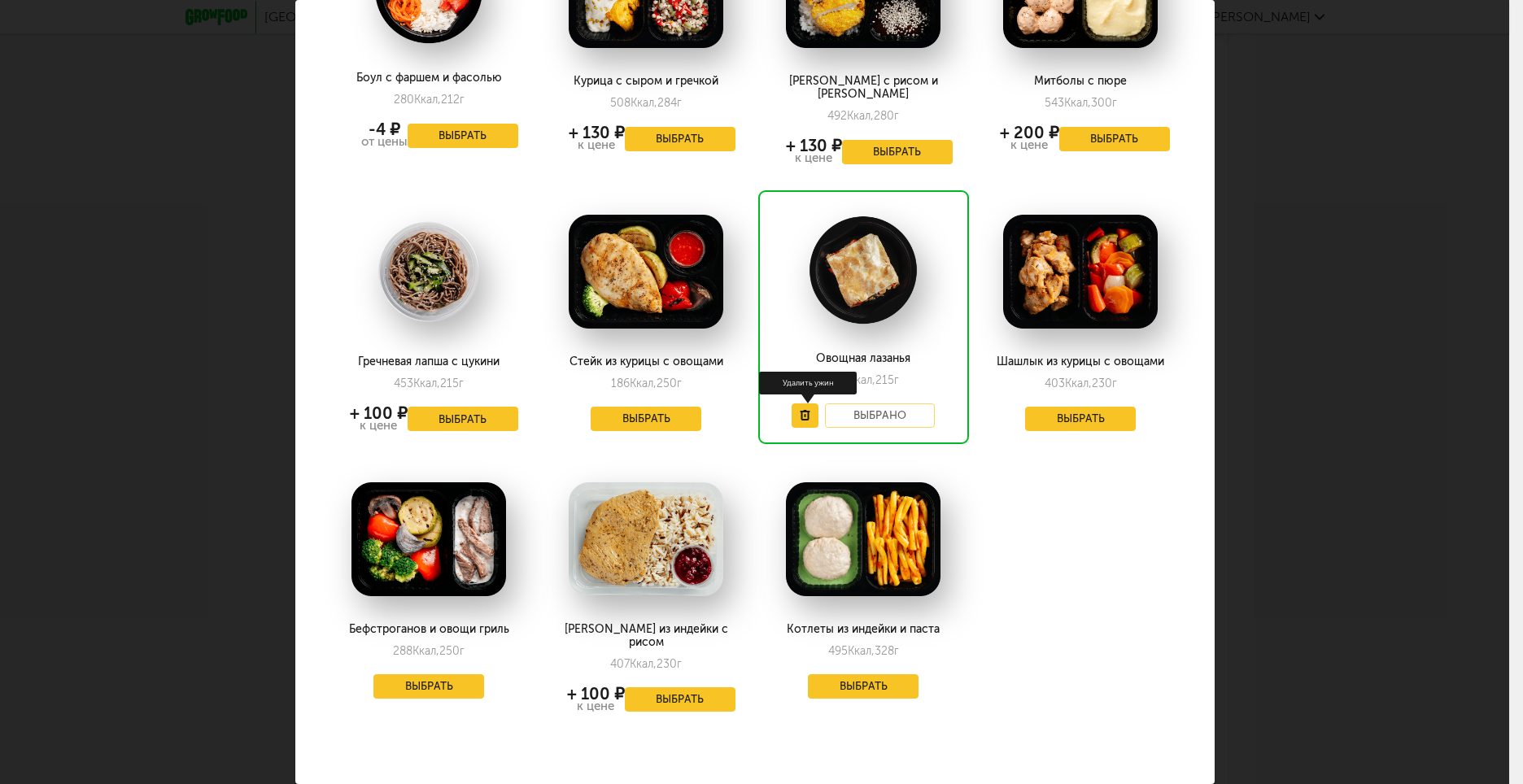
click at [800, 403] on span at bounding box center [808, 415] width 33 height 25
click at [799, 409] on icon at bounding box center [805, 415] width 11 height 11
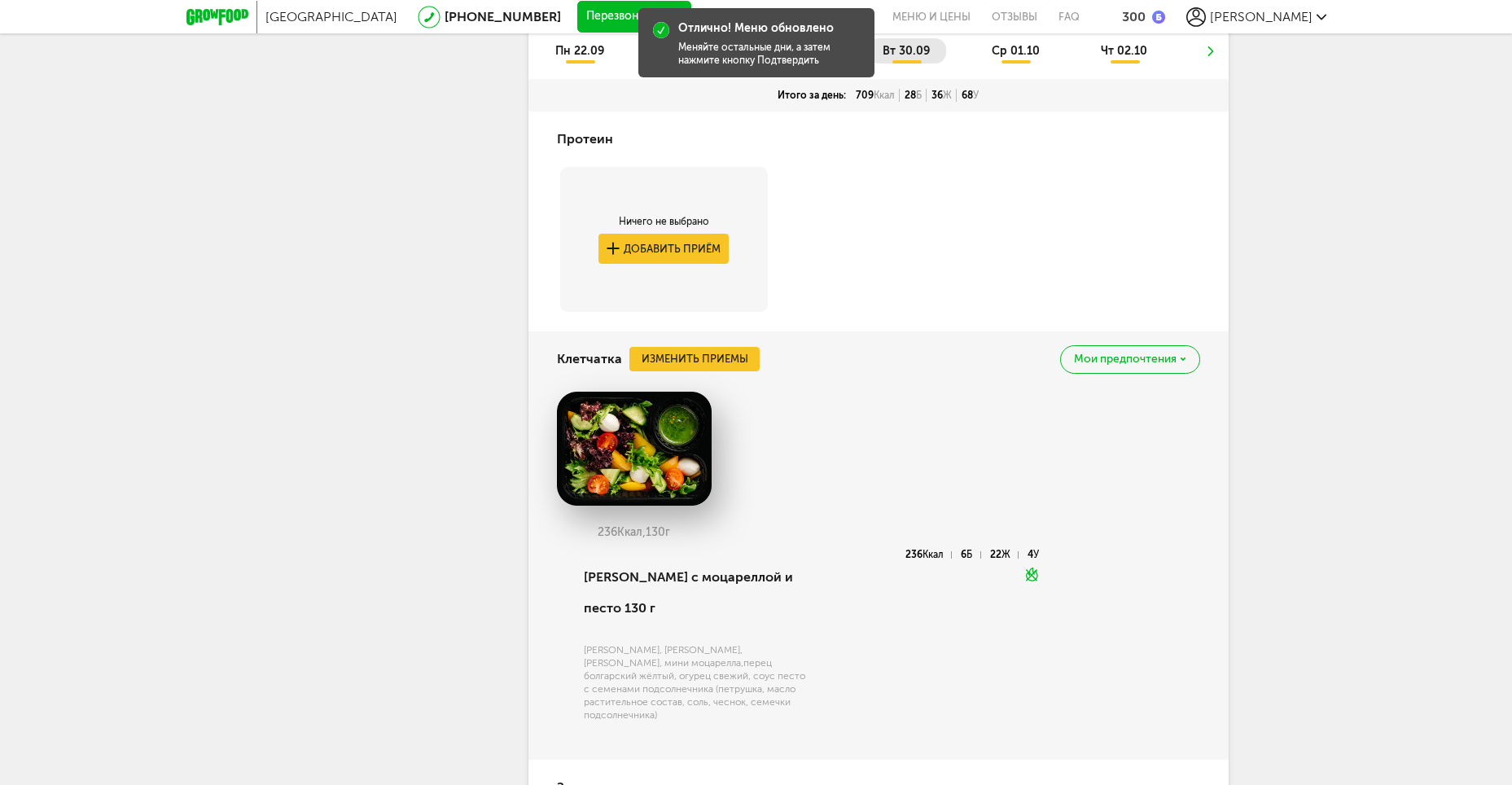
scroll to position [594, 0]
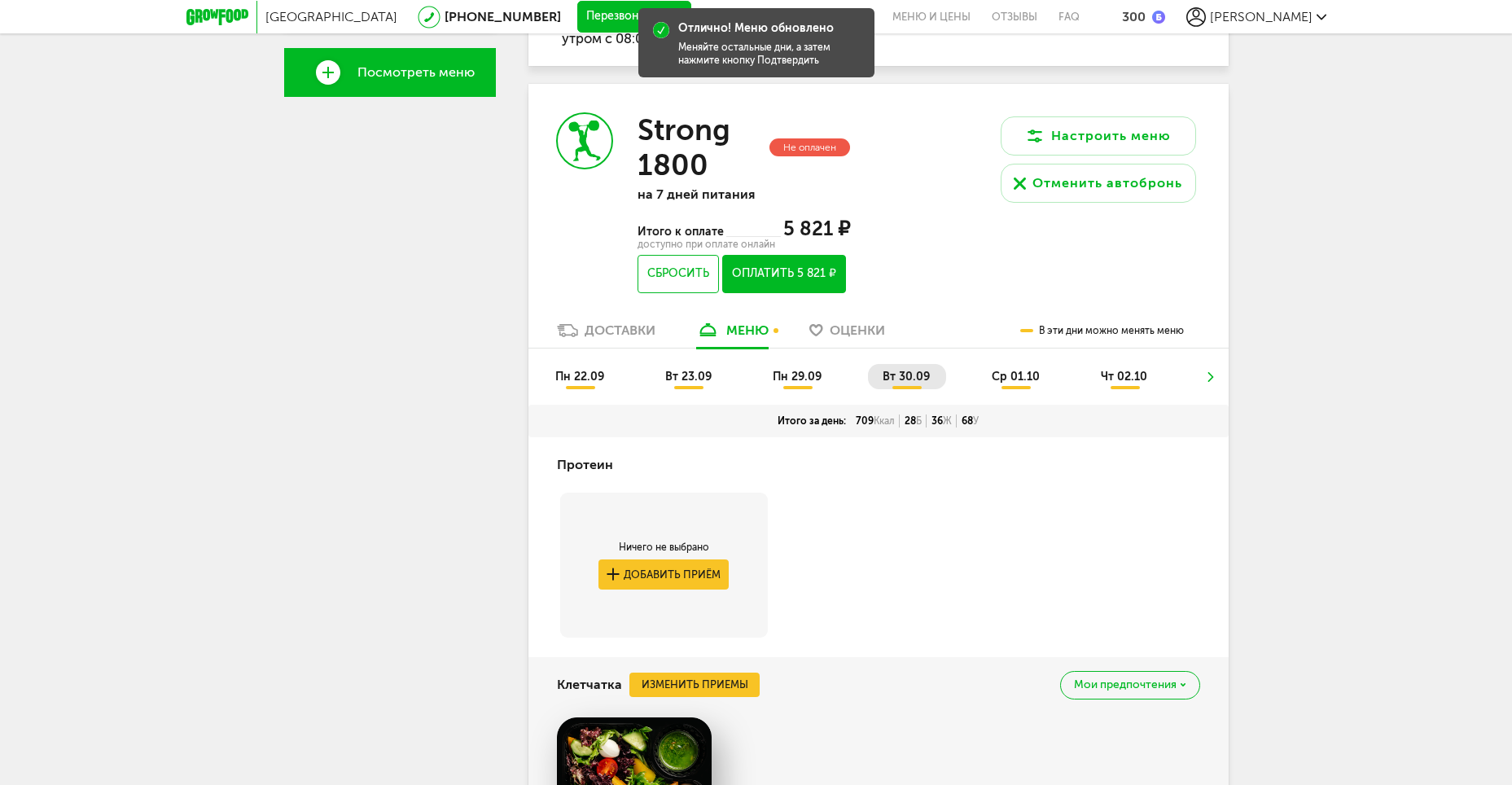
click at [1031, 374] on span "ср 01.10" at bounding box center [1016, 376] width 48 height 14
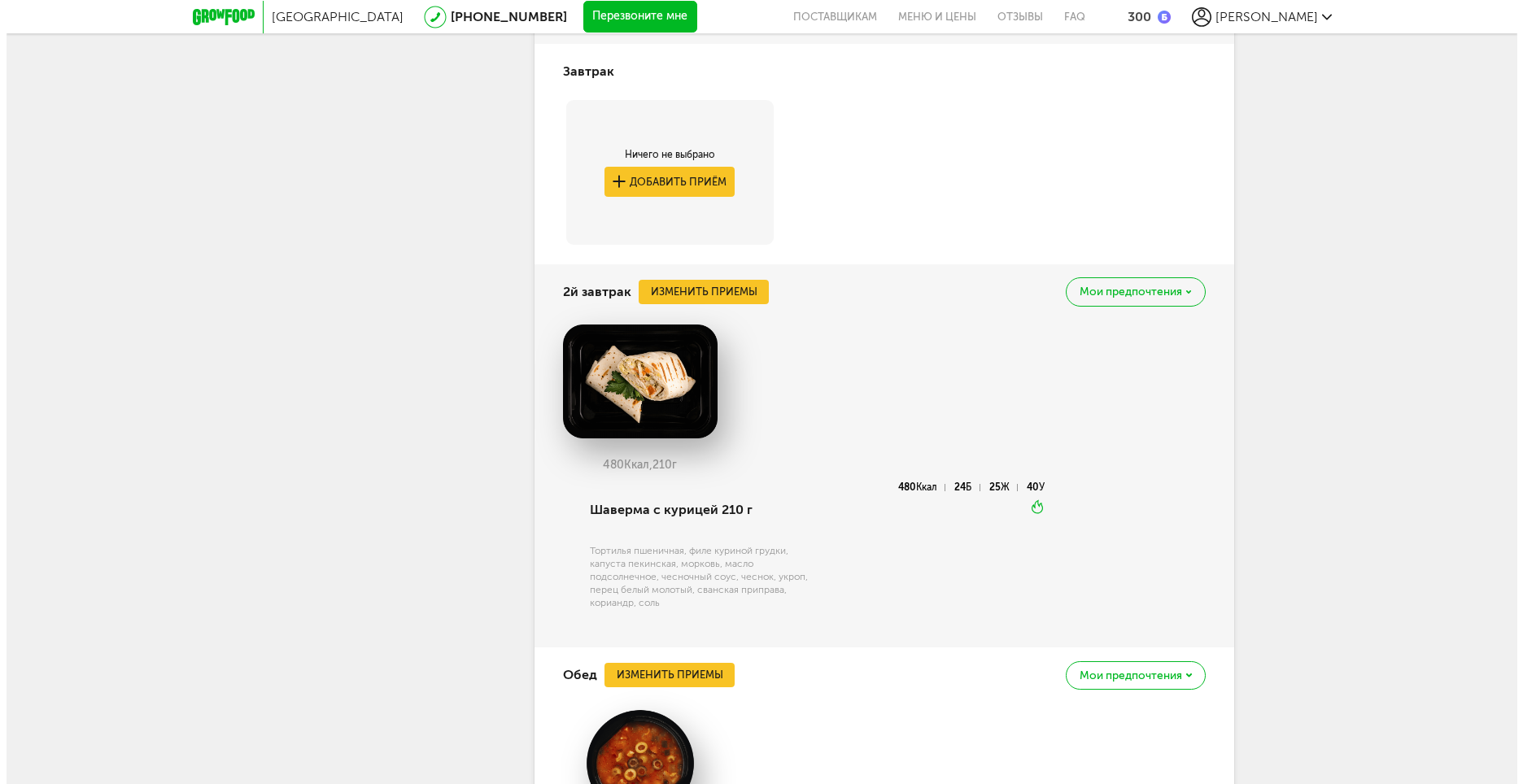
scroll to position [1406, 0]
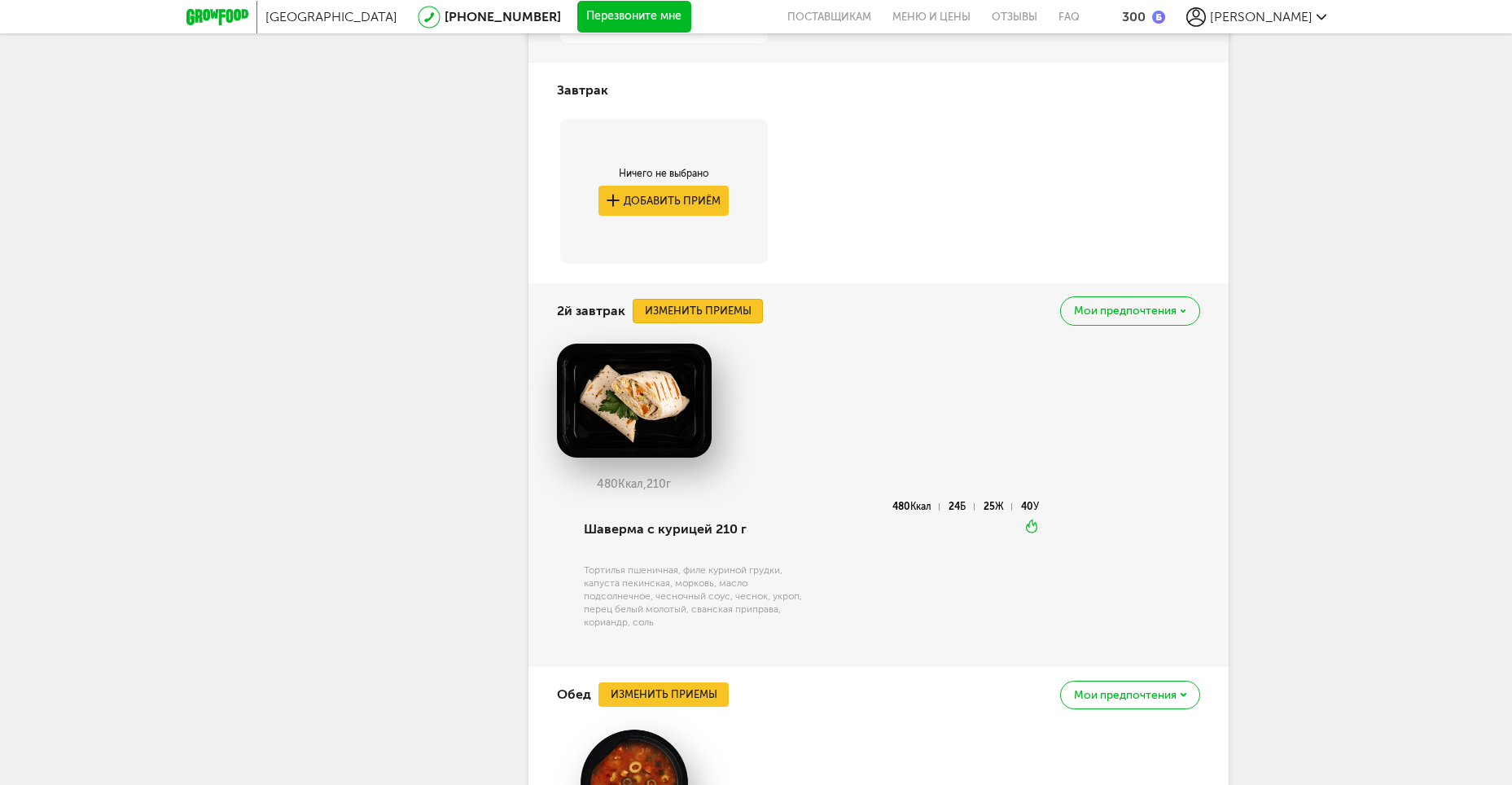
click at [743, 318] on button "Изменить приемы" at bounding box center [698, 311] width 131 height 25
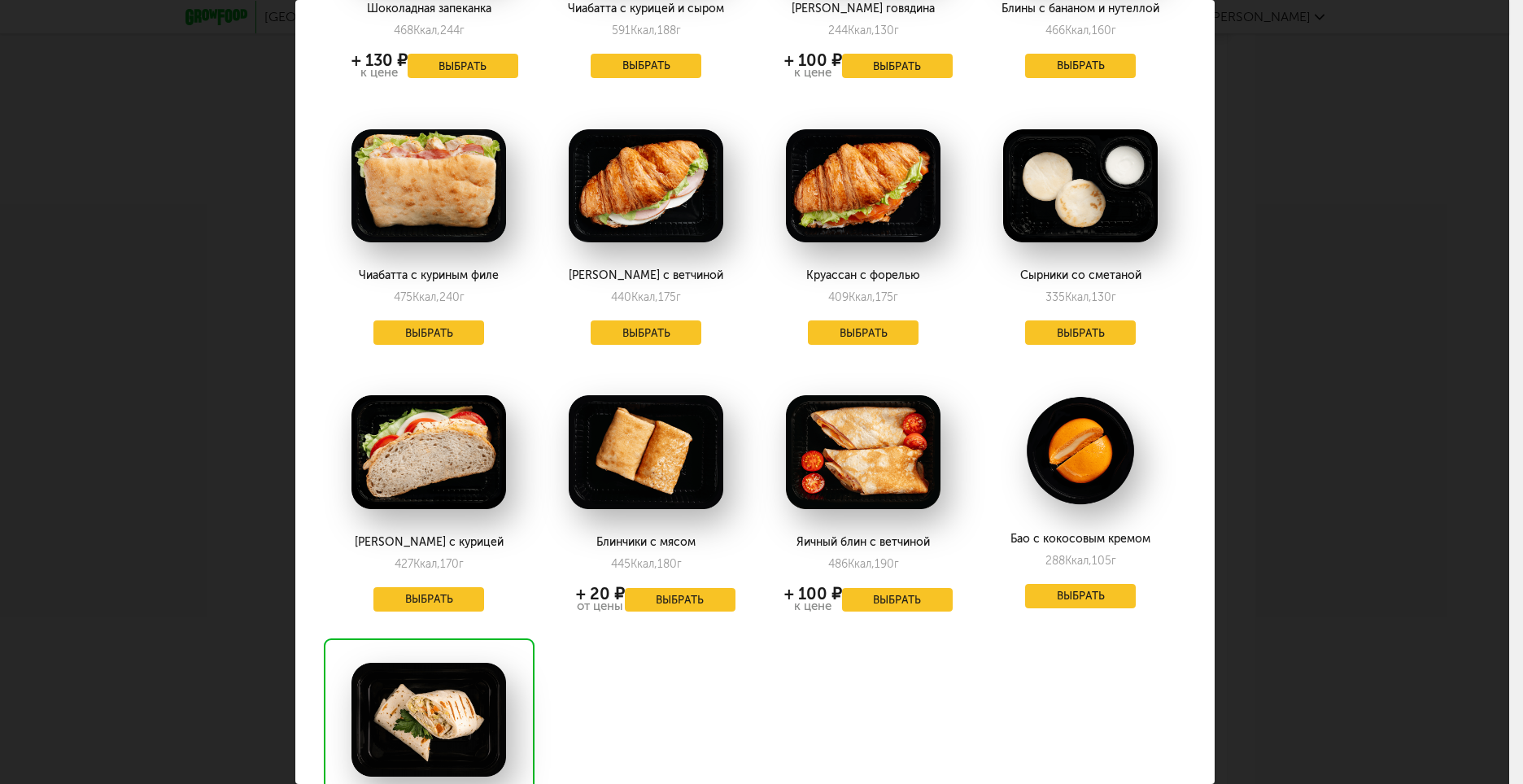
scroll to position [1267, 0]
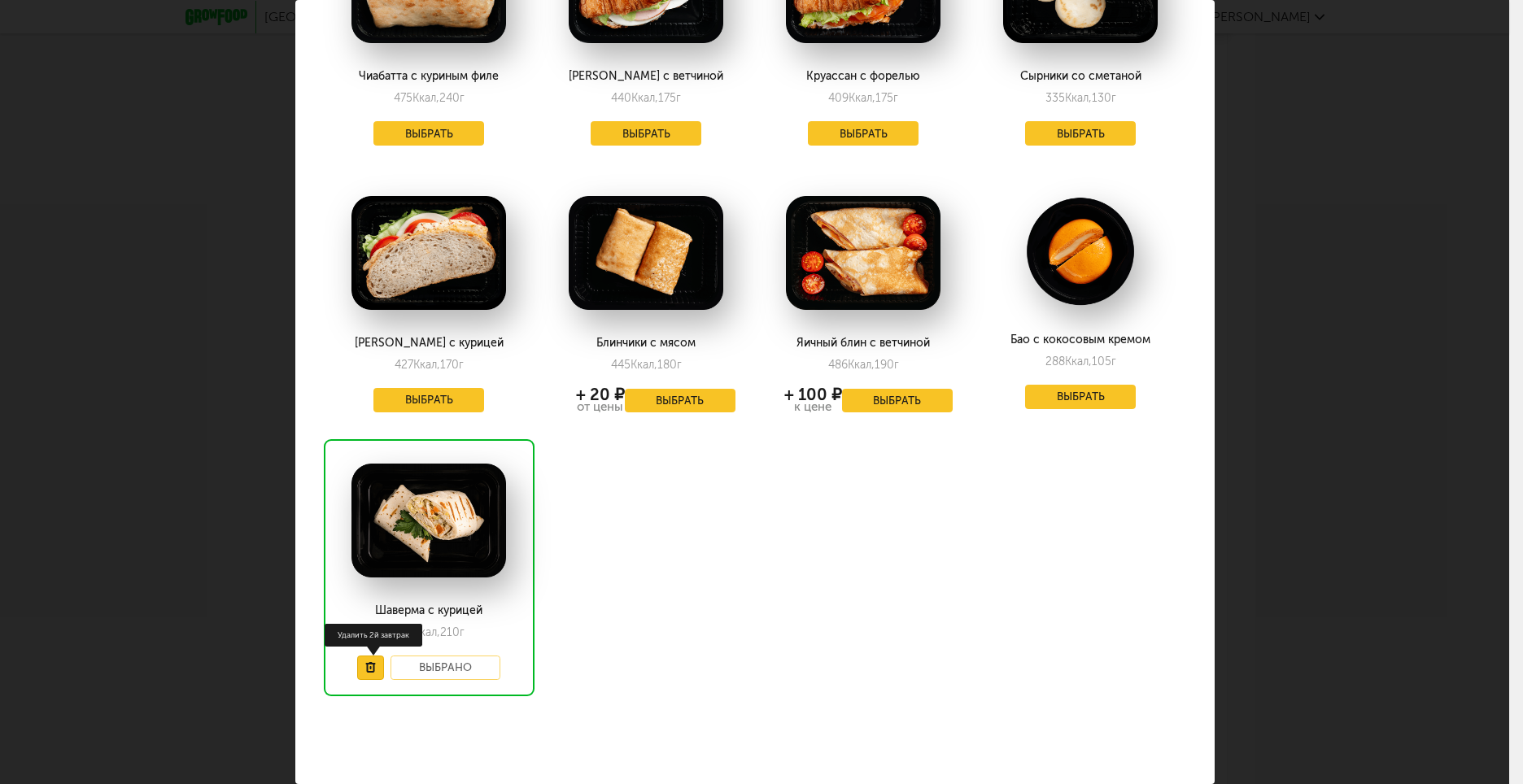
click at [375, 658] on button at bounding box center [370, 667] width 27 height 25
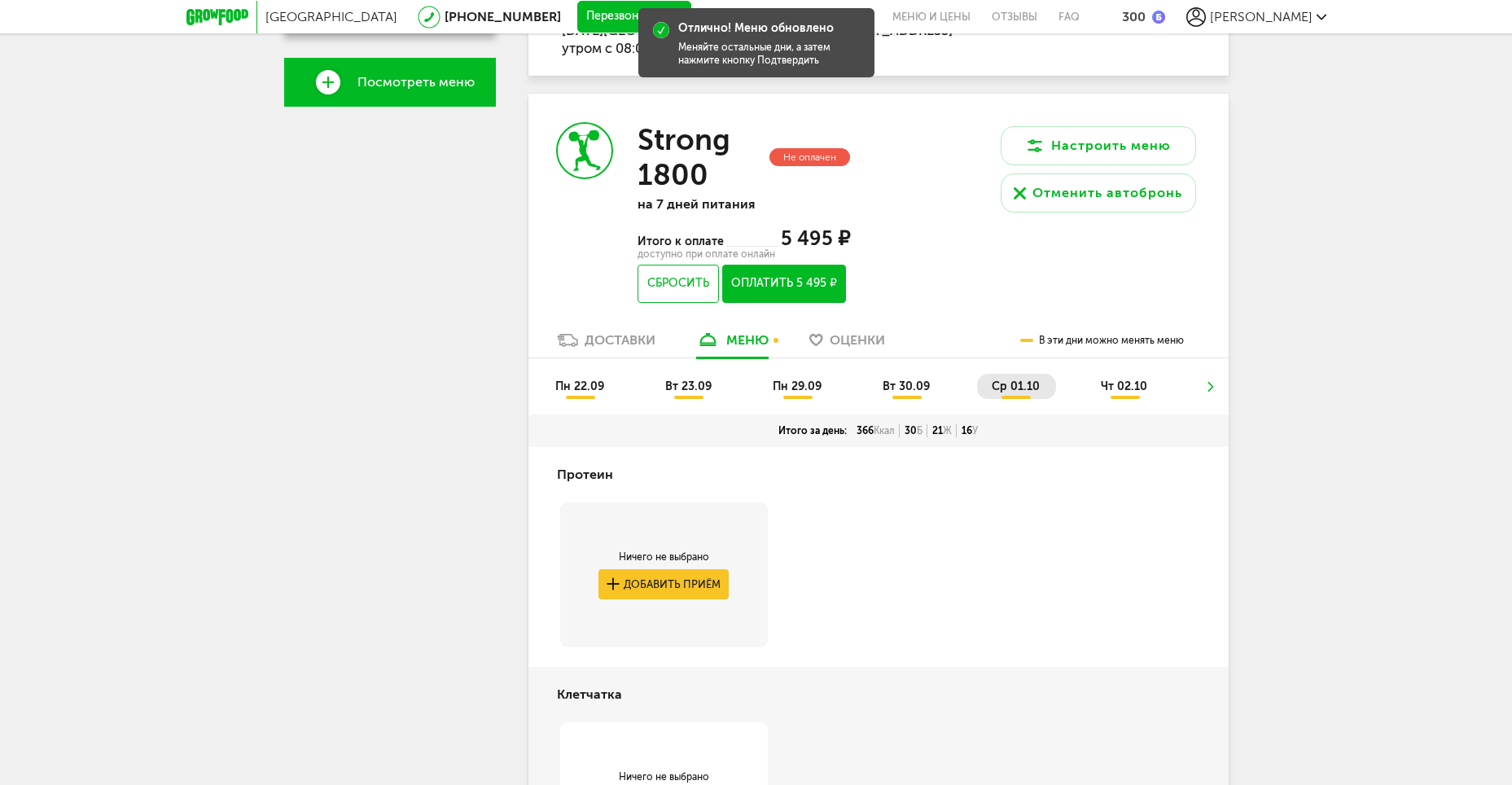
scroll to position [594, 0]
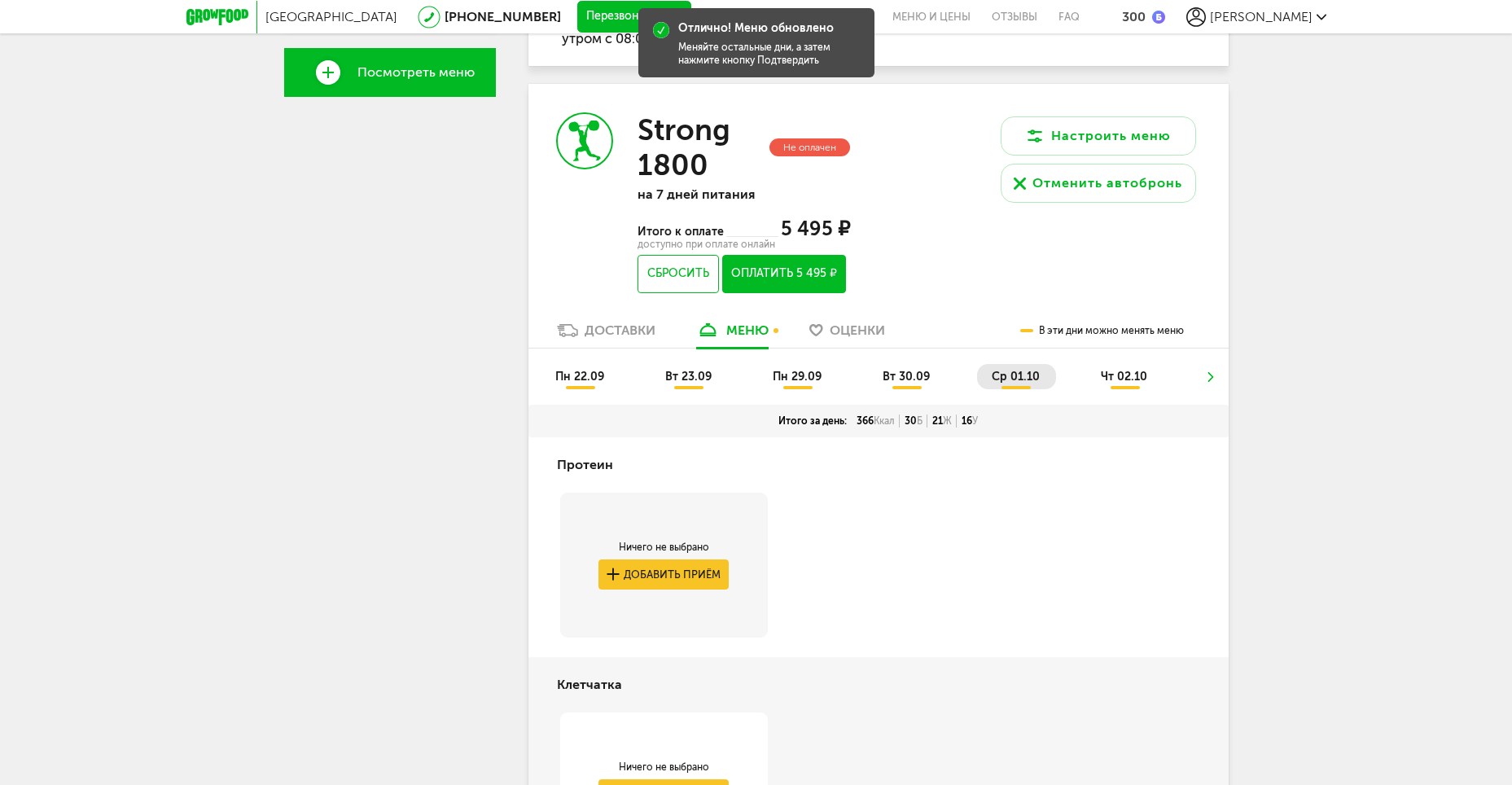
click at [1117, 373] on span "чт 02.10" at bounding box center [1124, 376] width 46 height 14
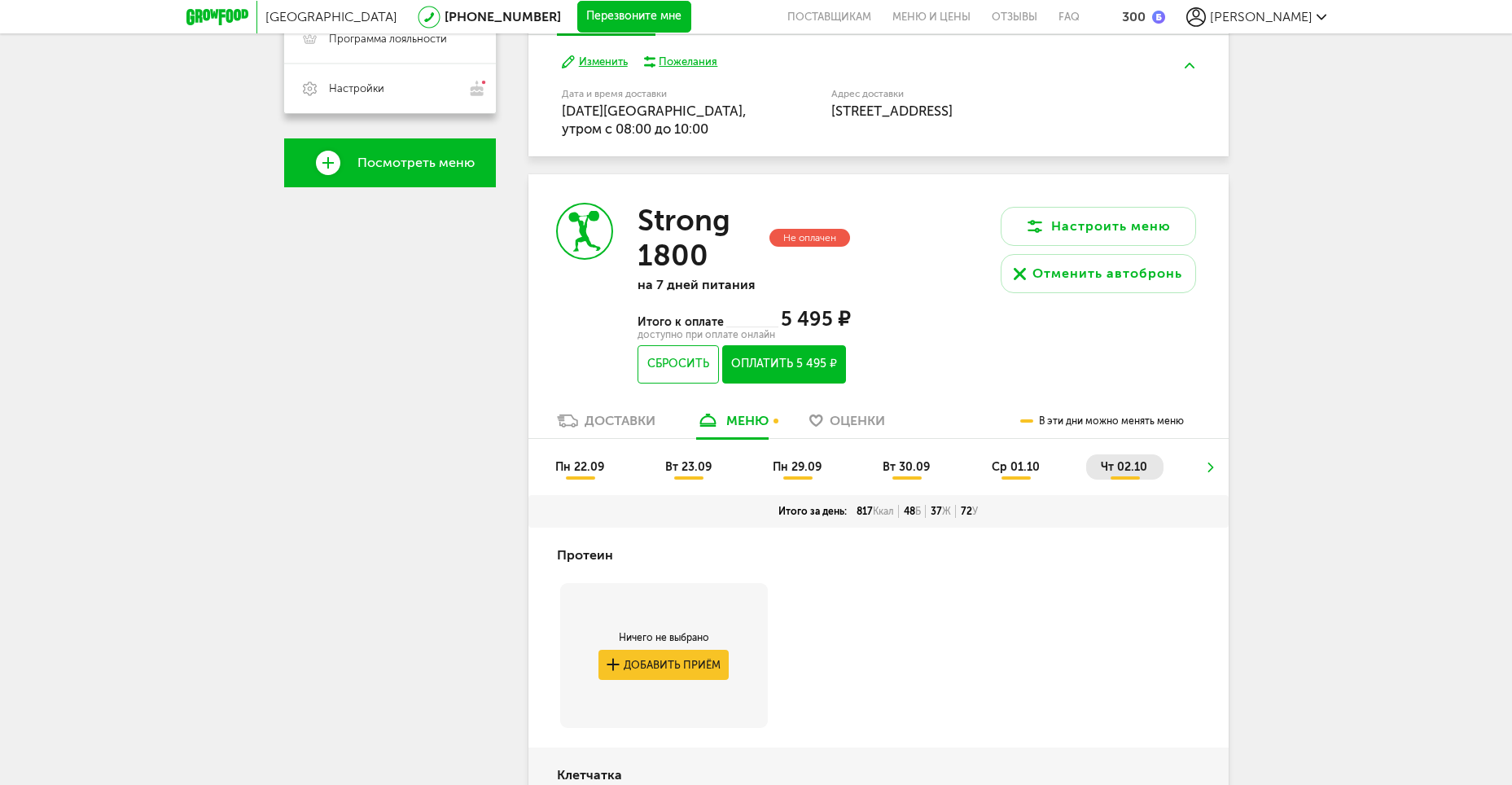
scroll to position [496, 0]
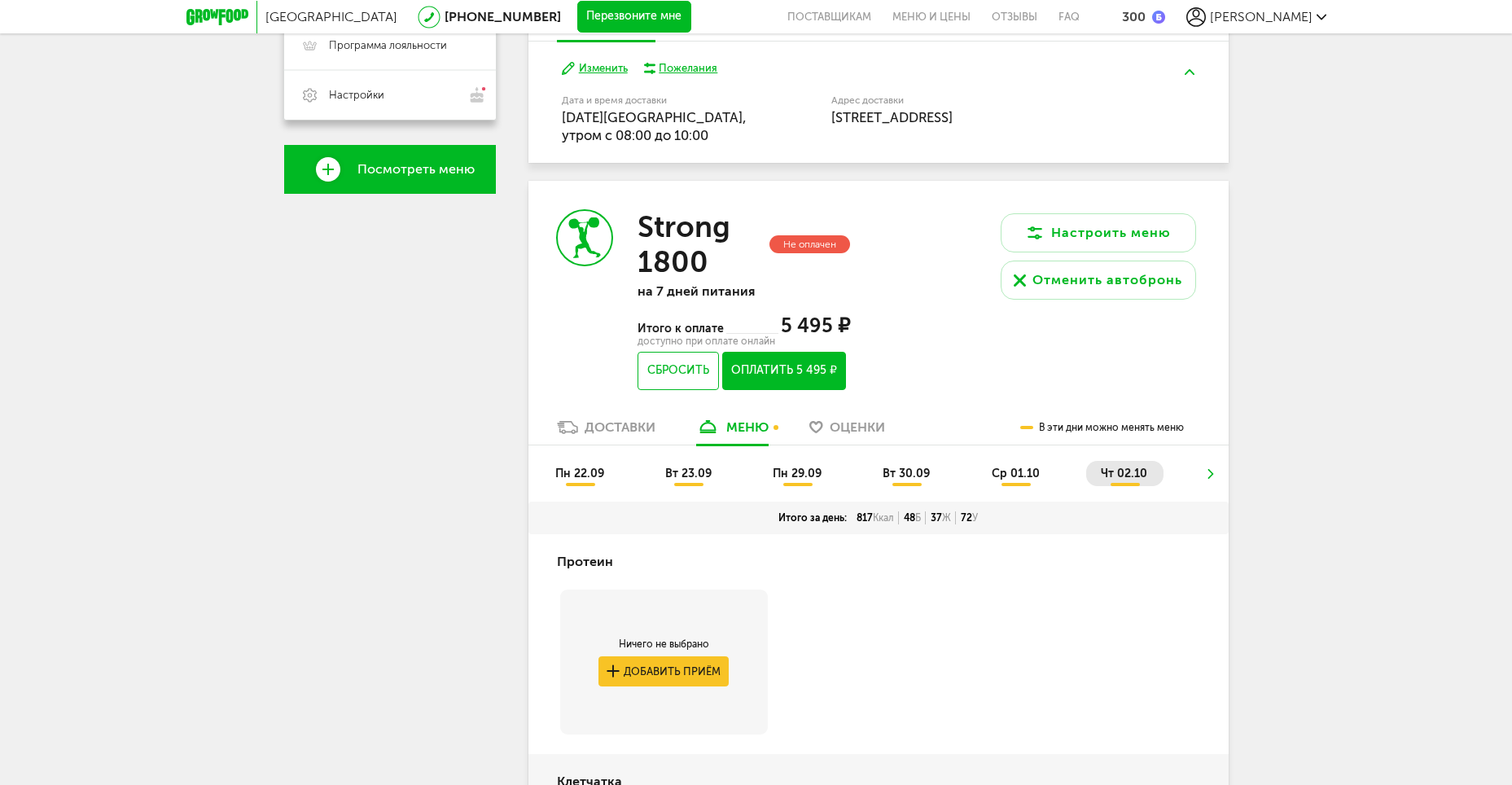
click at [1210, 472] on icon at bounding box center [1211, 473] width 11 height 10
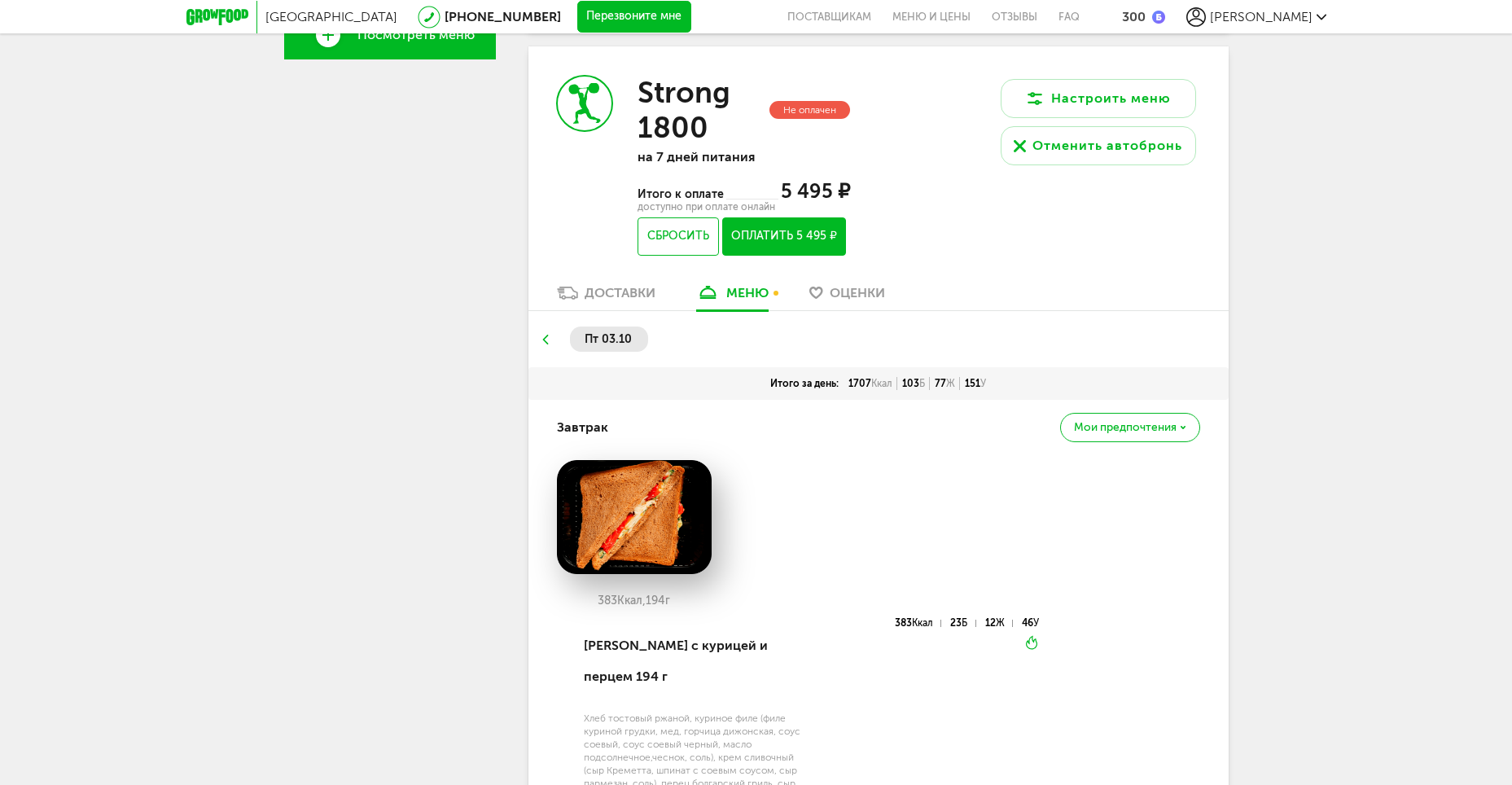
scroll to position [659, 0]
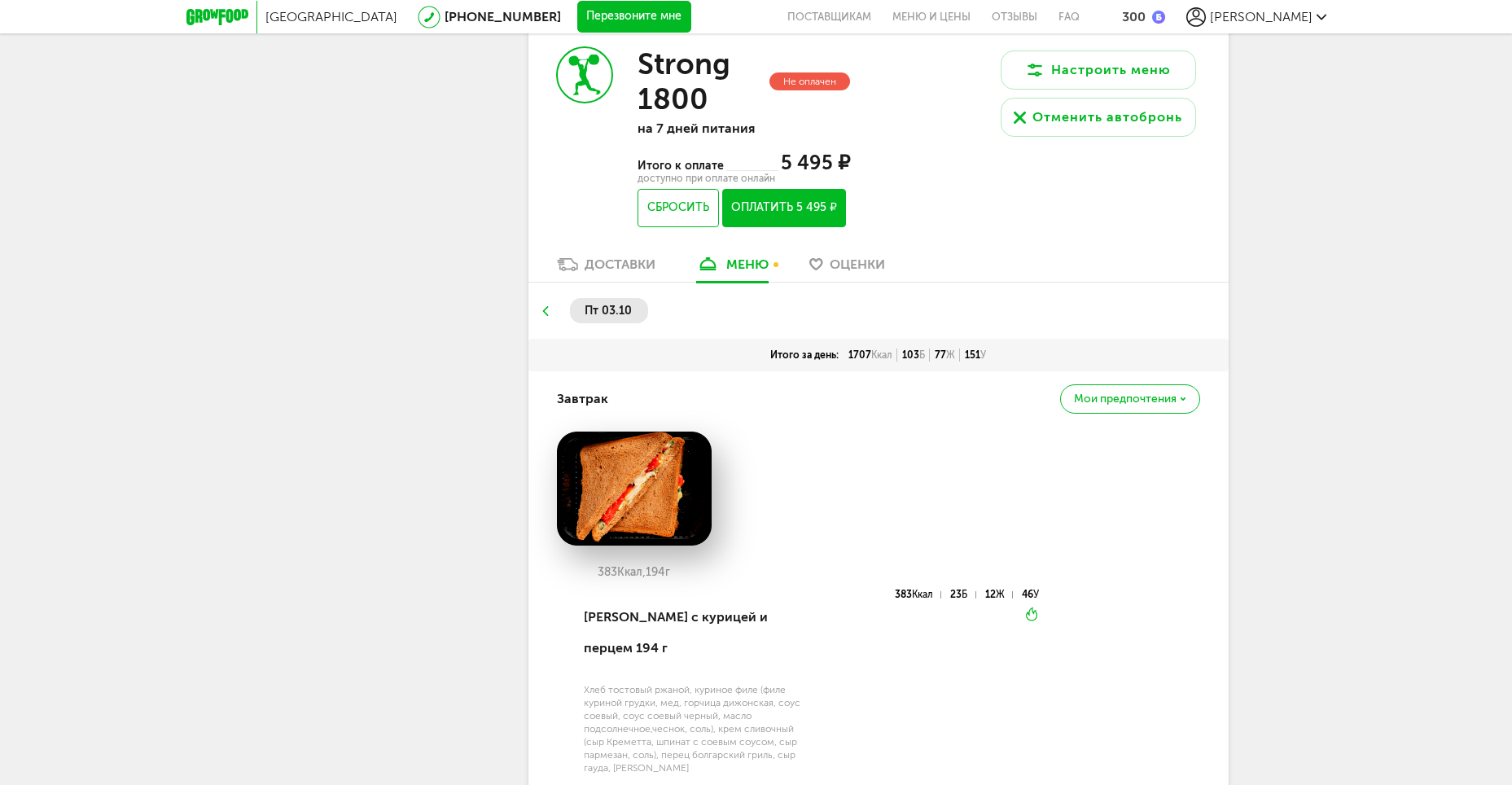
click at [545, 314] on icon at bounding box center [544, 311] width 11 height 10
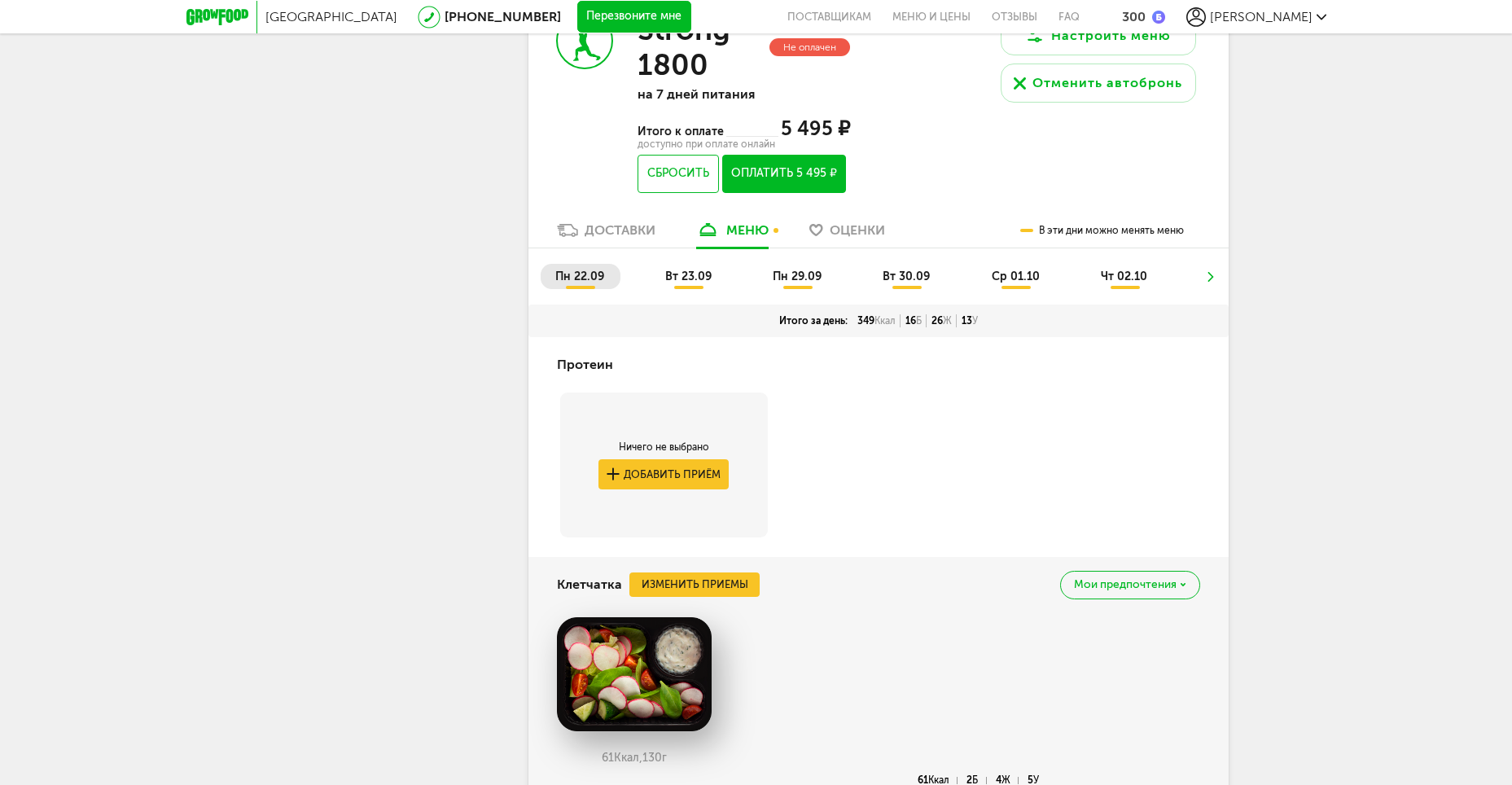
scroll to position [679, 0]
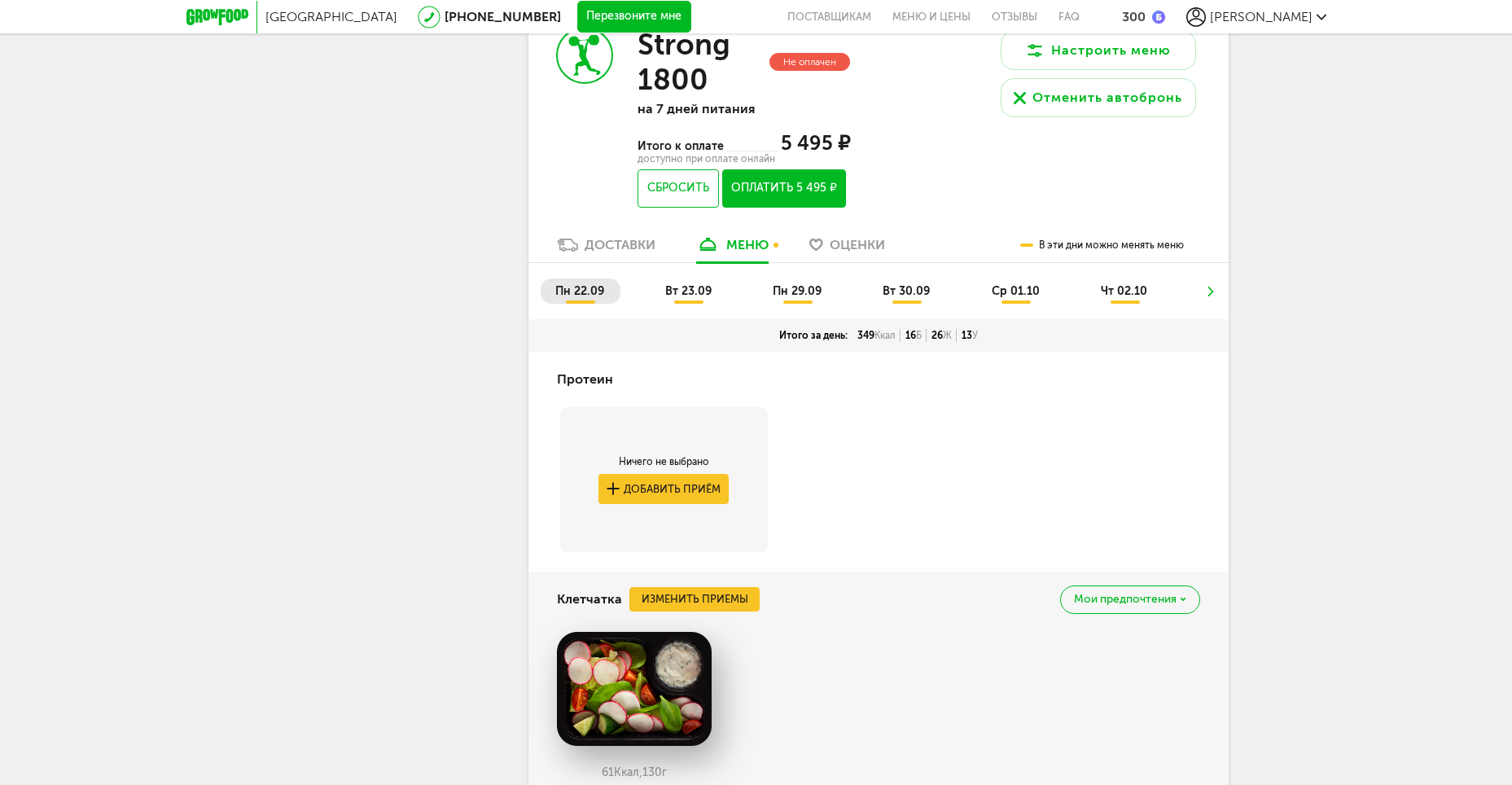
click at [683, 285] on span "вт 23.09" at bounding box center [688, 290] width 46 height 14
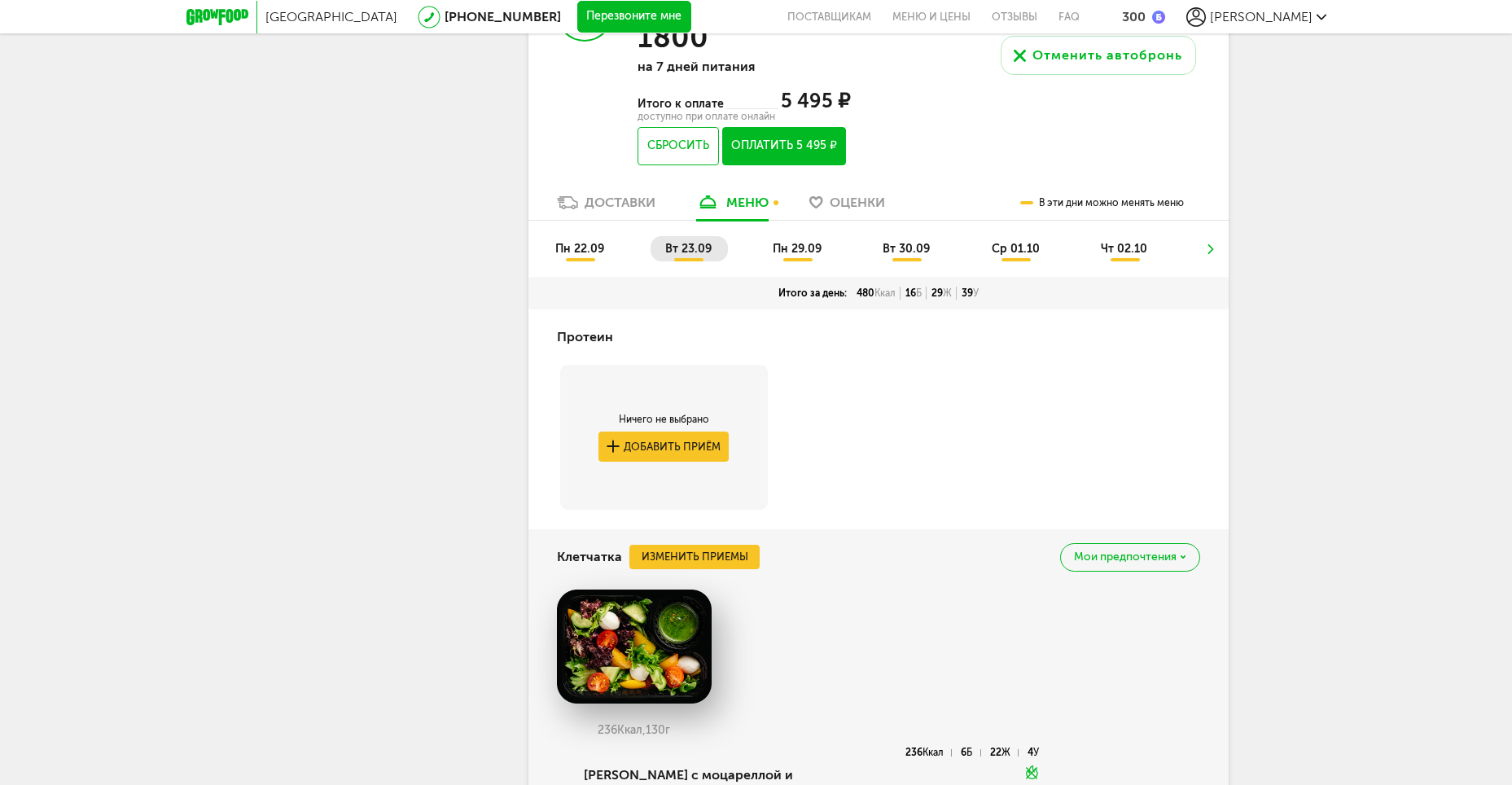
scroll to position [697, 0]
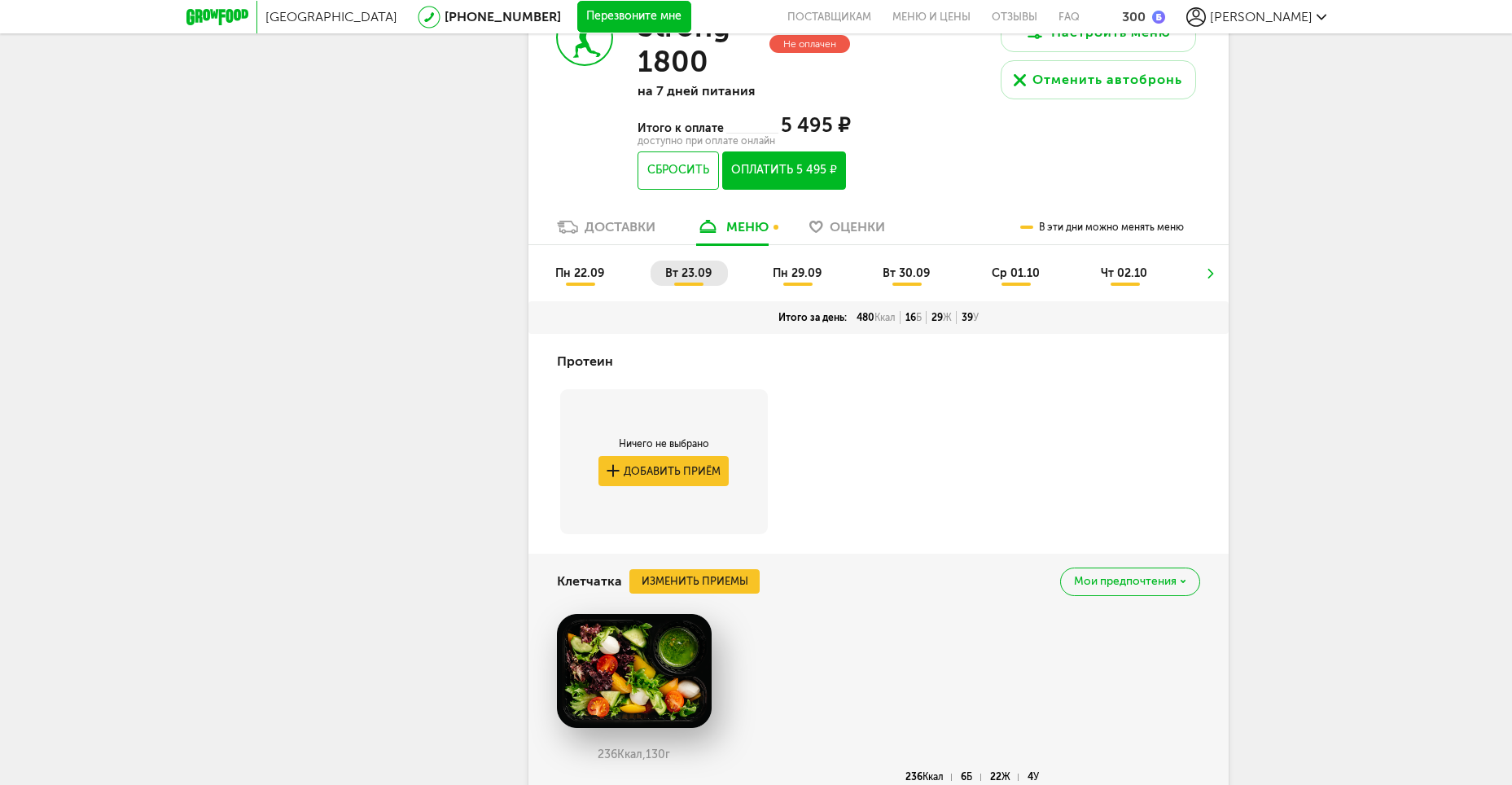
click at [808, 267] on span "пн 29.09" at bounding box center [796, 273] width 49 height 14
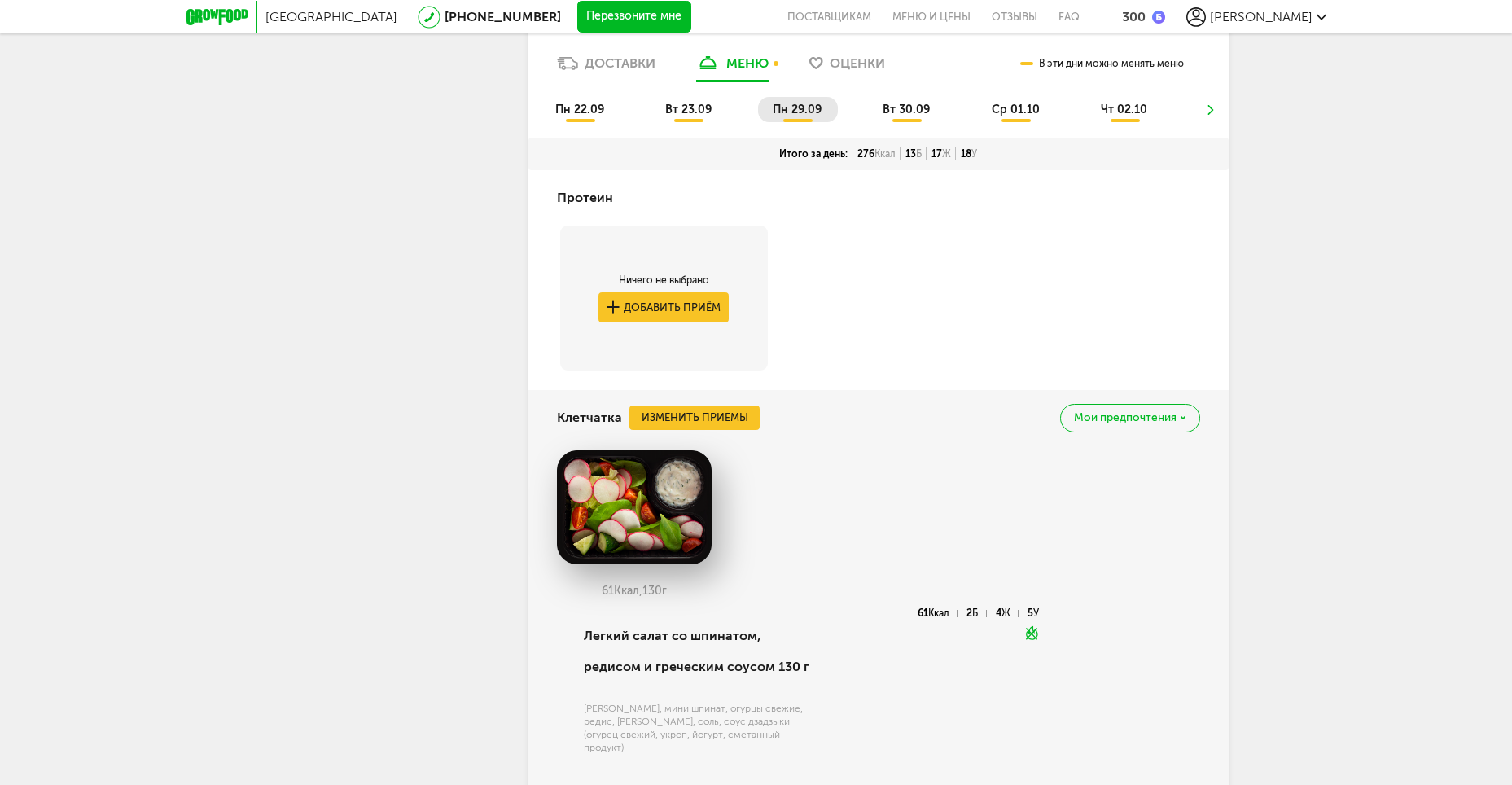
scroll to position [568, 0]
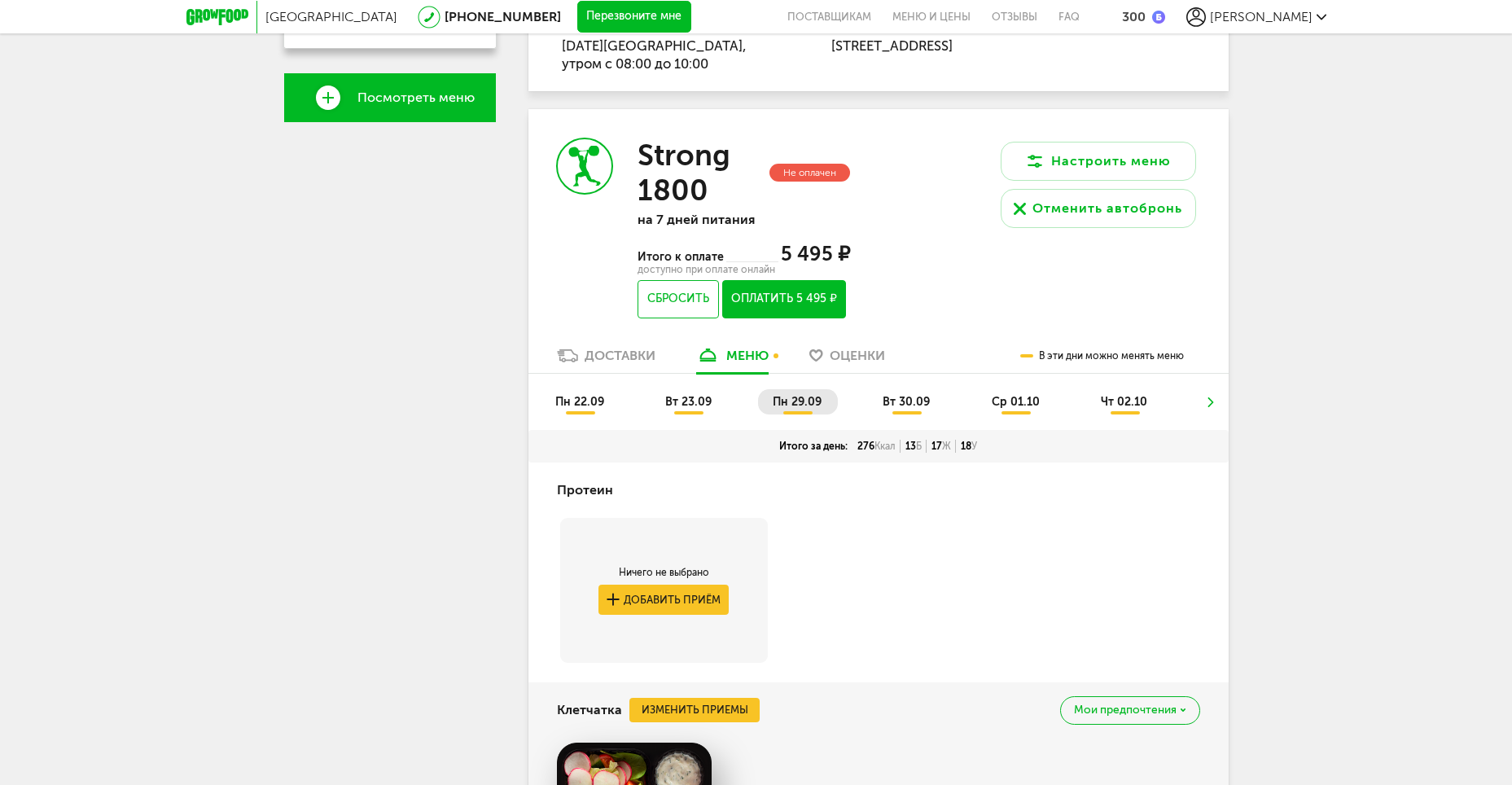
click at [904, 394] on span "вт 30.09" at bounding box center [906, 401] width 47 height 14
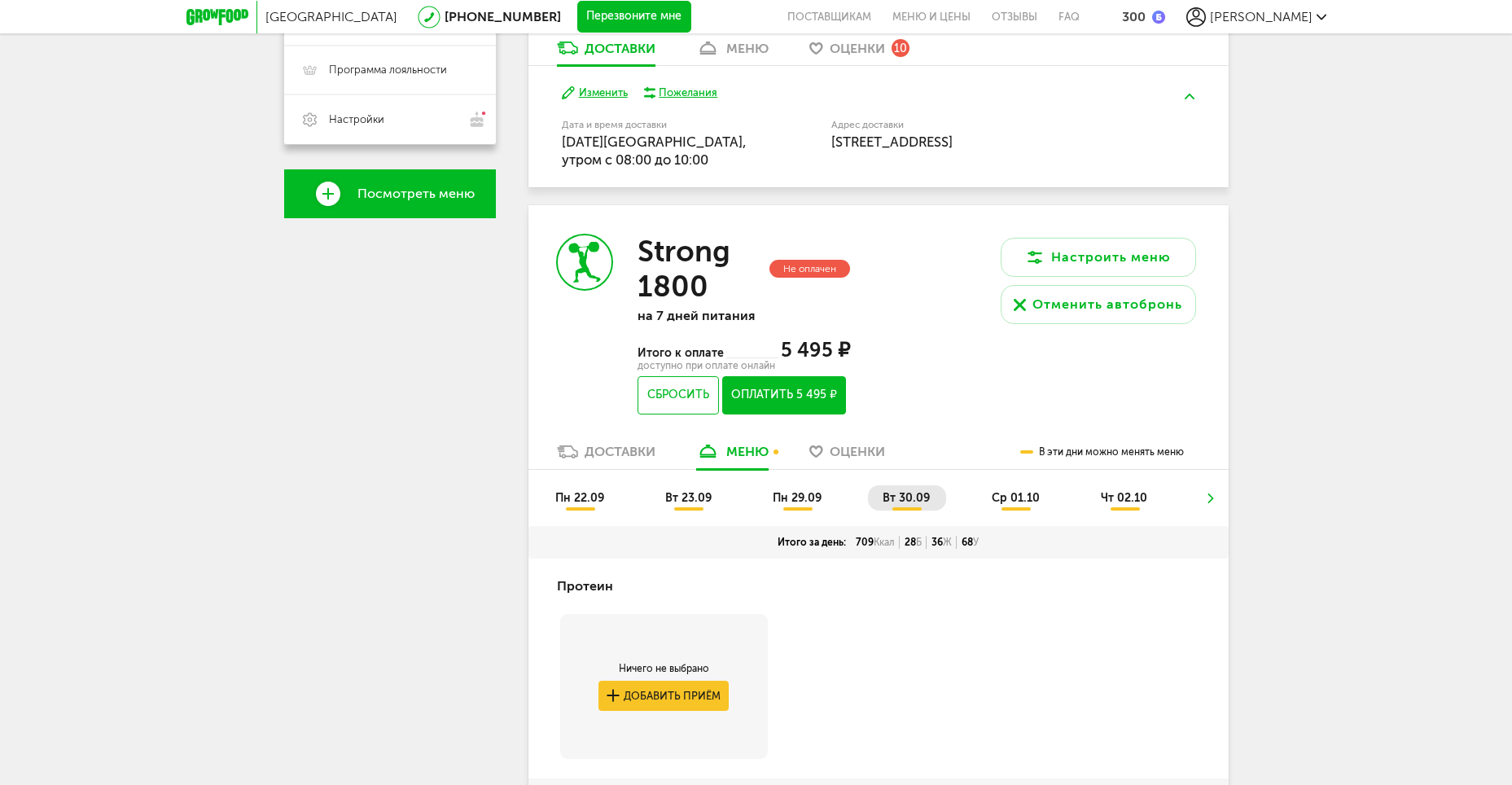
scroll to position [439, 0]
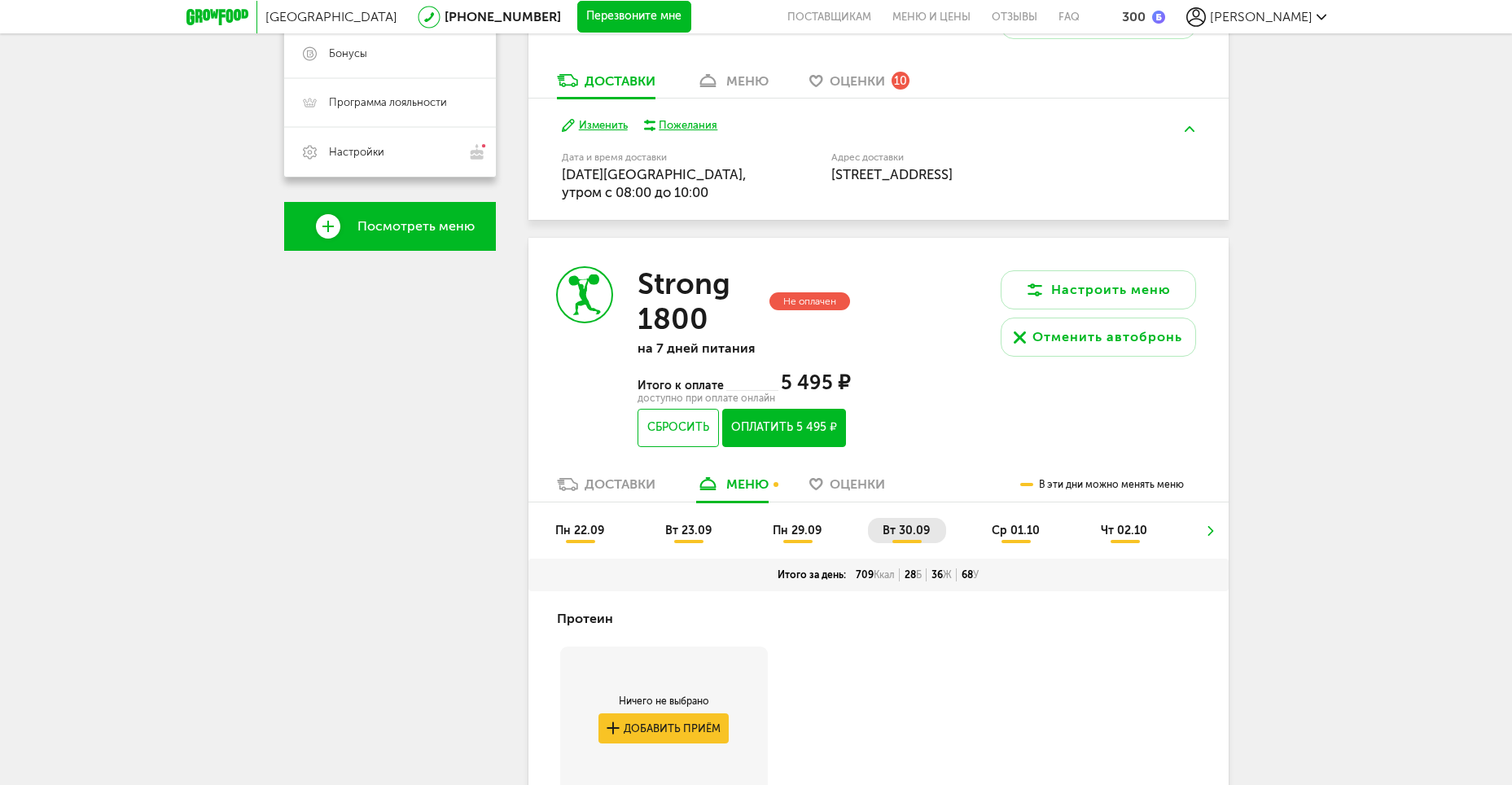
click at [1019, 531] on span "ср 01.10" at bounding box center [1016, 529] width 48 height 14
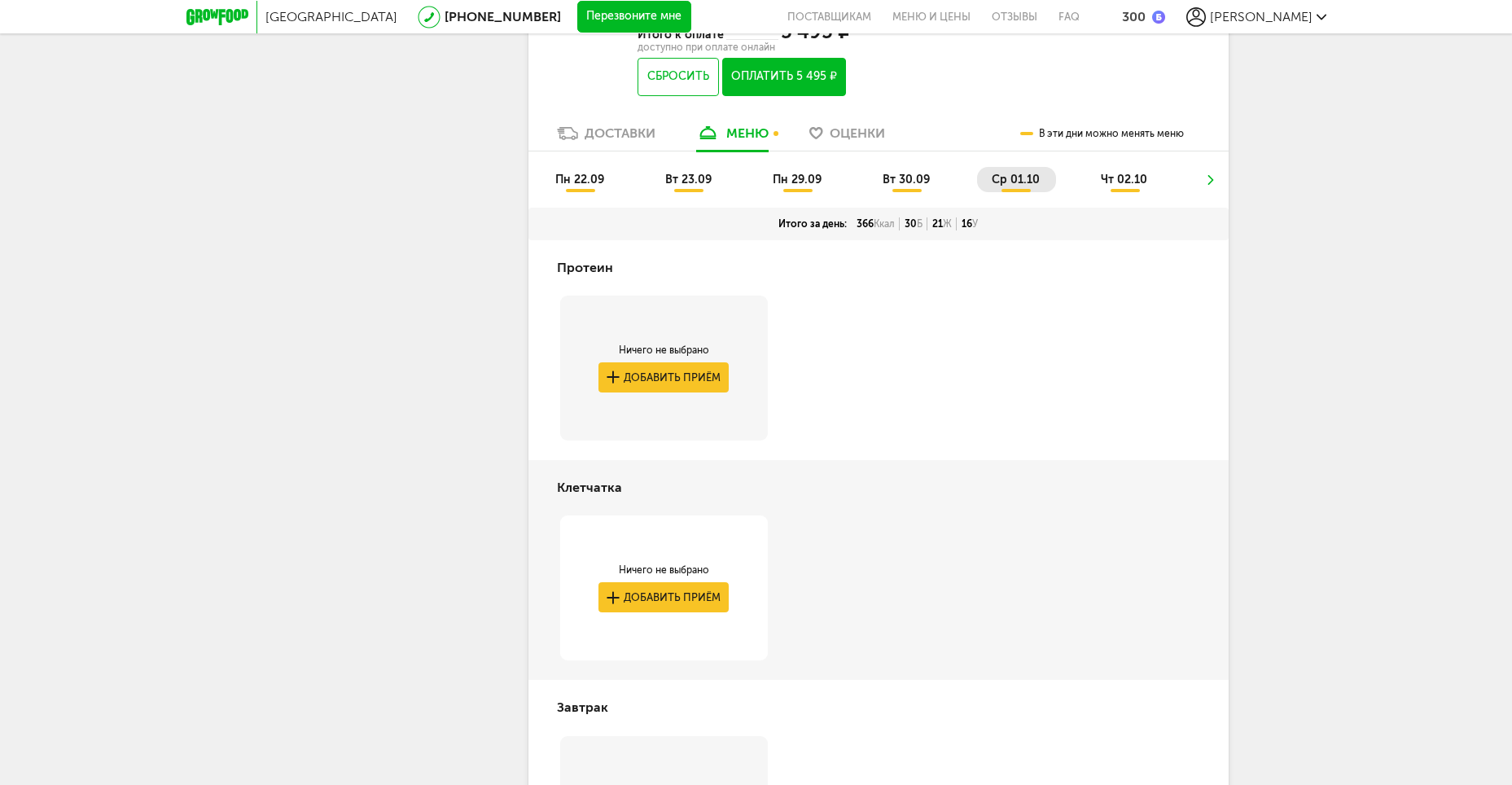
scroll to position [748, 0]
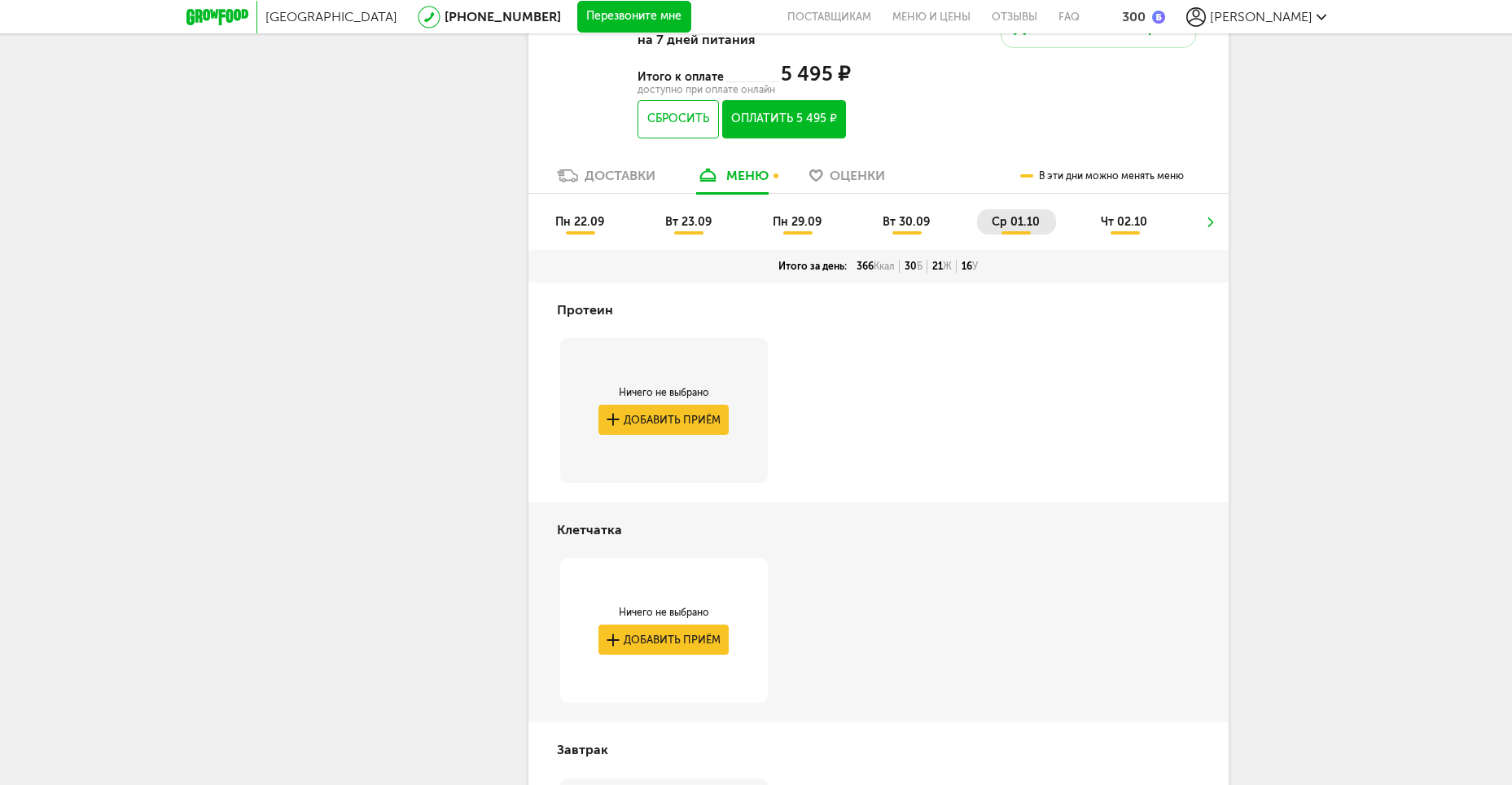
click at [1131, 228] on span "чт 02.10" at bounding box center [1124, 222] width 46 height 14
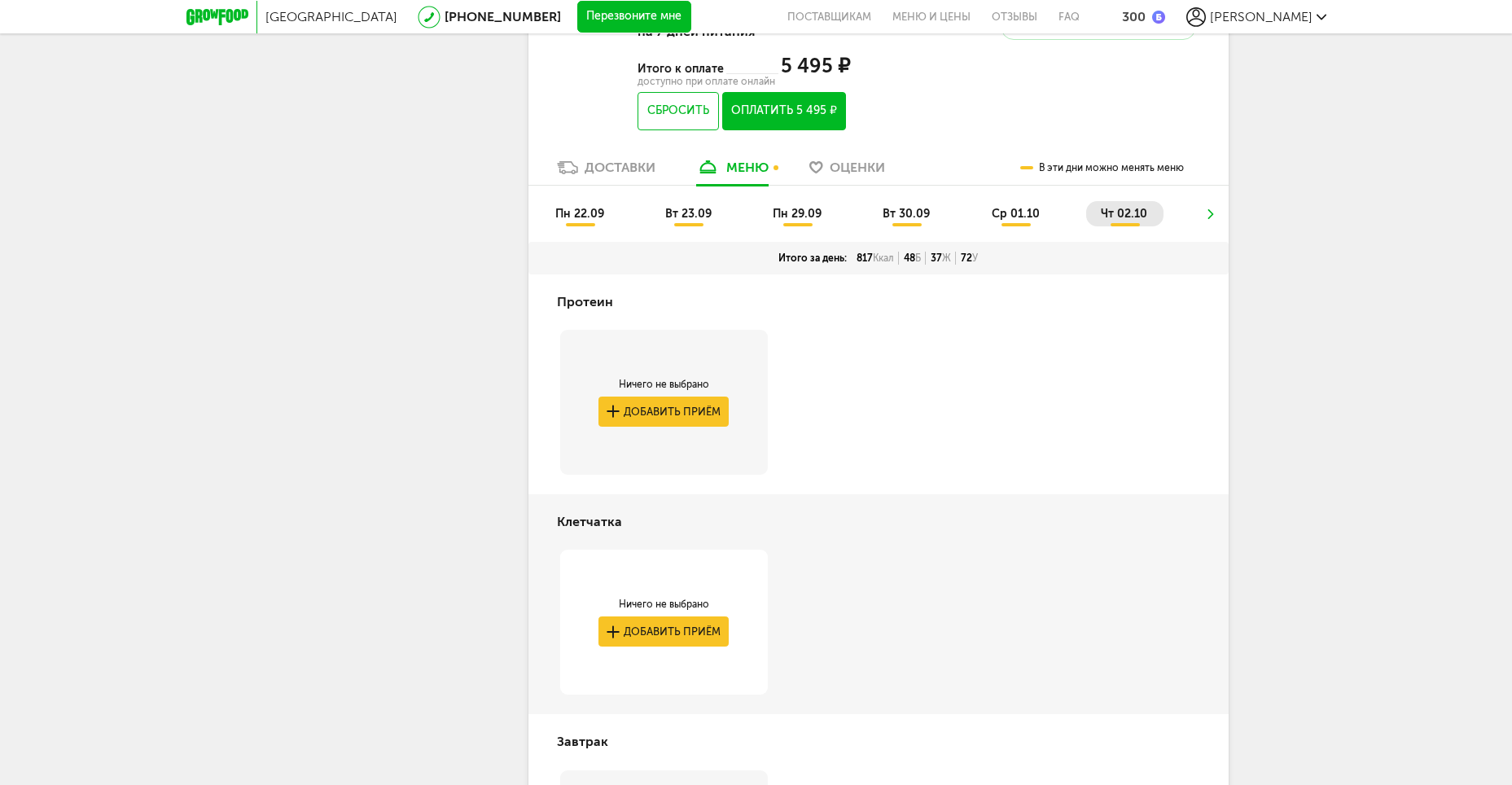
scroll to position [659, 0]
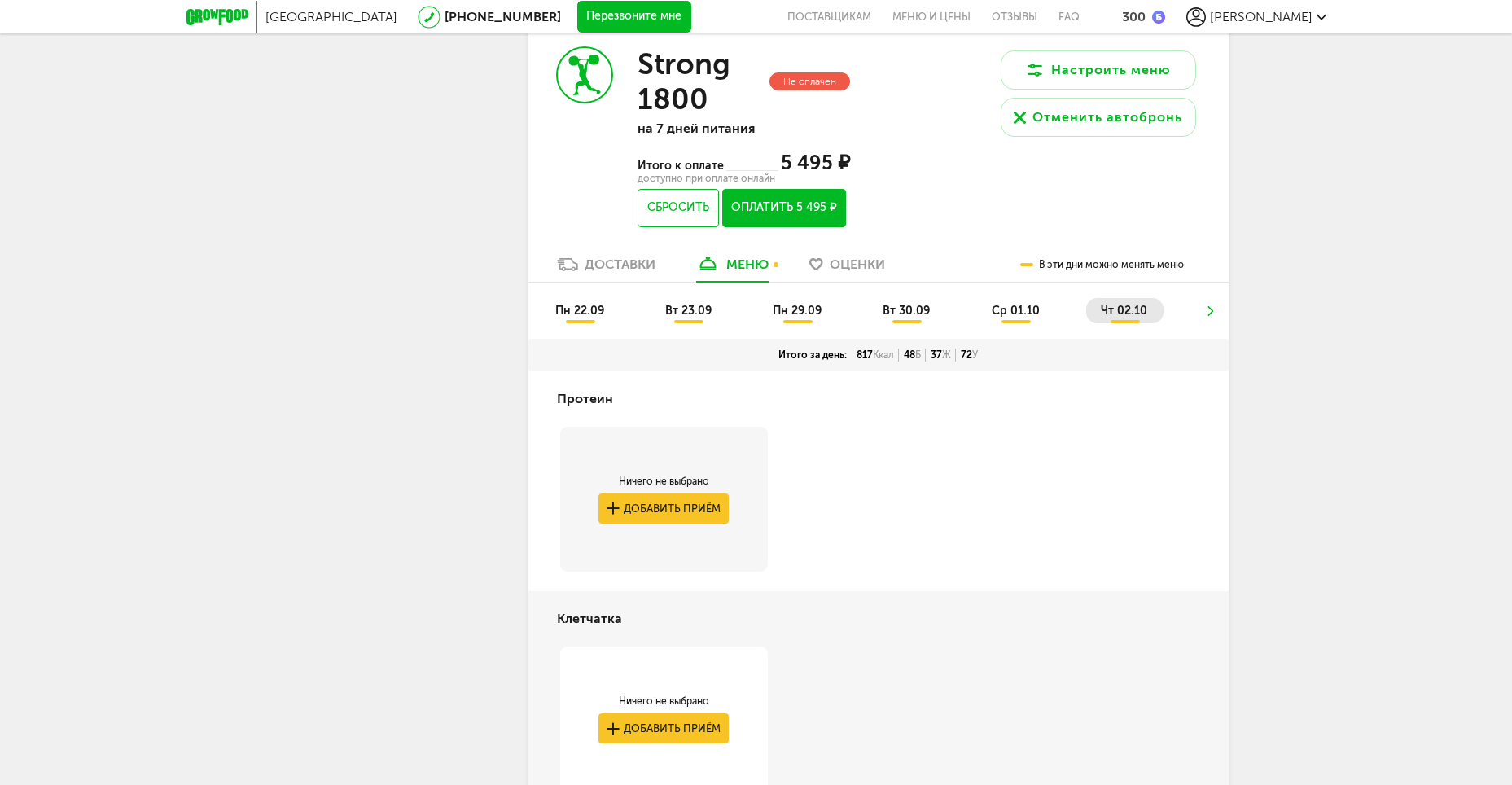
click at [1208, 313] on icon at bounding box center [1211, 311] width 11 height 10
click at [1211, 308] on use at bounding box center [1211, 311] width 6 height 10
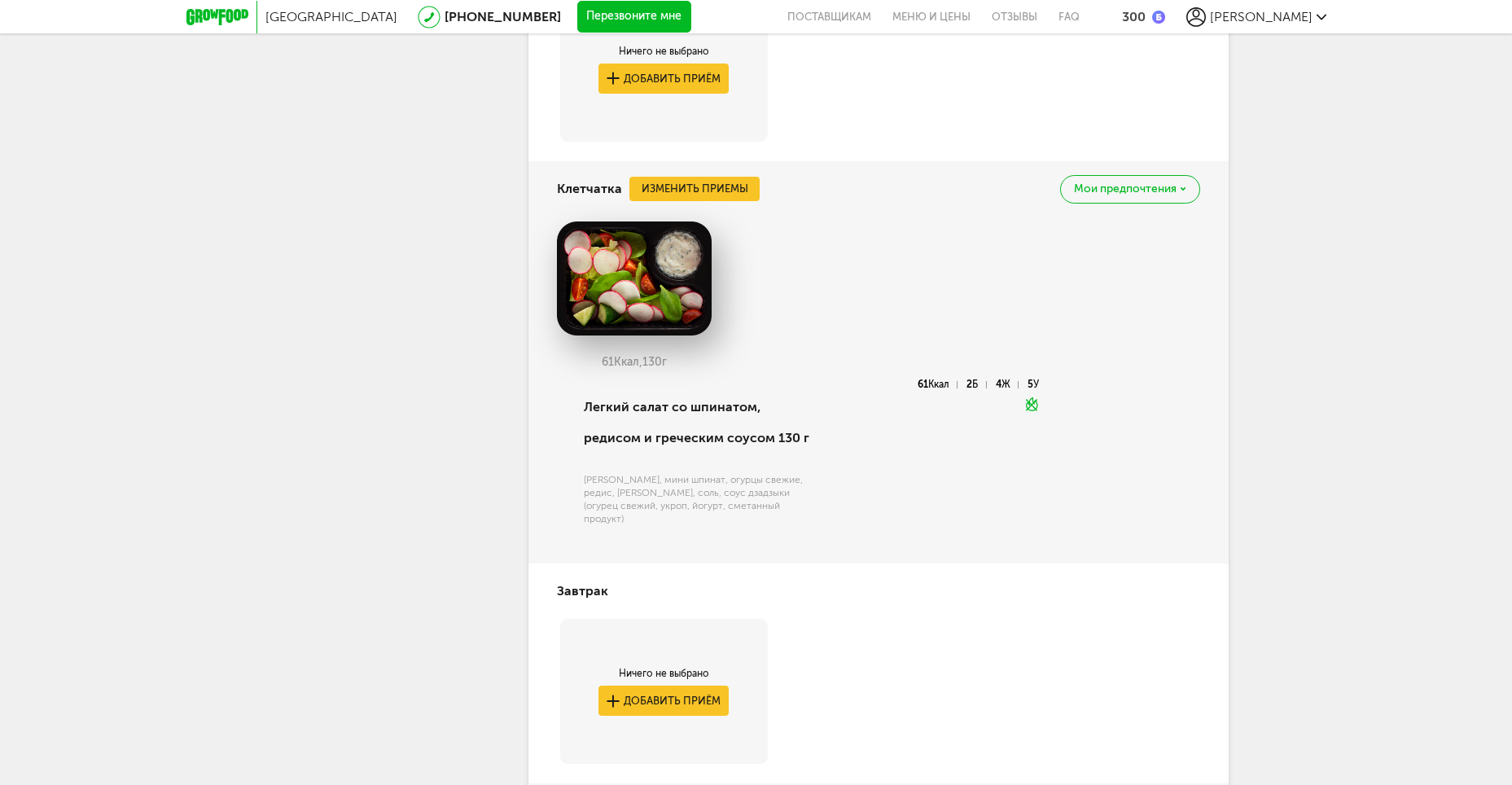
scroll to position [848, 0]
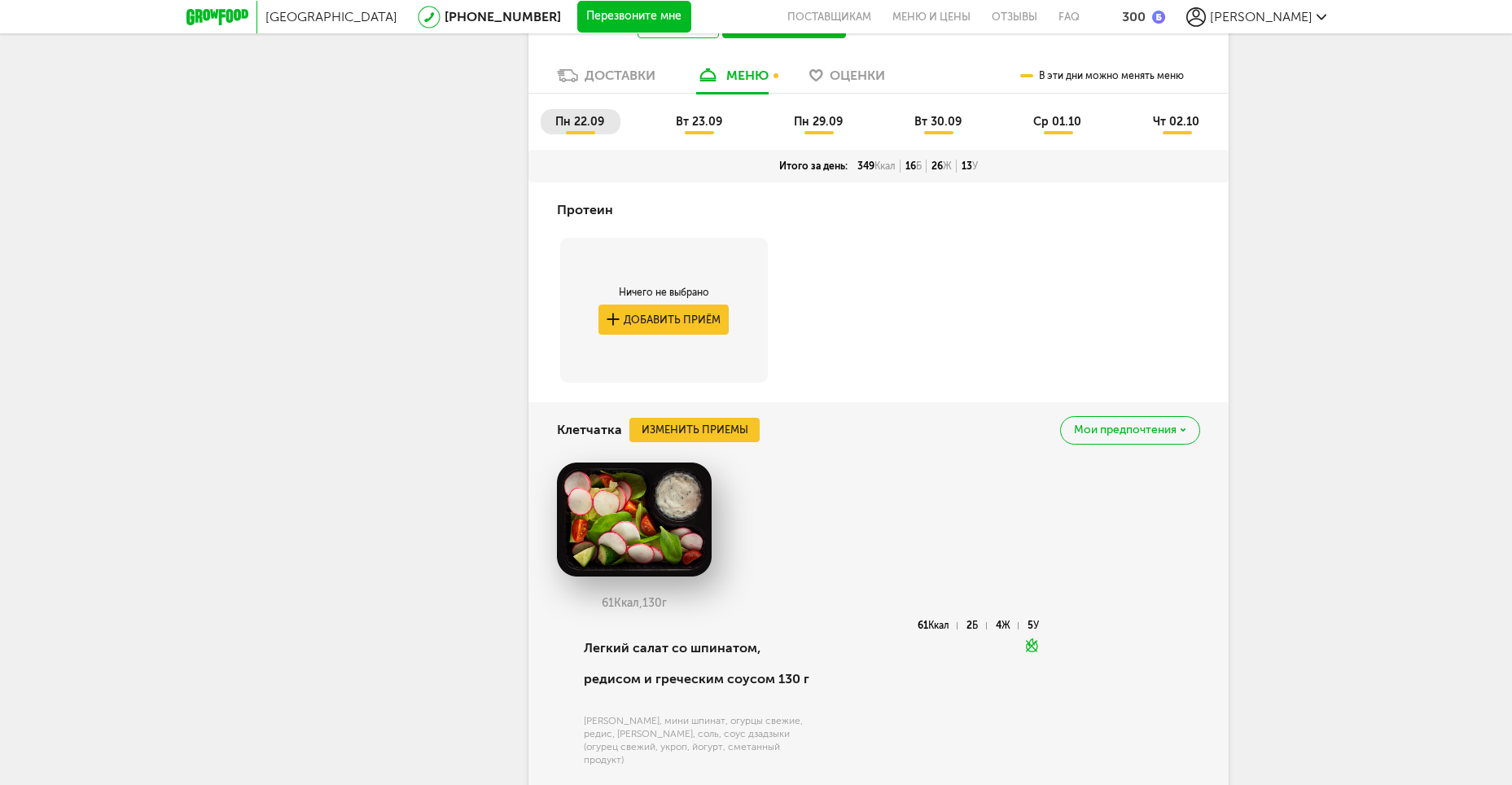
click at [701, 119] on span "вт 23.09" at bounding box center [699, 121] width 46 height 14
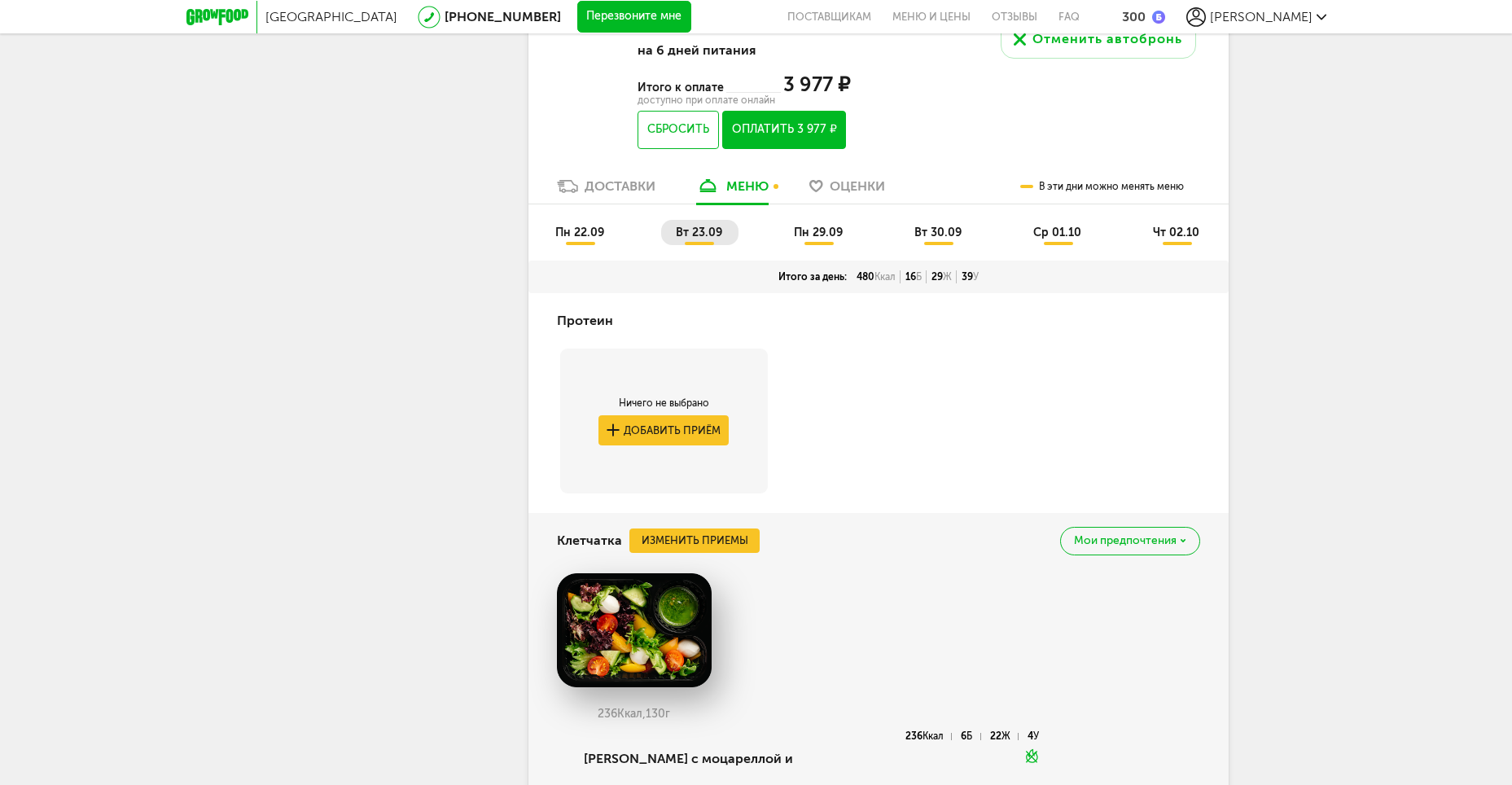
scroll to position [686, 0]
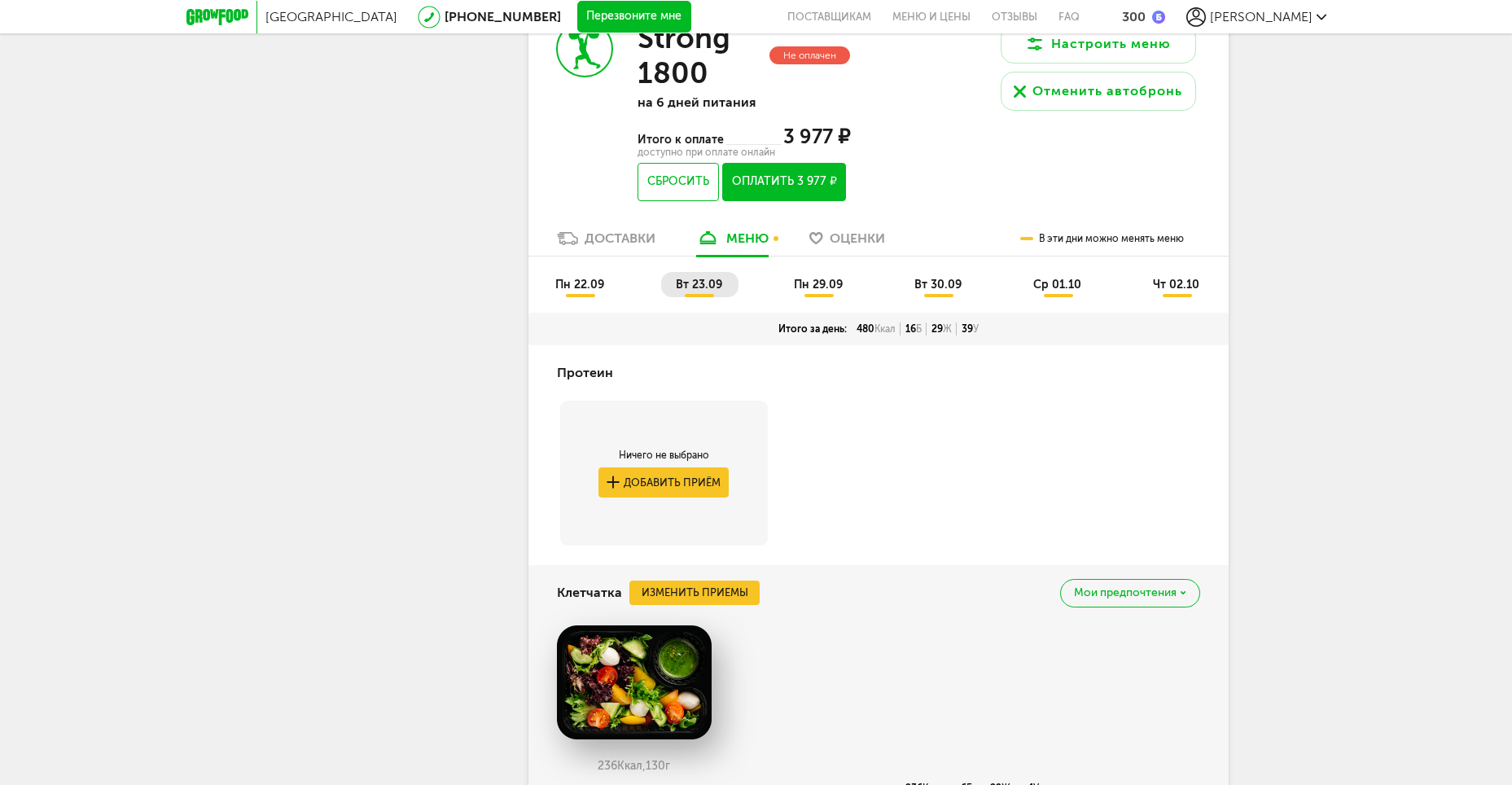
click at [587, 282] on span "пн 22.09" at bounding box center [579, 284] width 49 height 14
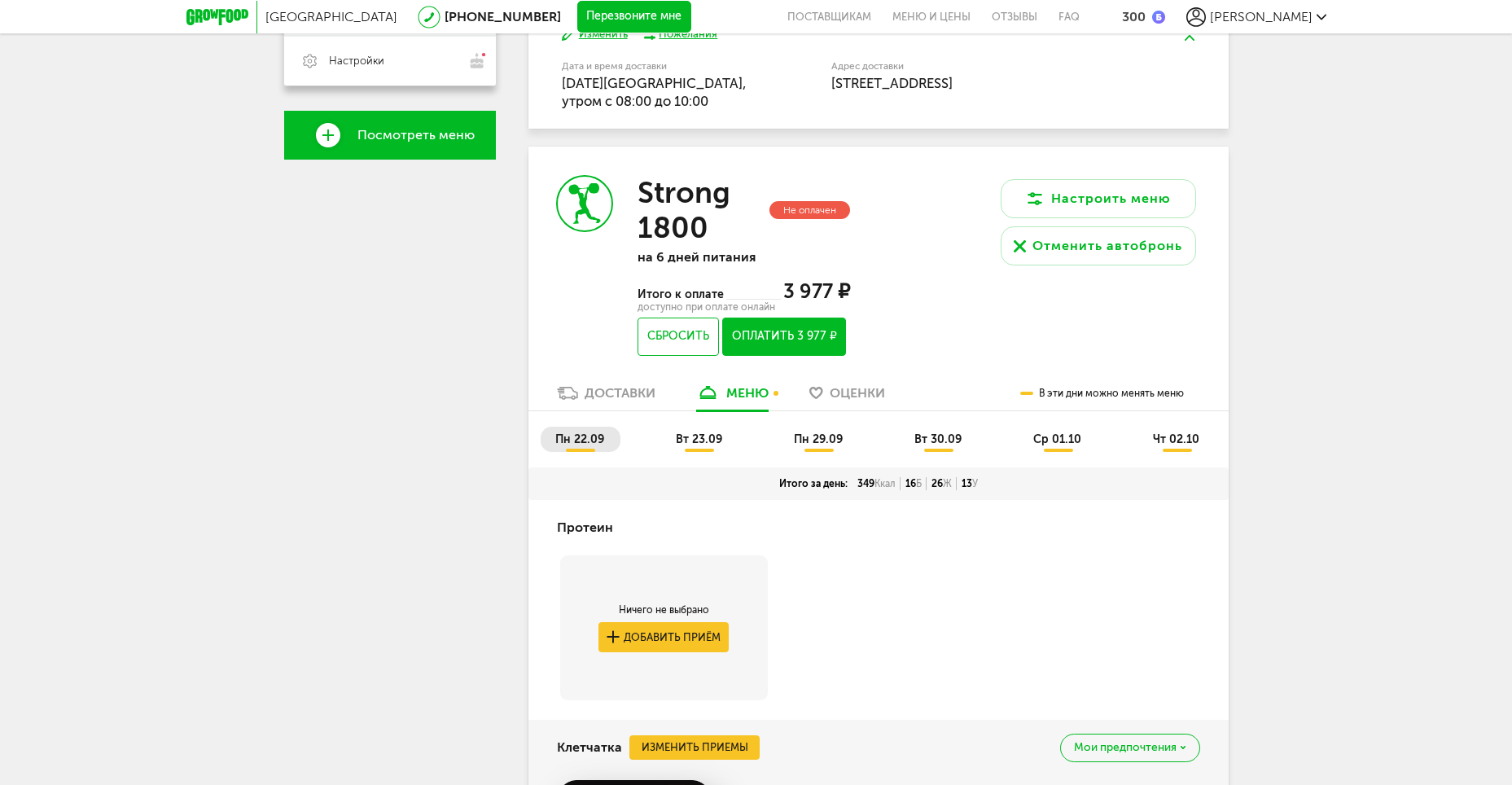
scroll to position [522, 0]
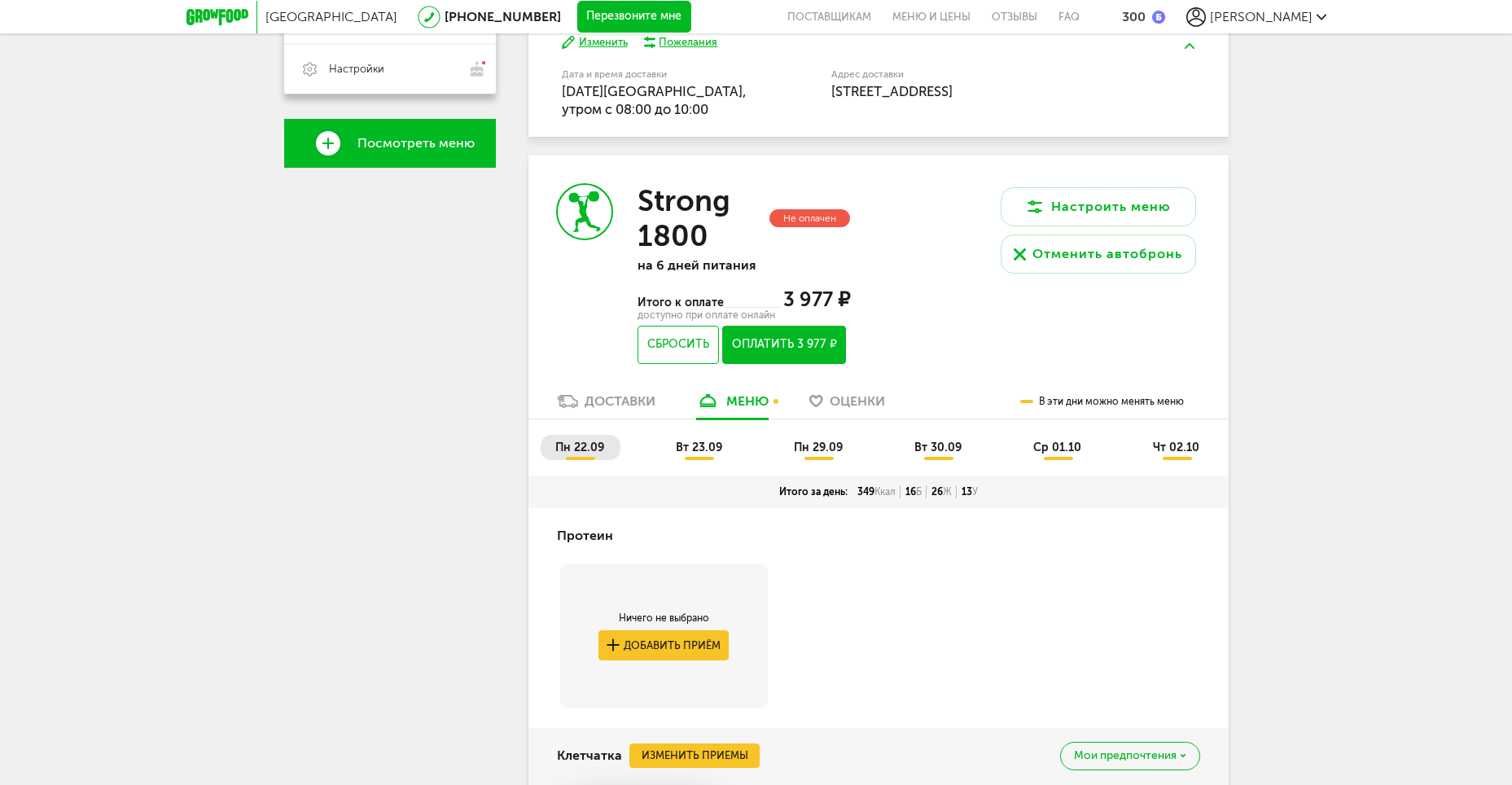
drag, startPoint x: 708, startPoint y: 445, endPoint x: 743, endPoint y: 449, distance: 35.2
click at [710, 445] on span "вт 23.09" at bounding box center [699, 447] width 46 height 14
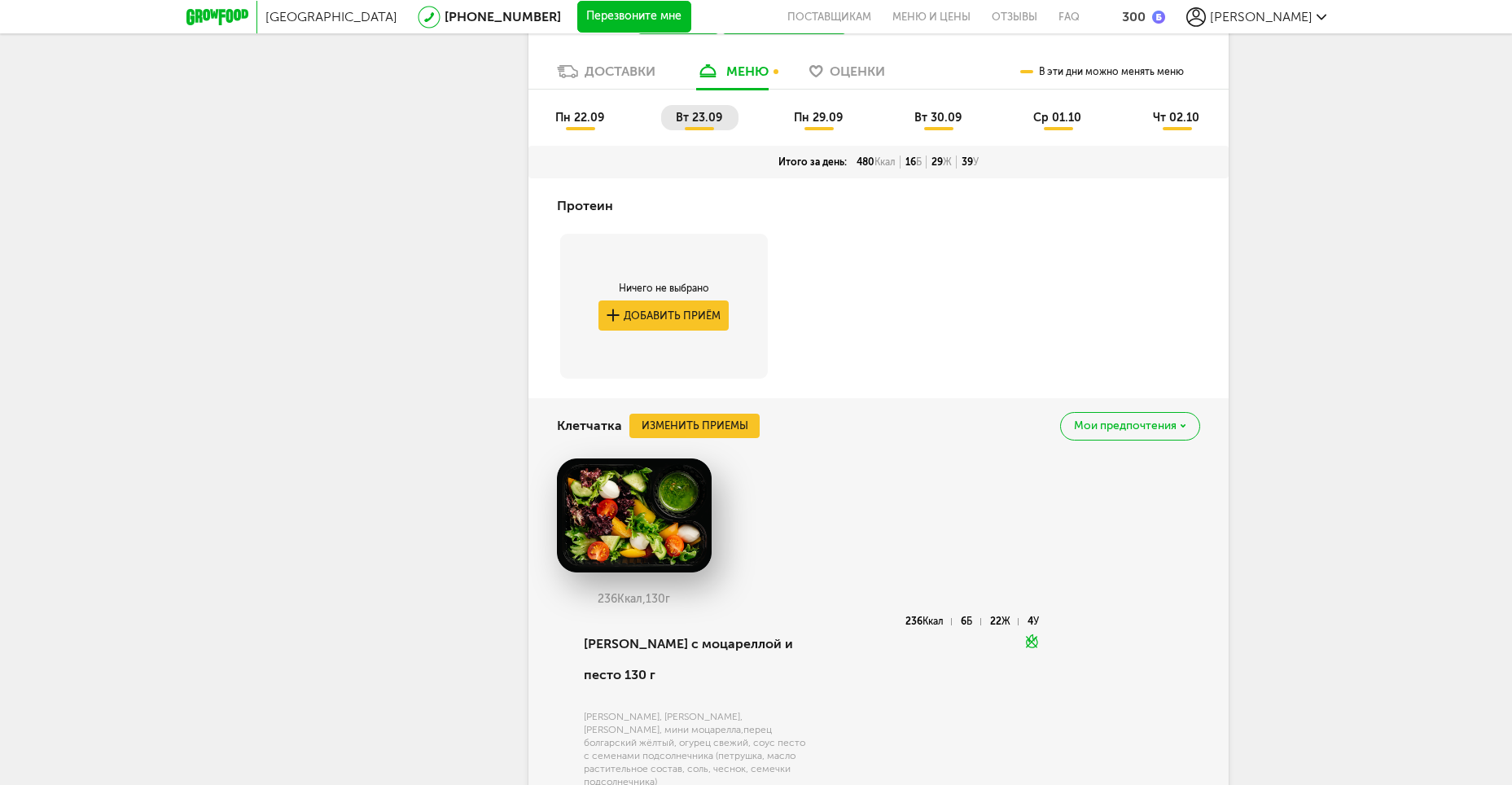
scroll to position [848, 0]
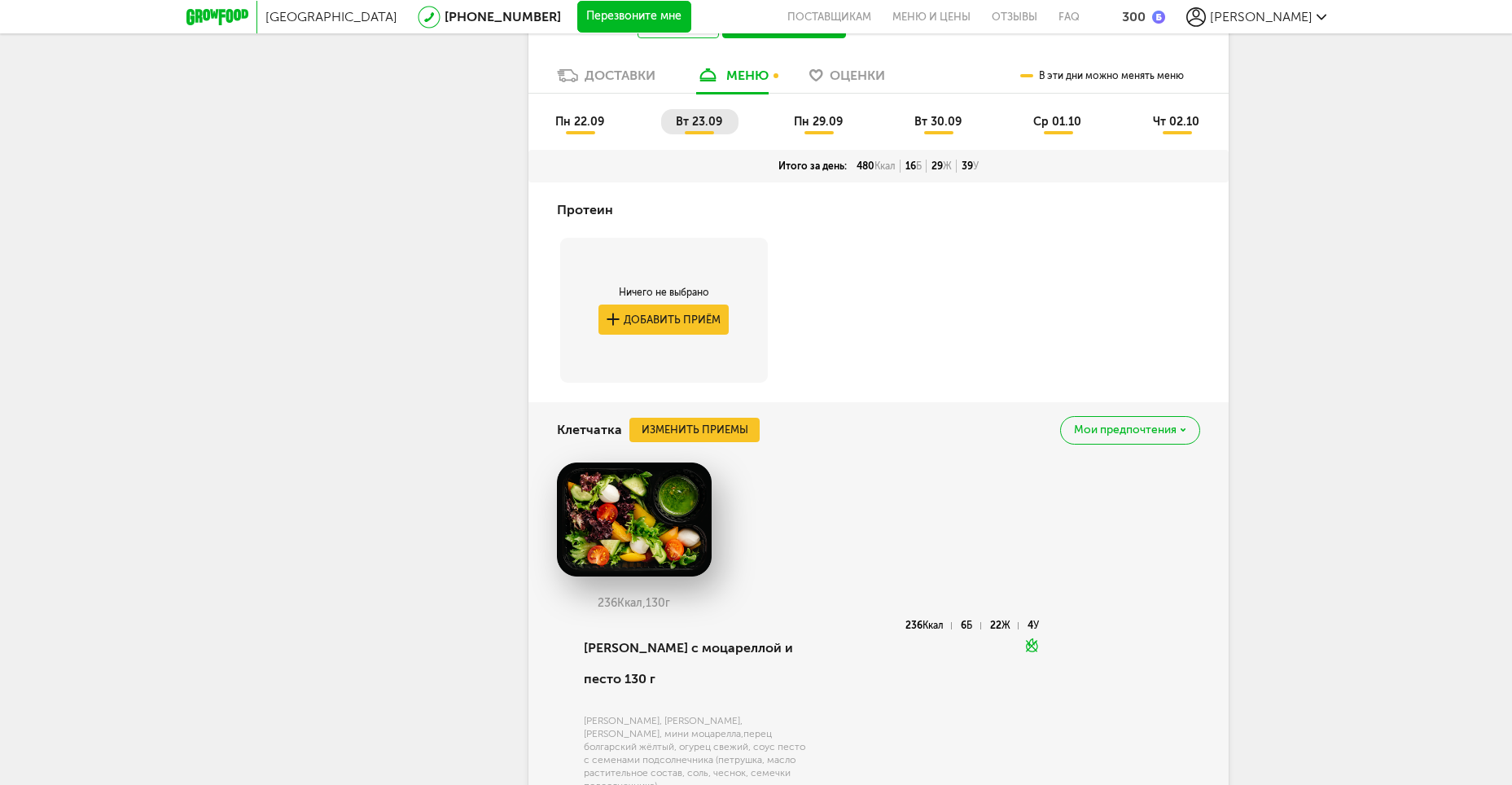
click at [817, 128] on span "пн 29.09" at bounding box center [818, 121] width 49 height 14
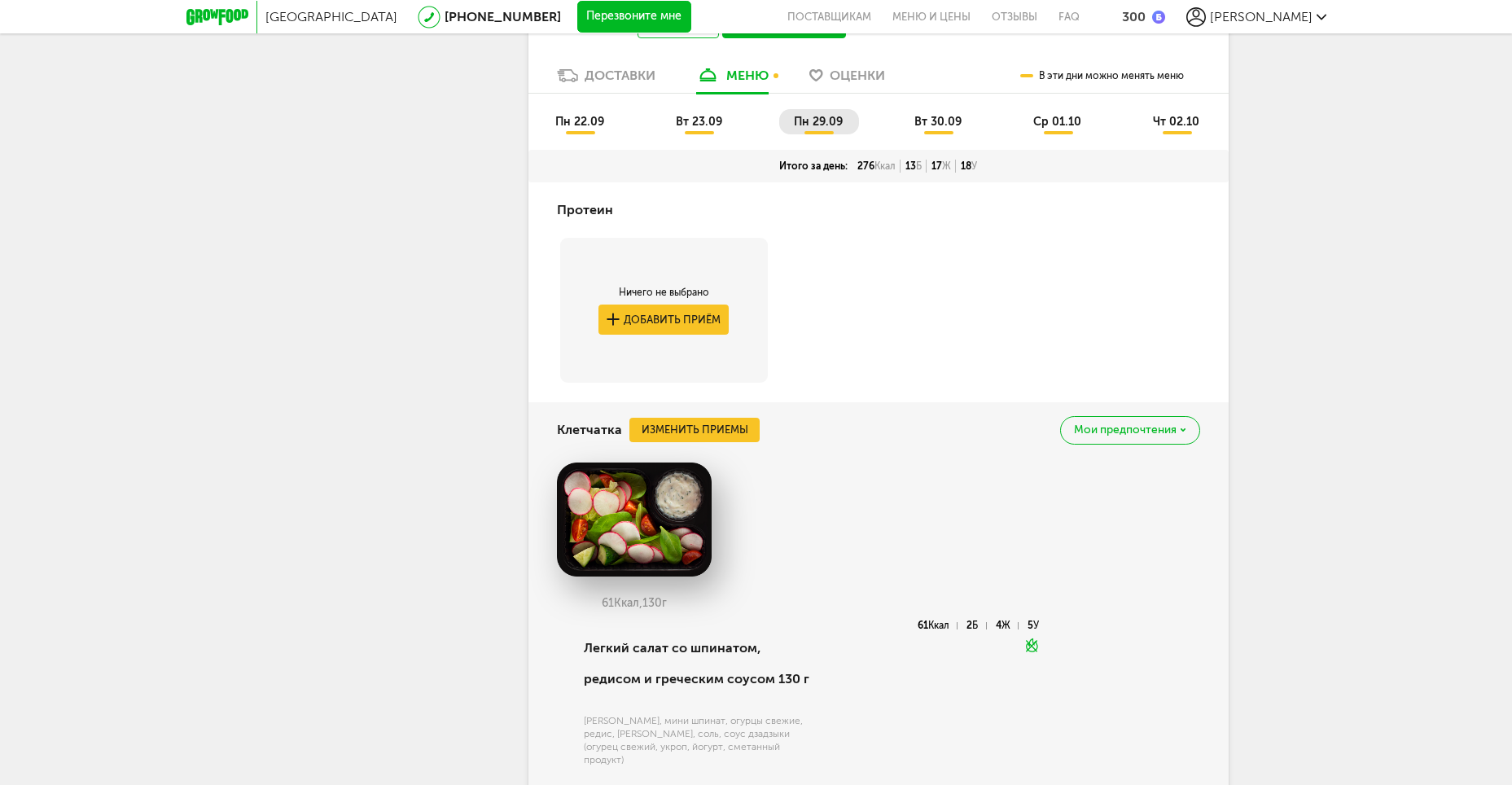
click at [951, 118] on span "вт 30.09" at bounding box center [937, 121] width 47 height 14
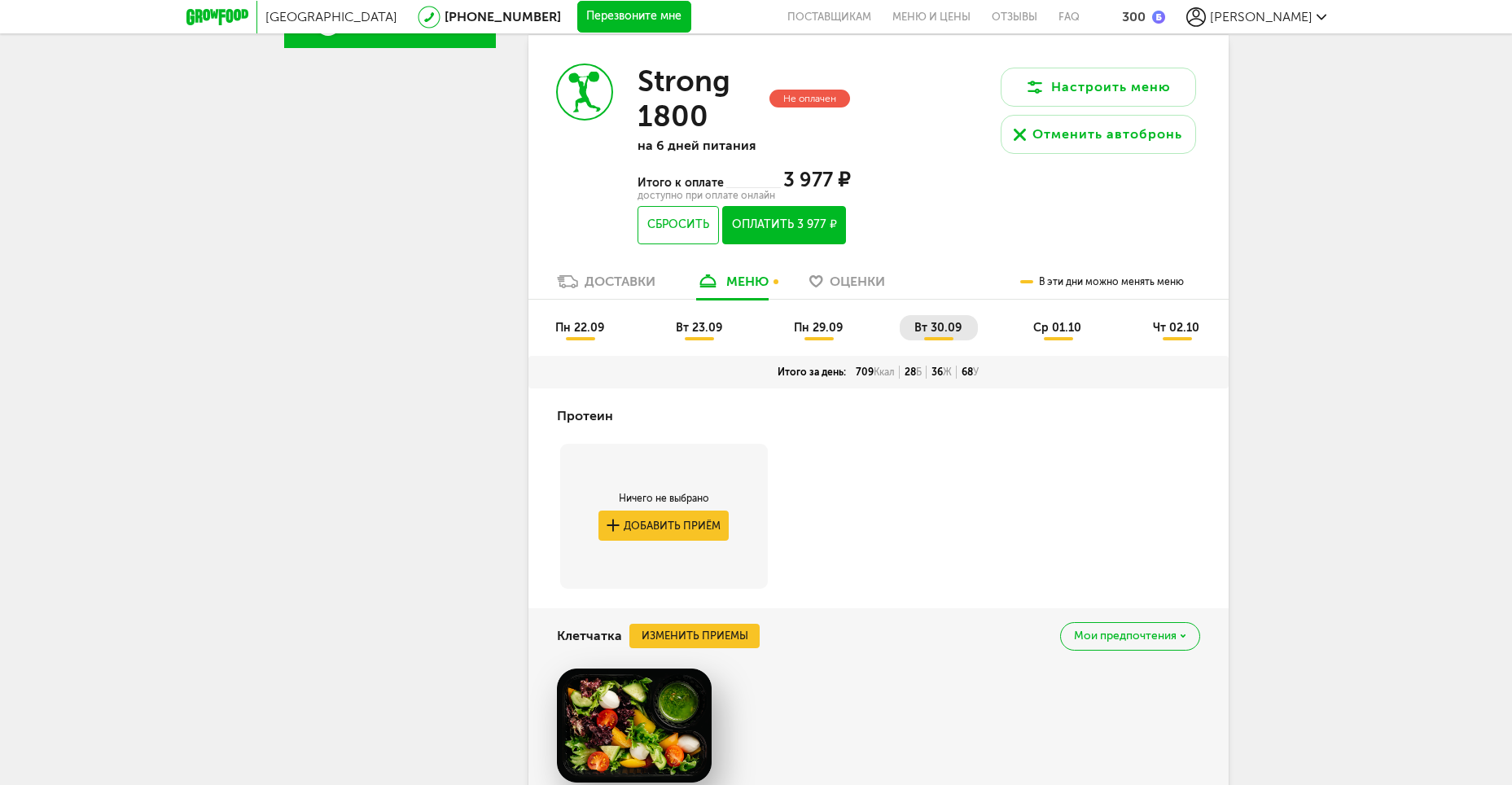
scroll to position [604, 0]
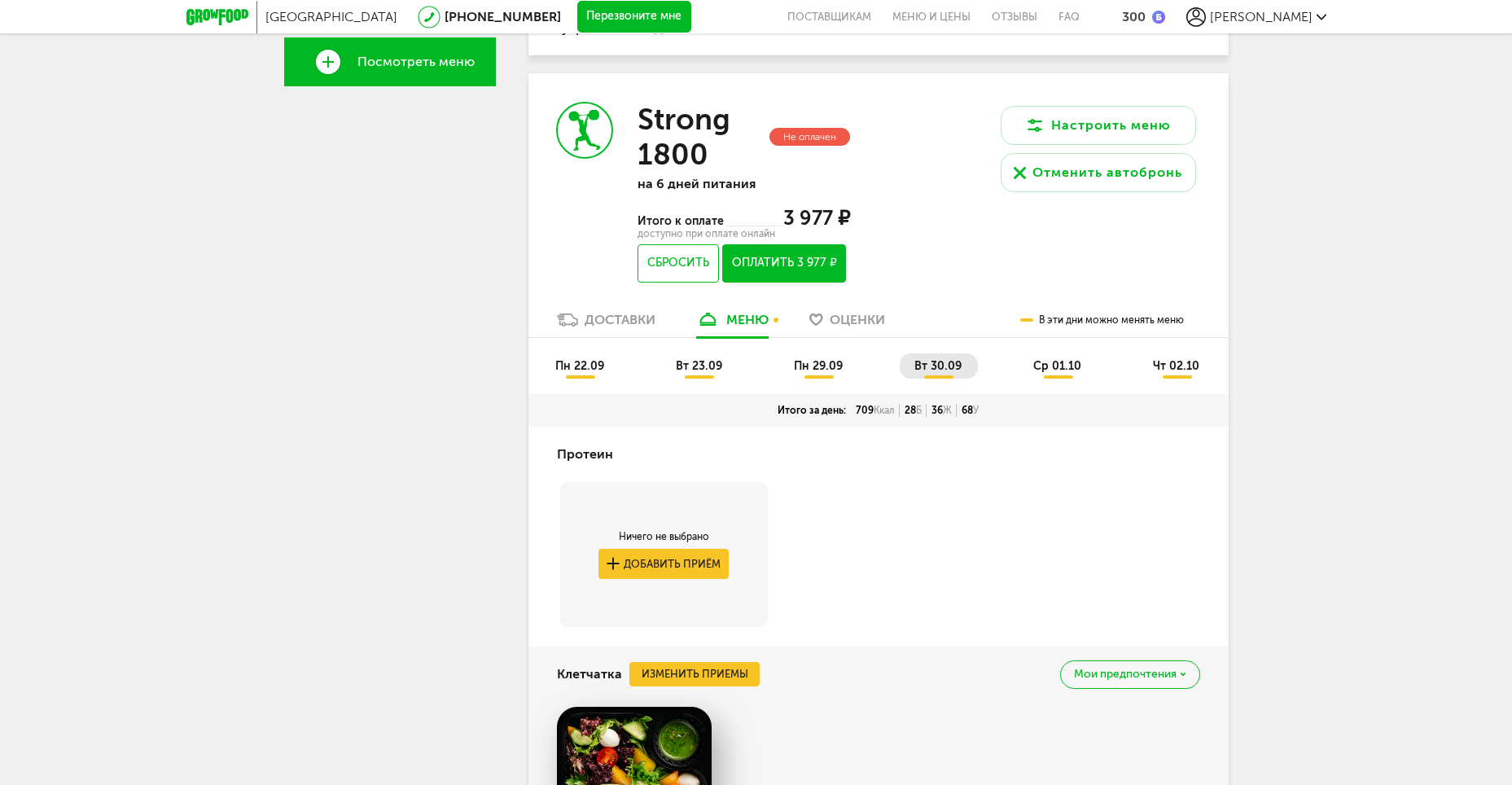
click at [1049, 368] on span "ср 01.10" at bounding box center [1058, 366] width 48 height 14
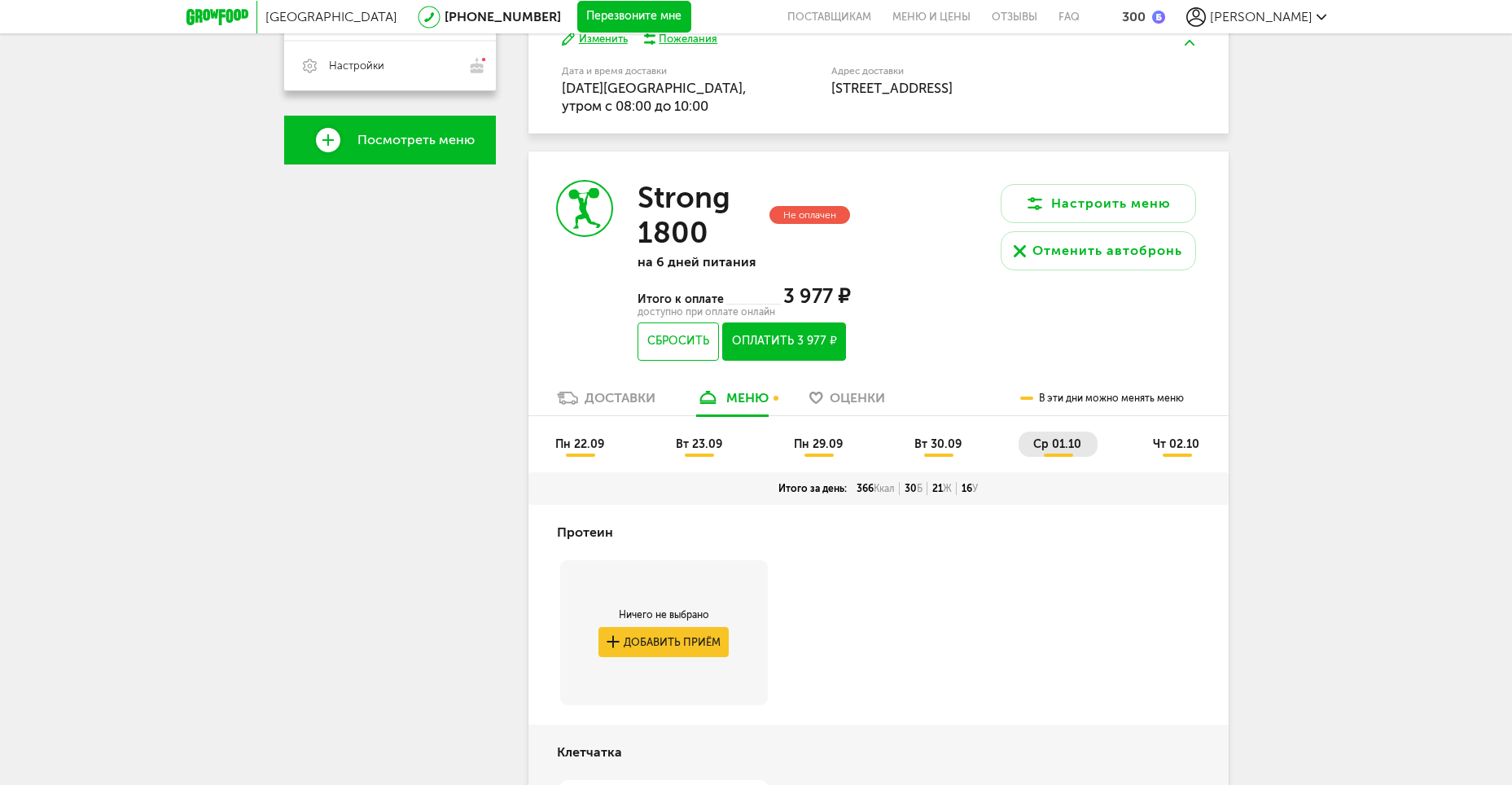
scroll to position [522, 0]
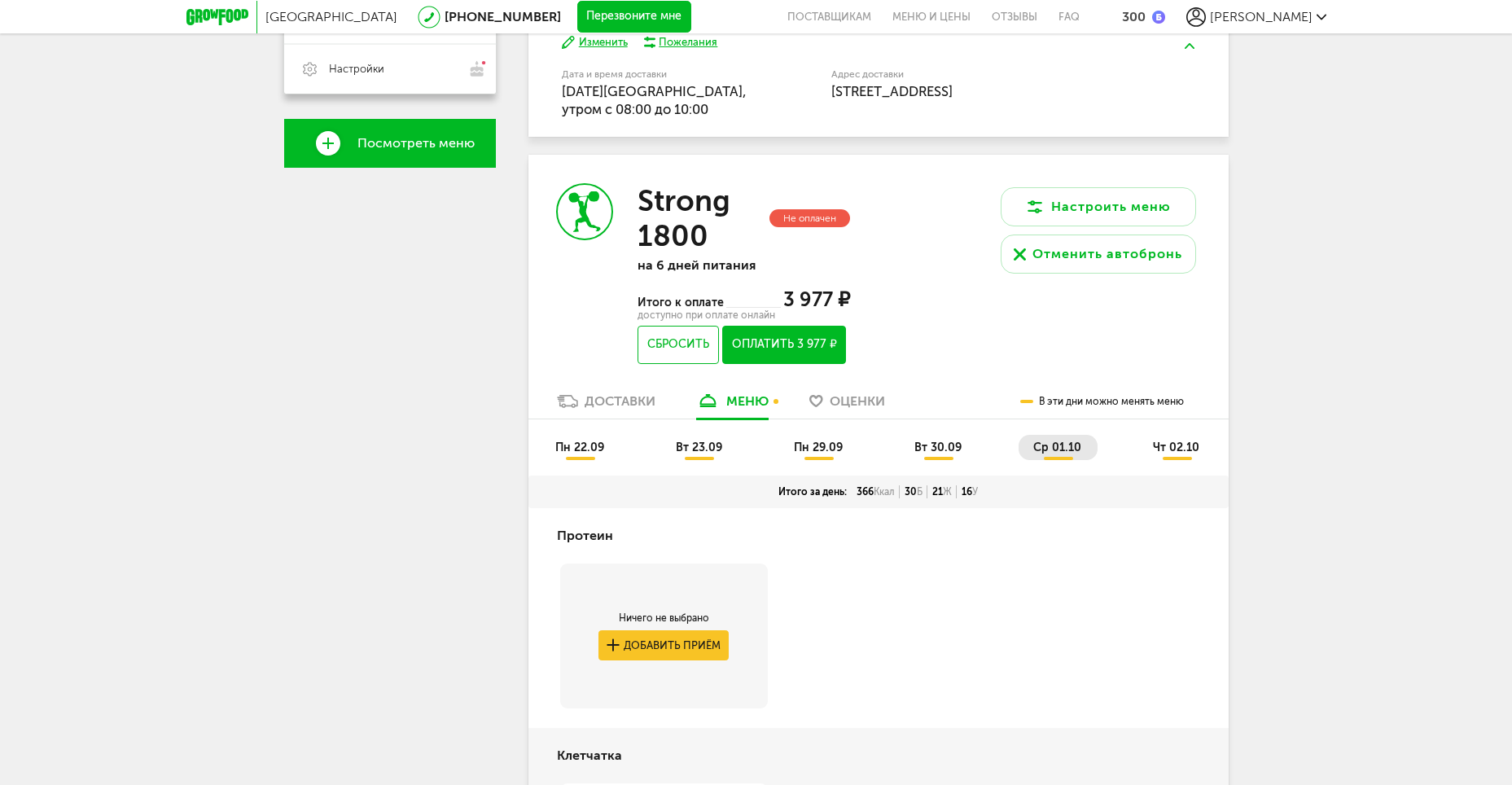
click at [1185, 447] on span "чт 02.10" at bounding box center [1176, 447] width 46 height 14
click at [765, 345] on button "Оплатить 3 977 ₽" at bounding box center [784, 345] width 123 height 39
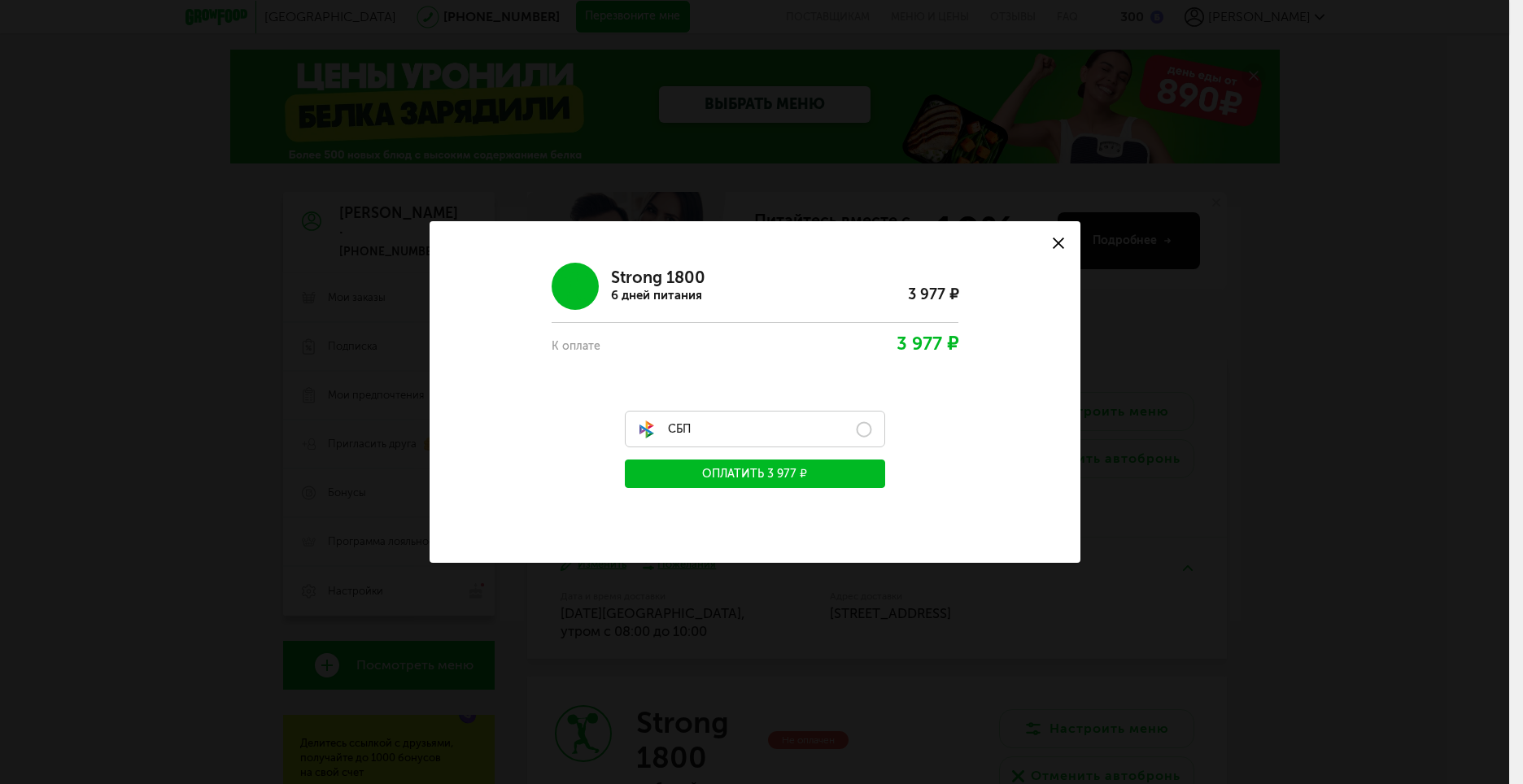
click at [866, 426] on label "СБП" at bounding box center [754, 429] width 260 height 37
click at [778, 472] on button "Оплатить 3 977 ₽" at bounding box center [754, 473] width 260 height 28
